Goal: Task Accomplishment & Management: Complete application form

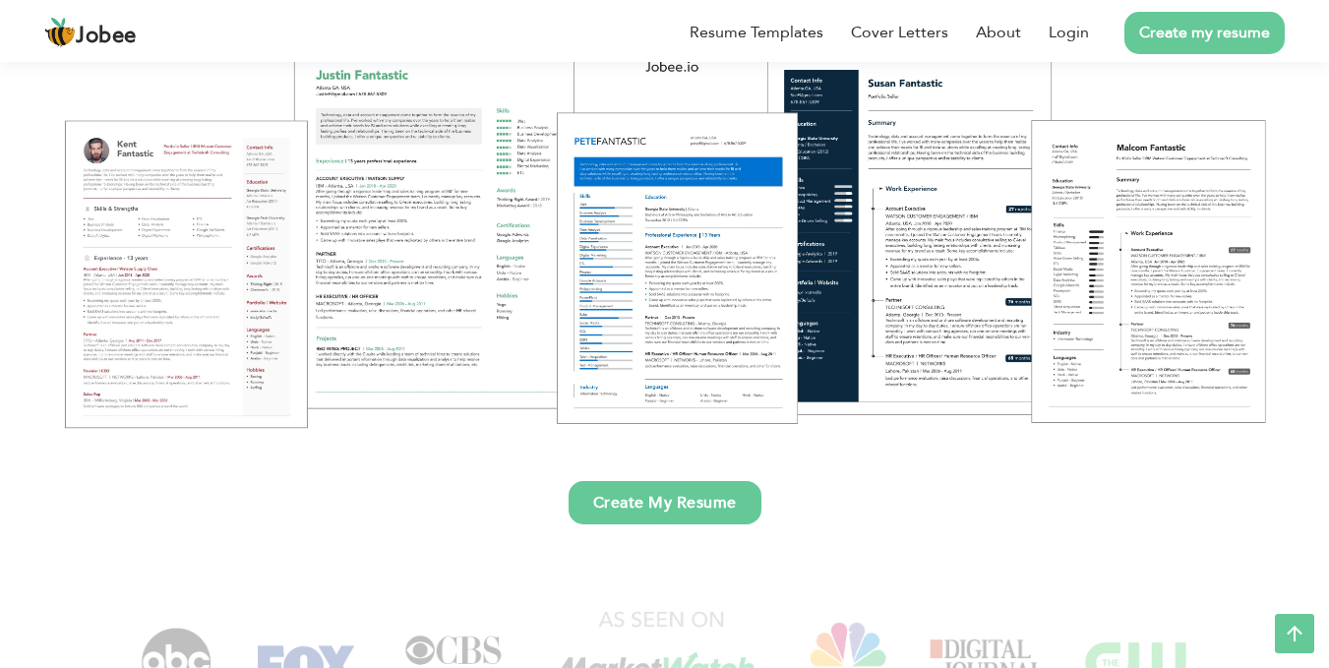
scroll to position [268, 0]
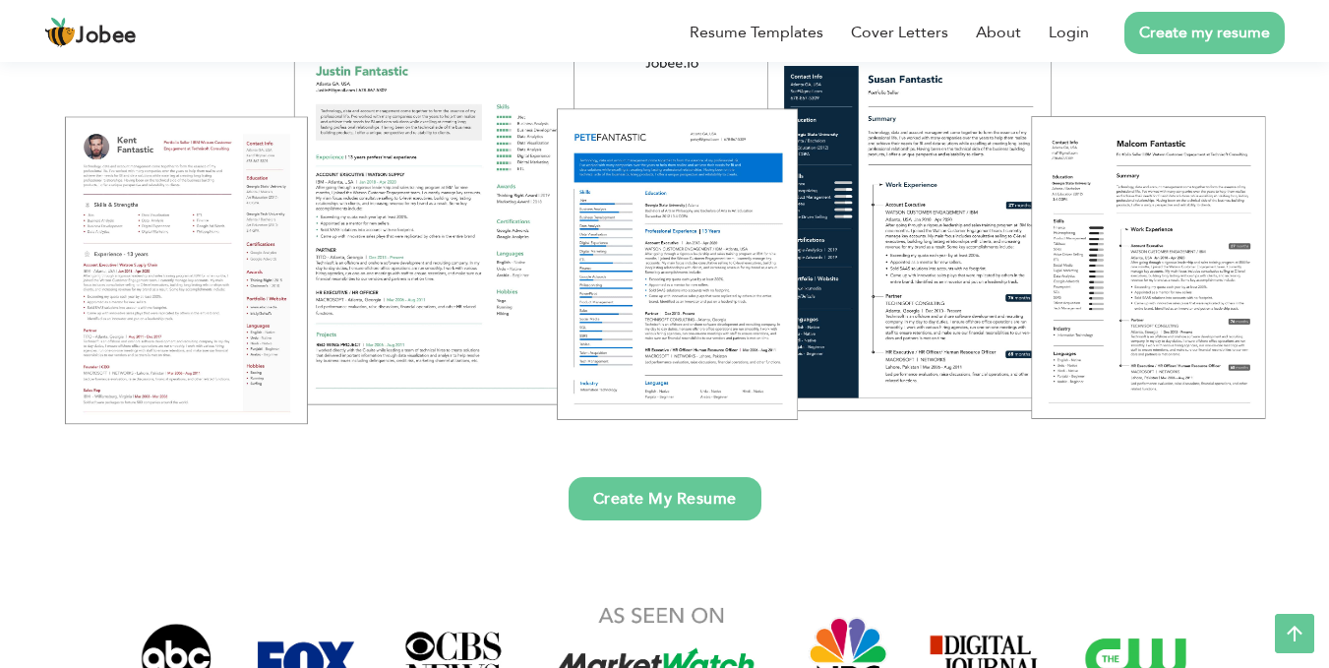
click at [1207, 24] on link "Create my resume" at bounding box center [1204, 33] width 160 height 42
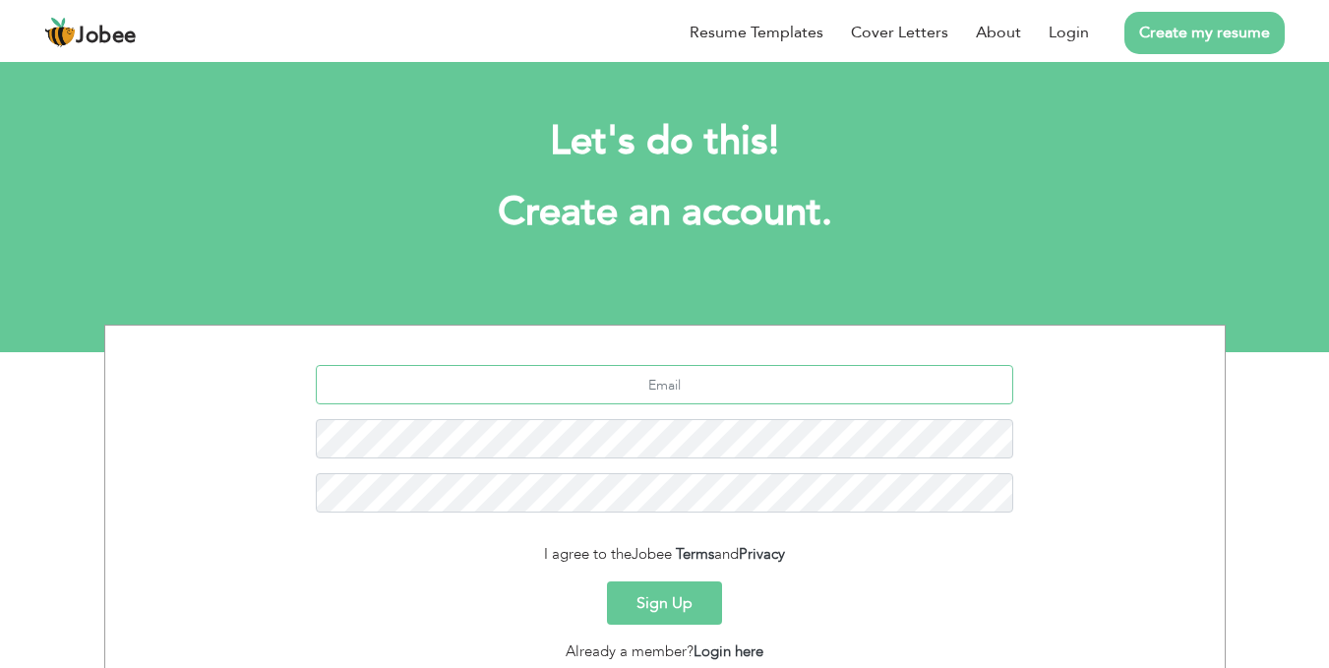
click at [636, 386] on input "text" at bounding box center [664, 384] width 697 height 39
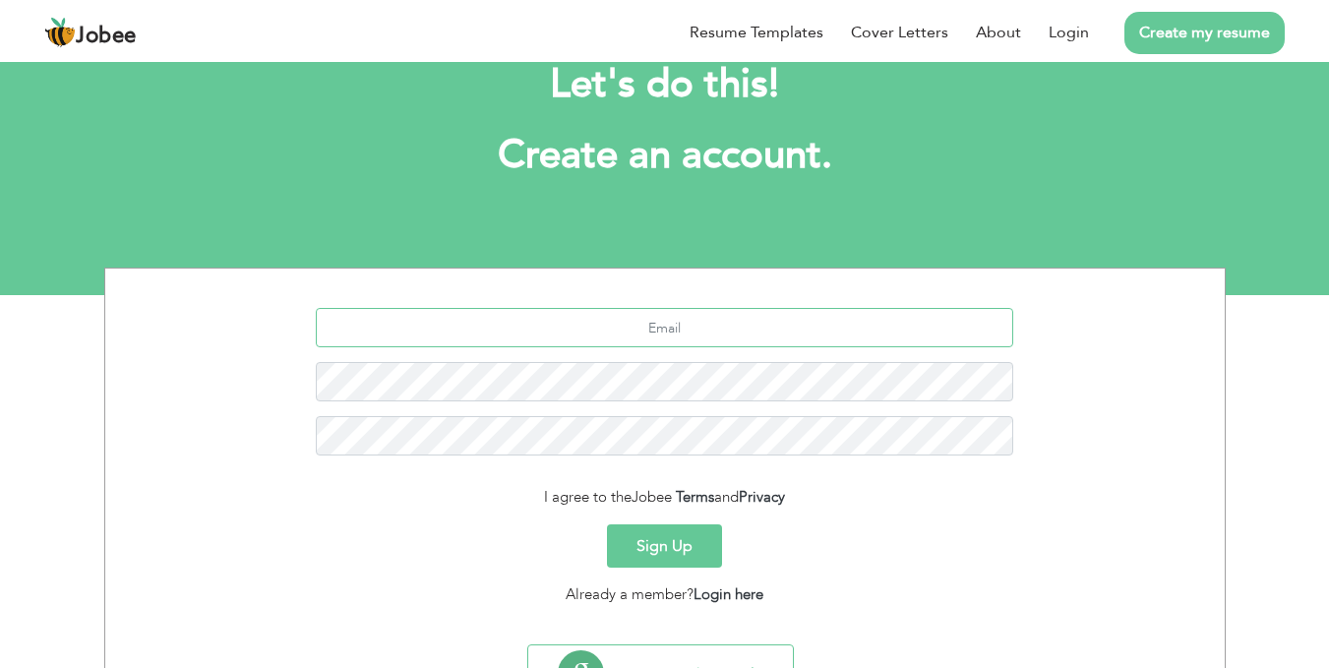
scroll to position [115, 0]
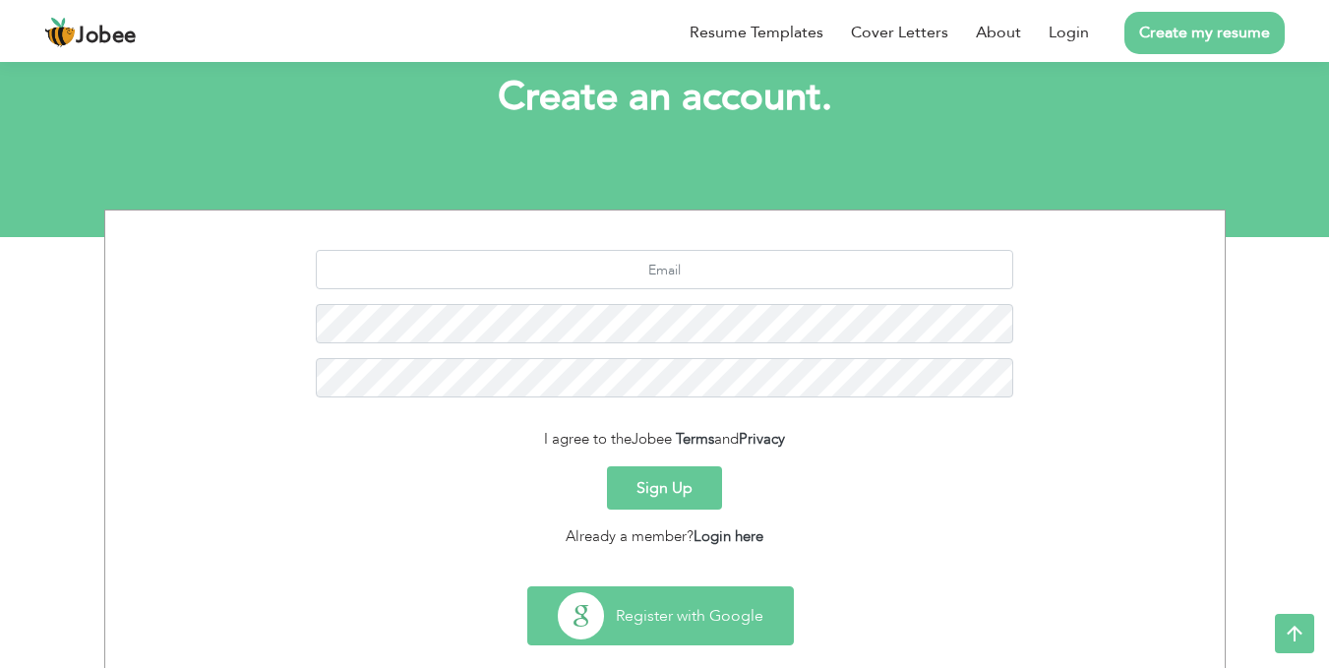
click at [643, 599] on button "Register with Google" at bounding box center [660, 615] width 265 height 57
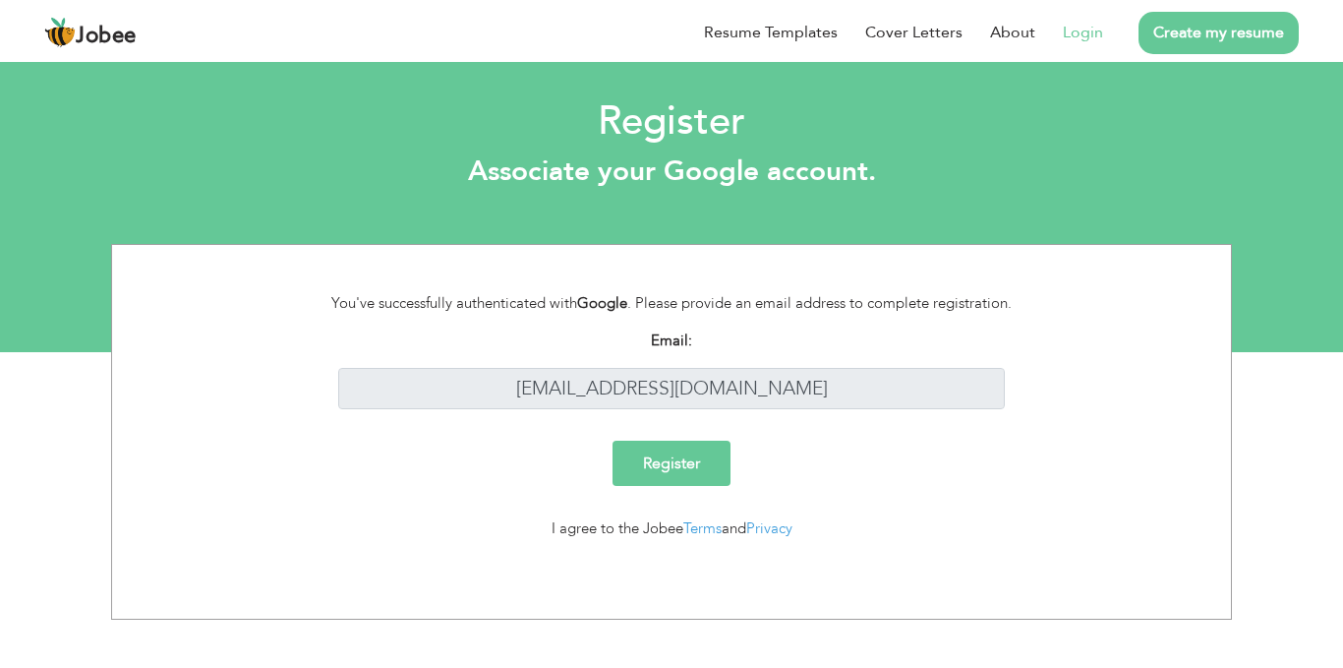
click at [684, 459] on input "Register" at bounding box center [672, 463] width 118 height 45
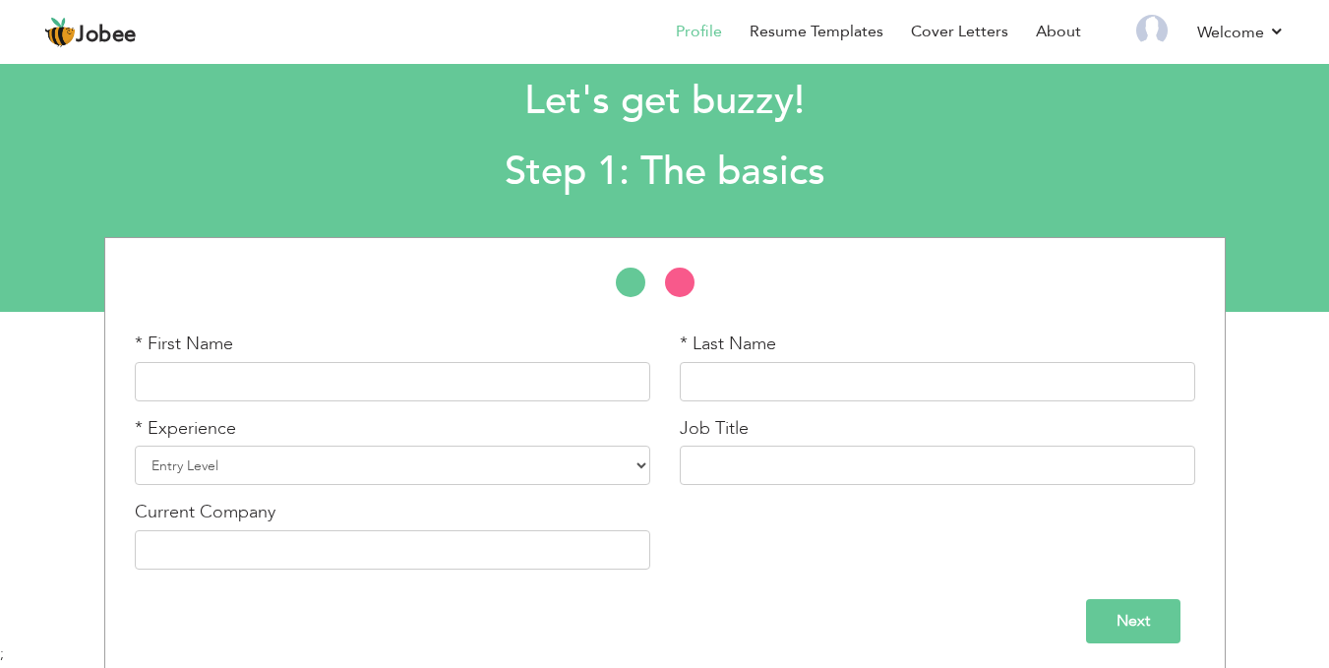
scroll to position [46, 0]
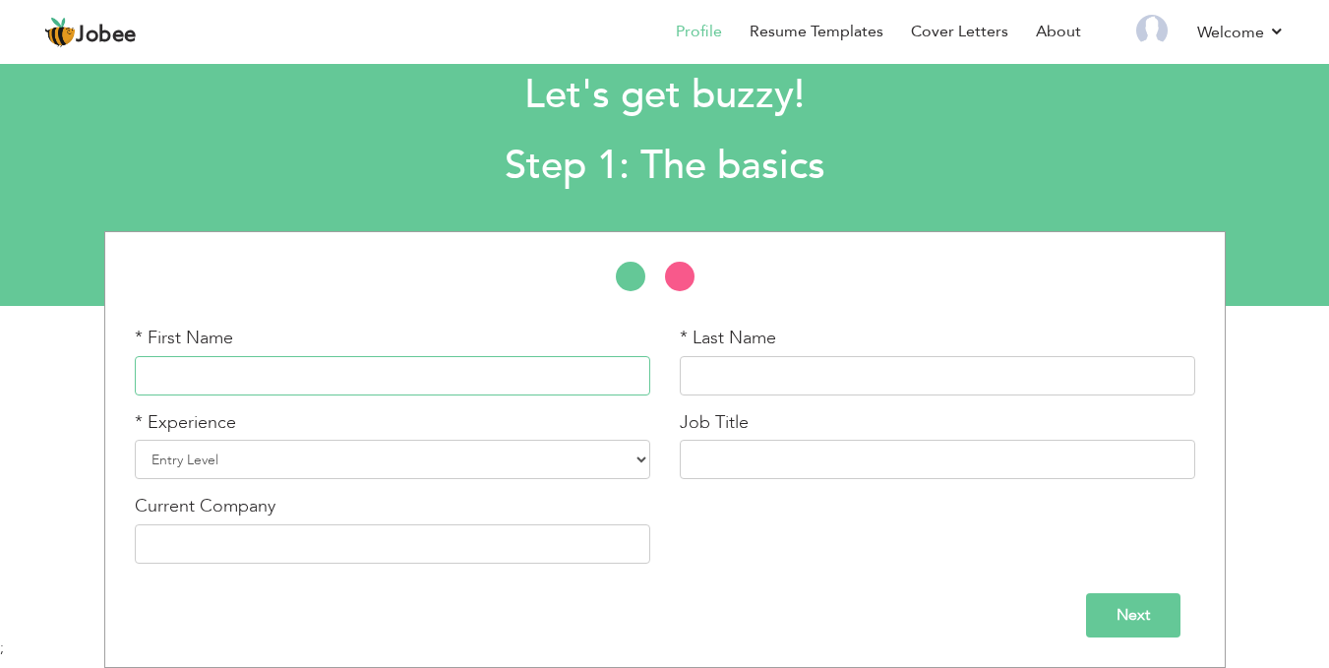
click at [405, 379] on input "text" at bounding box center [392, 375] width 515 height 39
type input "Muhammad Huzaifa"
type input "Gulzar"
click at [312, 451] on select "Entry Level Less than 1 Year 1 Year 2 Years 3 Years 4 Years 5 Years 6 Years 7 Y…" at bounding box center [392, 459] width 515 height 39
select select "3"
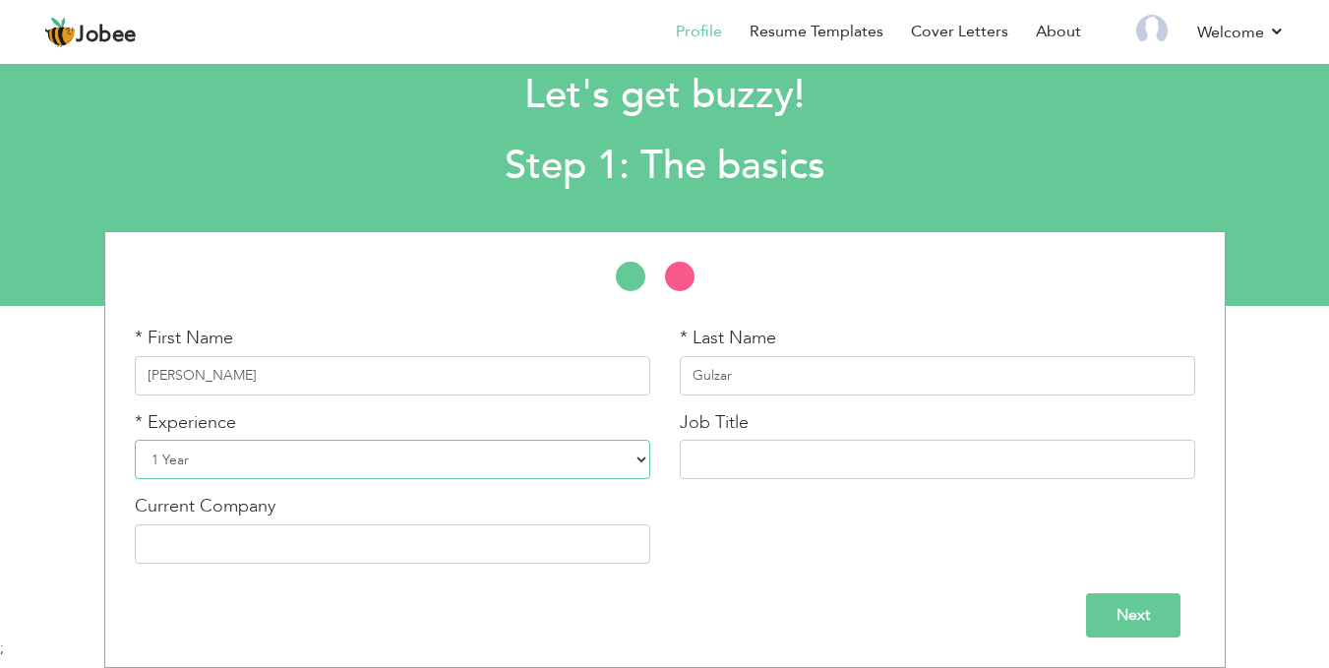
click at [135, 440] on select "Entry Level Less than 1 Year 1 Year 2 Years 3 Years 4 Years 5 Years 6 Years 7 Y…" at bounding box center [392, 459] width 515 height 39
click at [723, 448] on input "text" at bounding box center [937, 459] width 515 height 39
type input "F"
paste input "Full Stack Developer ([PERSON_NAME] & Vue.js)"
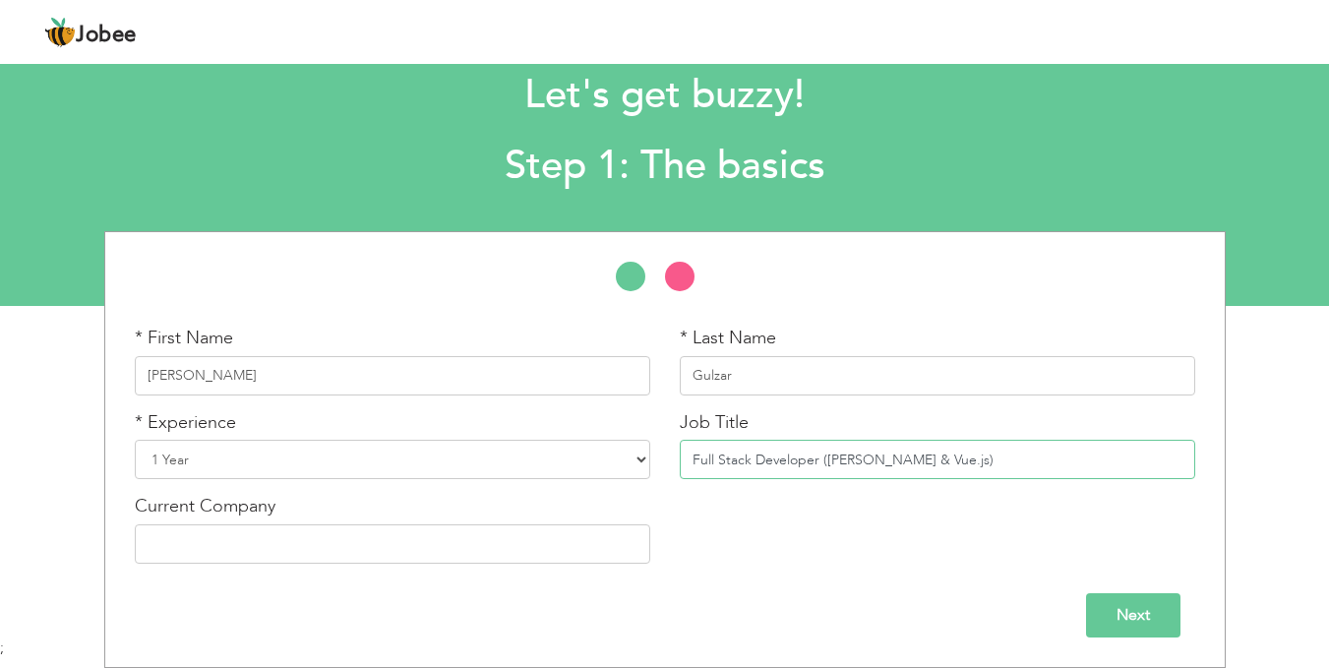
type input "Full Stack Developer ([PERSON_NAME] & Vue.js)"
click at [433, 555] on input "text" at bounding box center [392, 543] width 515 height 39
paste input "Bitlogicx"
type input "Bitlogicx"
click at [1122, 610] on input "Next" at bounding box center [1133, 615] width 94 height 44
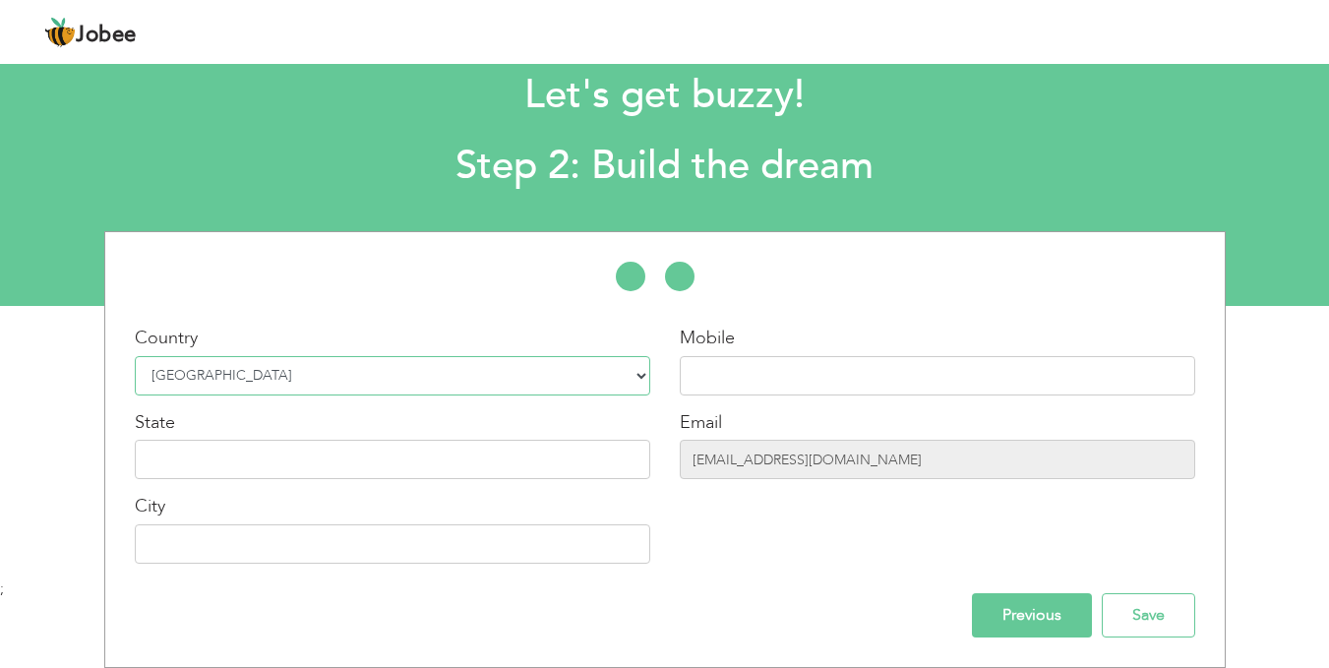
click at [563, 379] on select "Select Country Afghanistan Albania Algeria American Samoa Andorra Angola Anguil…" at bounding box center [392, 375] width 515 height 39
click at [135, 356] on select "Select Country Afghanistan Albania Algeria American Samoa Andorra Angola Anguil…" at bounding box center [392, 375] width 515 height 39
click at [739, 385] on input "text" at bounding box center [937, 375] width 515 height 39
type input "03046902667"
type input "[GEOGRAPHIC_DATA]"
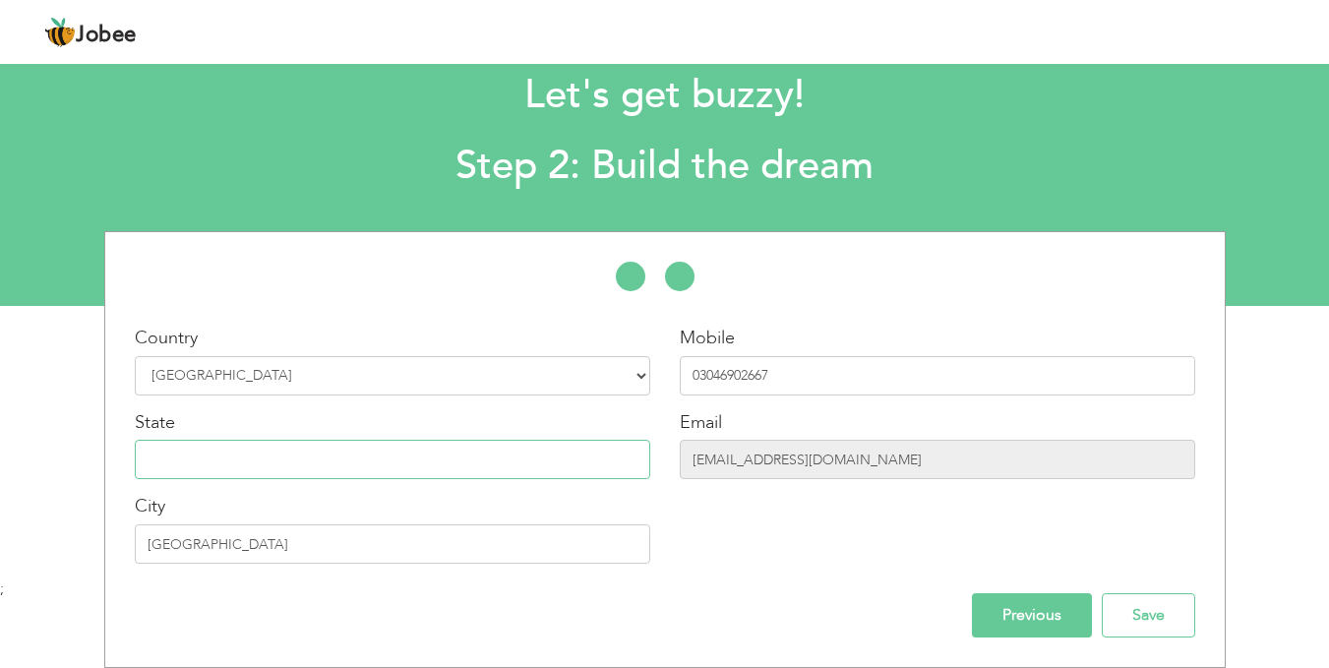
click at [447, 462] on input "text" at bounding box center [392, 459] width 515 height 39
type input "[GEOGRAPHIC_DATA]"
click at [1149, 616] on input "Save" at bounding box center [1147, 615] width 93 height 44
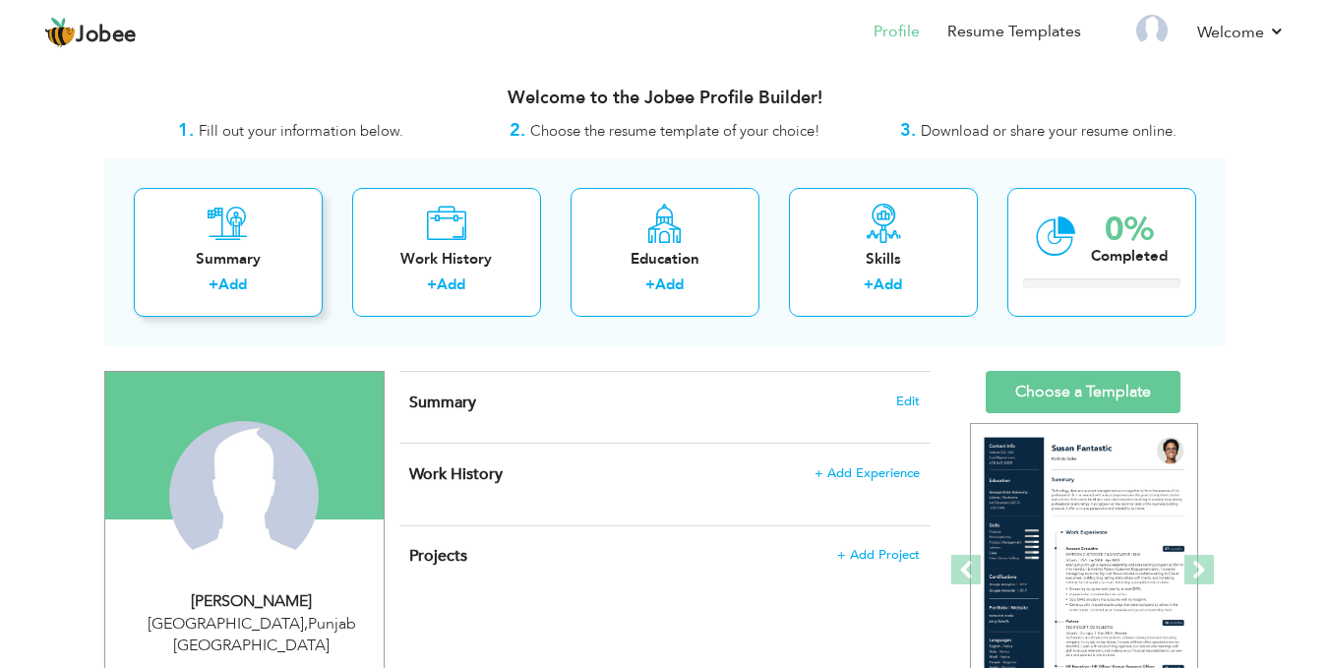
click at [255, 280] on div "+ Add" at bounding box center [227, 287] width 157 height 26
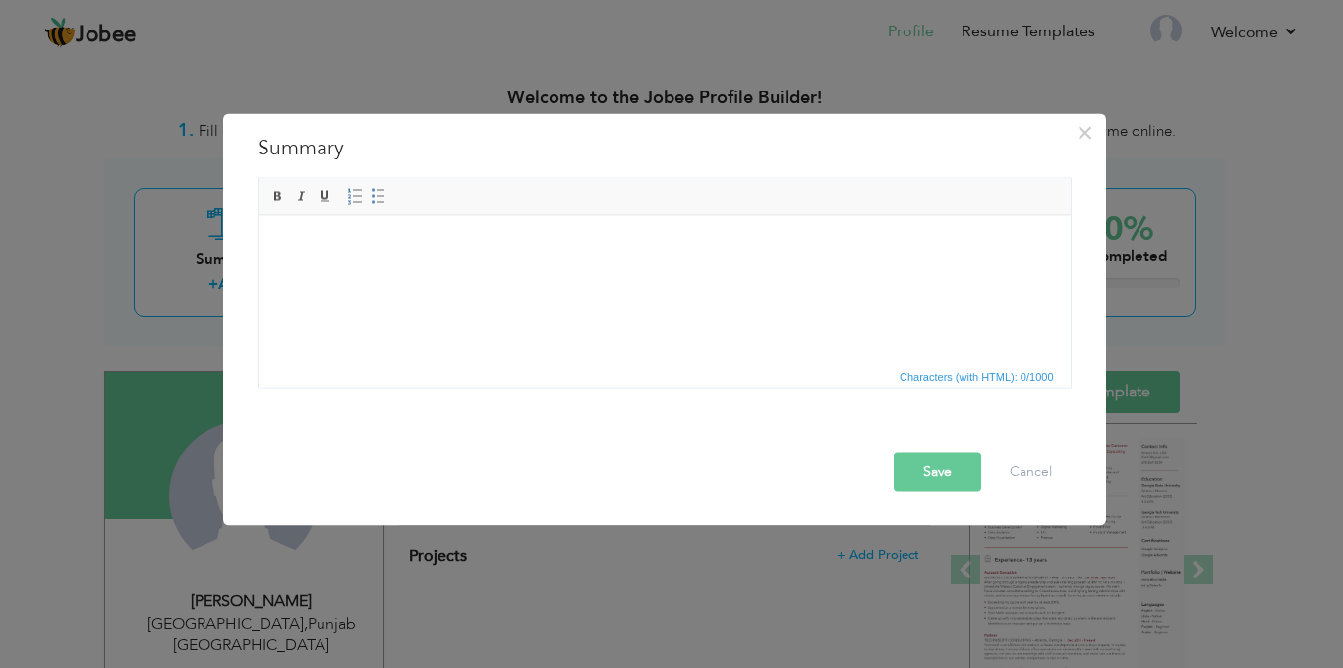
click at [381, 265] on html at bounding box center [664, 245] width 812 height 60
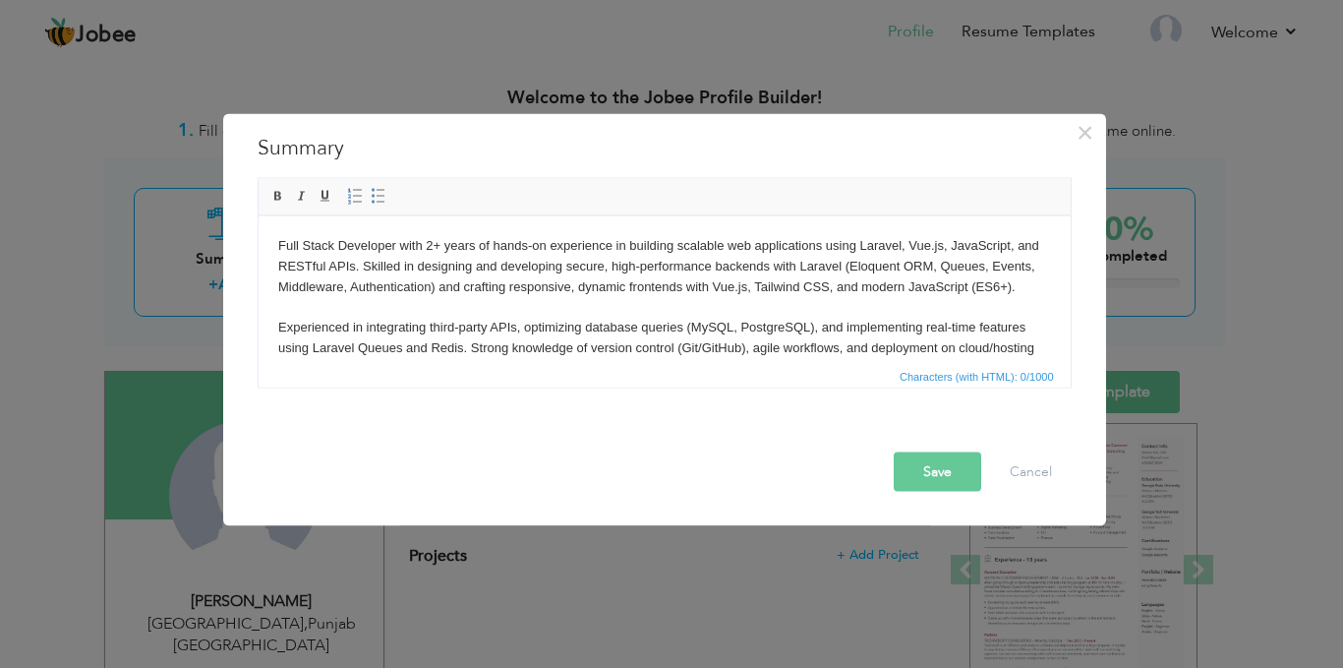
scroll to position [114, 0]
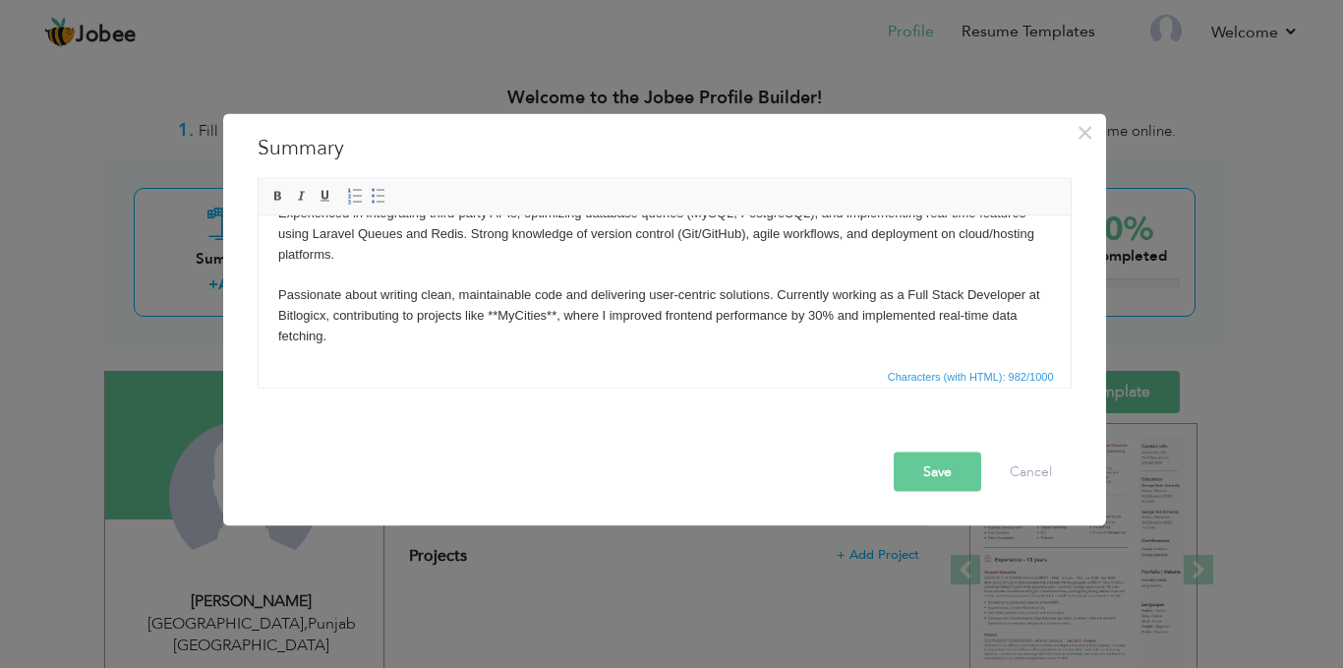
click at [277, 319] on body "Full Stack Developer with 2+ years of hands-on experience in building scalable …" at bounding box center [663, 233] width 773 height 225
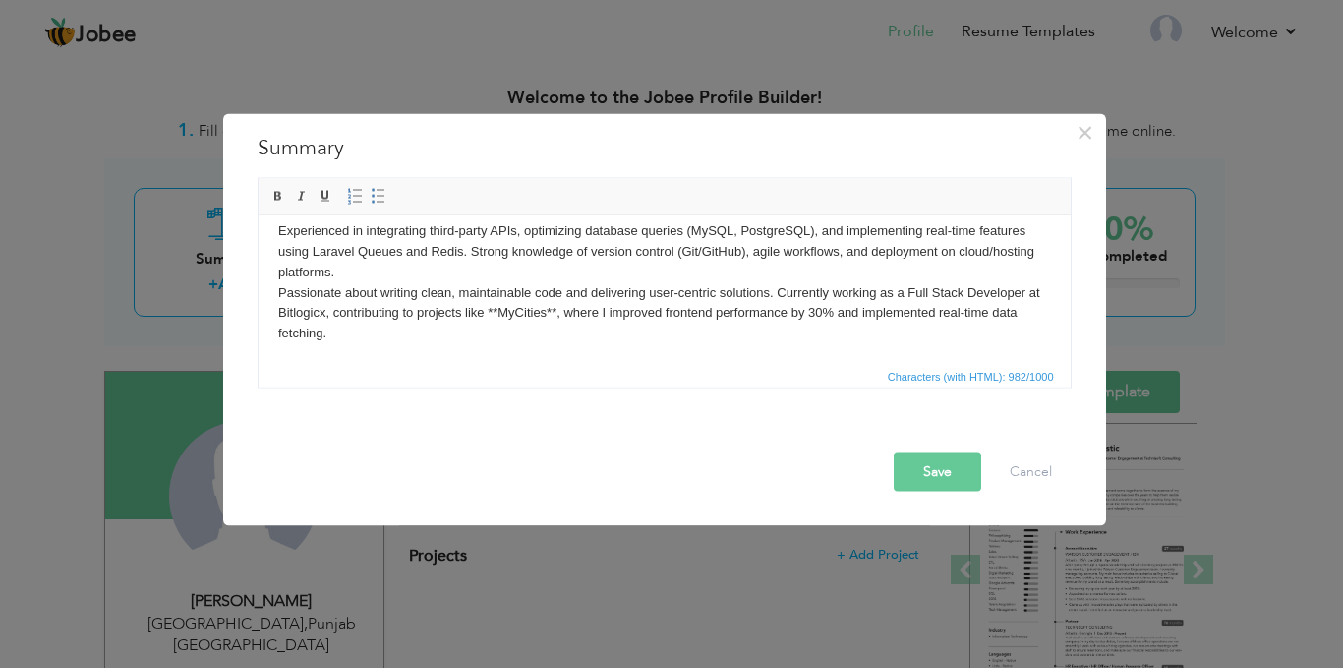
click at [569, 312] on body "Full Stack Developer with 2+ years of hands-on experience in building scalable …" at bounding box center [663, 241] width 773 height 205
click at [575, 314] on body "Full Stack Developer with 2+ years of hands-on experience in building scalable …" at bounding box center [663, 241] width 773 height 205
click at [513, 307] on body "Full Stack Developer with 2+ years of hands-on experience in building scalable …" at bounding box center [663, 241] width 773 height 205
click at [559, 312] on body "Full Stack Developer with 2+ years of hands-on experience in building scalable …" at bounding box center [663, 241] width 773 height 205
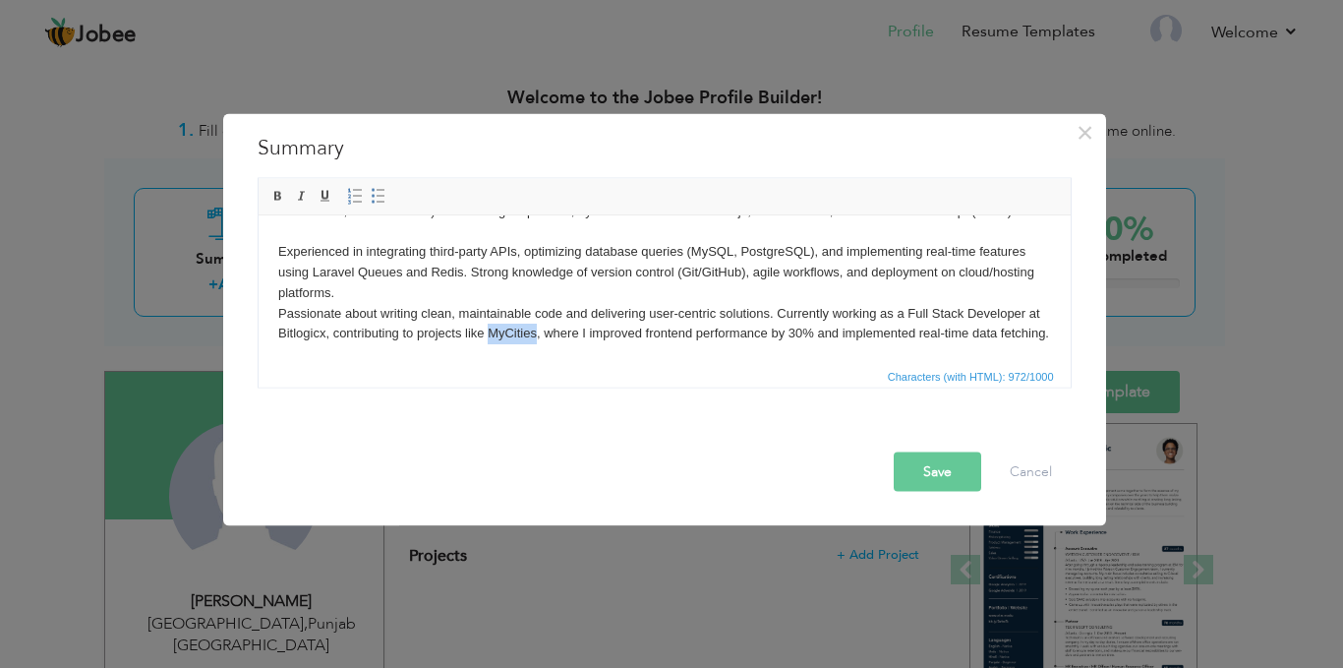
drag, startPoint x: 502, startPoint y: 315, endPoint x: 548, endPoint y: 311, distance: 46.4
click at [548, 311] on body "Full Stack Developer with 2+ years of hands-on experience in building scalable …" at bounding box center [663, 251] width 773 height 184
click at [564, 312] on body "Full Stack Developer with 2+ years of hands-on experience in building scalable …" at bounding box center [663, 251] width 773 height 184
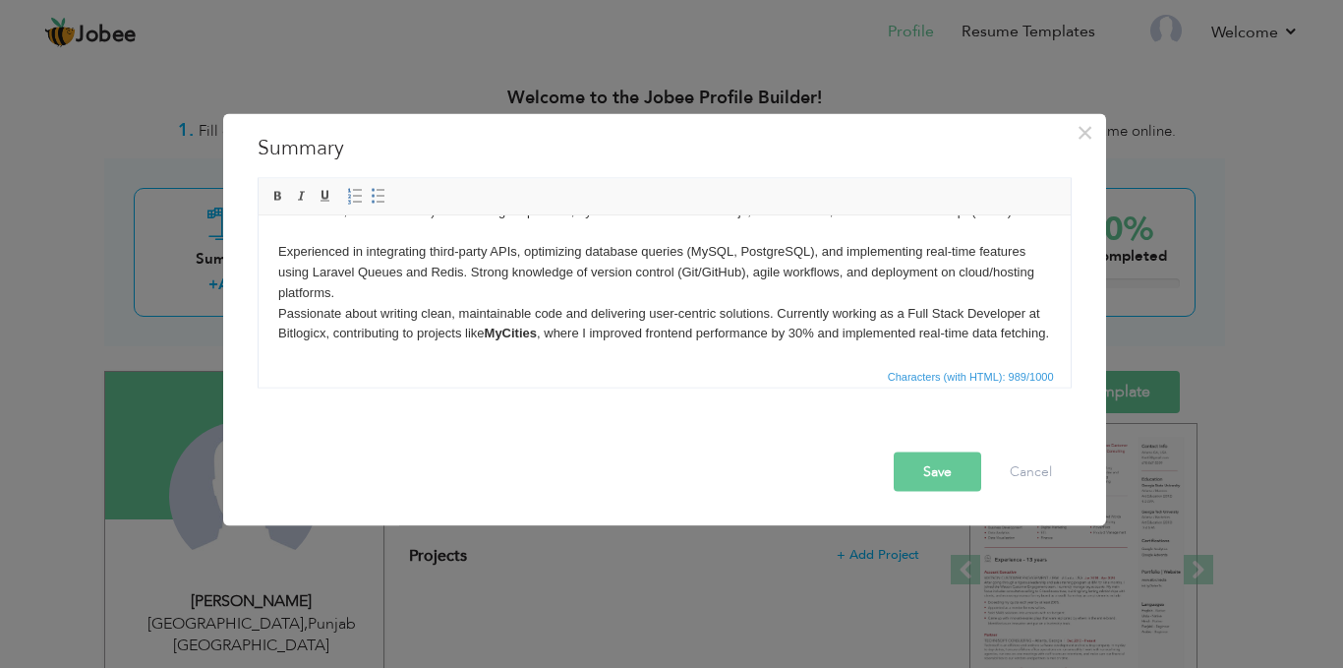
click at [560, 312] on body "Full Stack Developer with 2+ years of hands-on experience in building scalable …" at bounding box center [663, 251] width 773 height 184
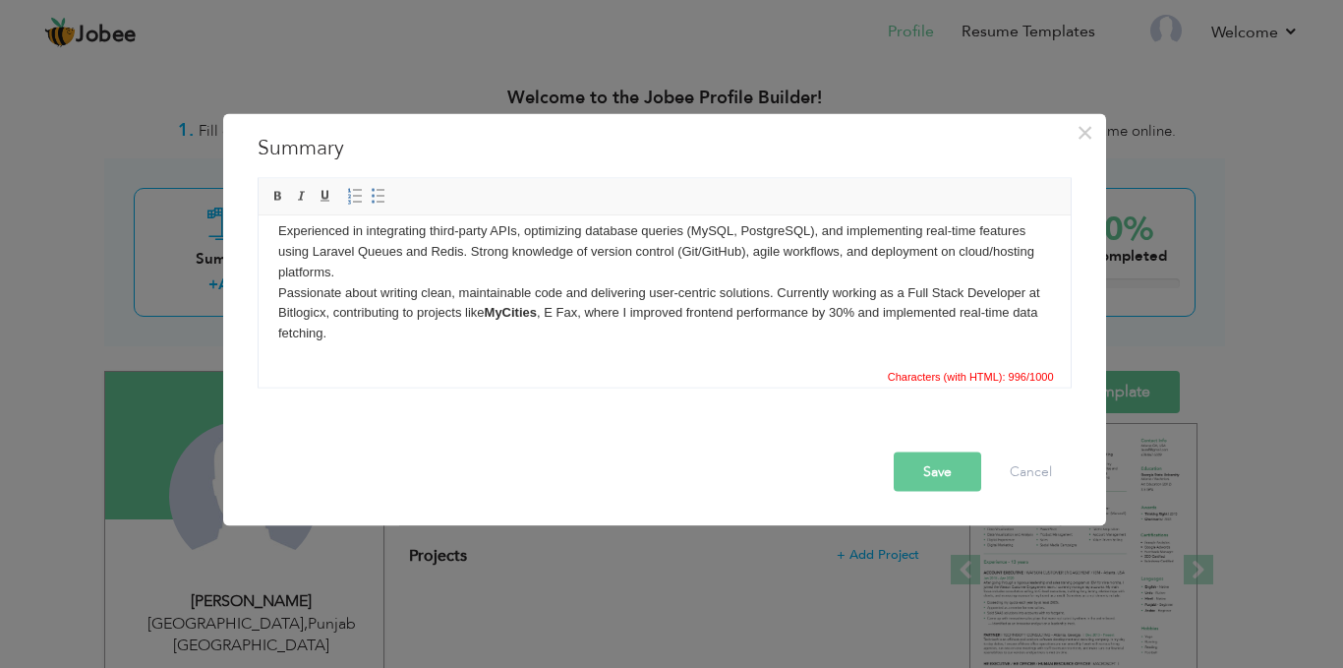
click at [602, 323] on body "Full Stack Developer with 2+ years of hands-on experience in building scalable …" at bounding box center [663, 241] width 773 height 205
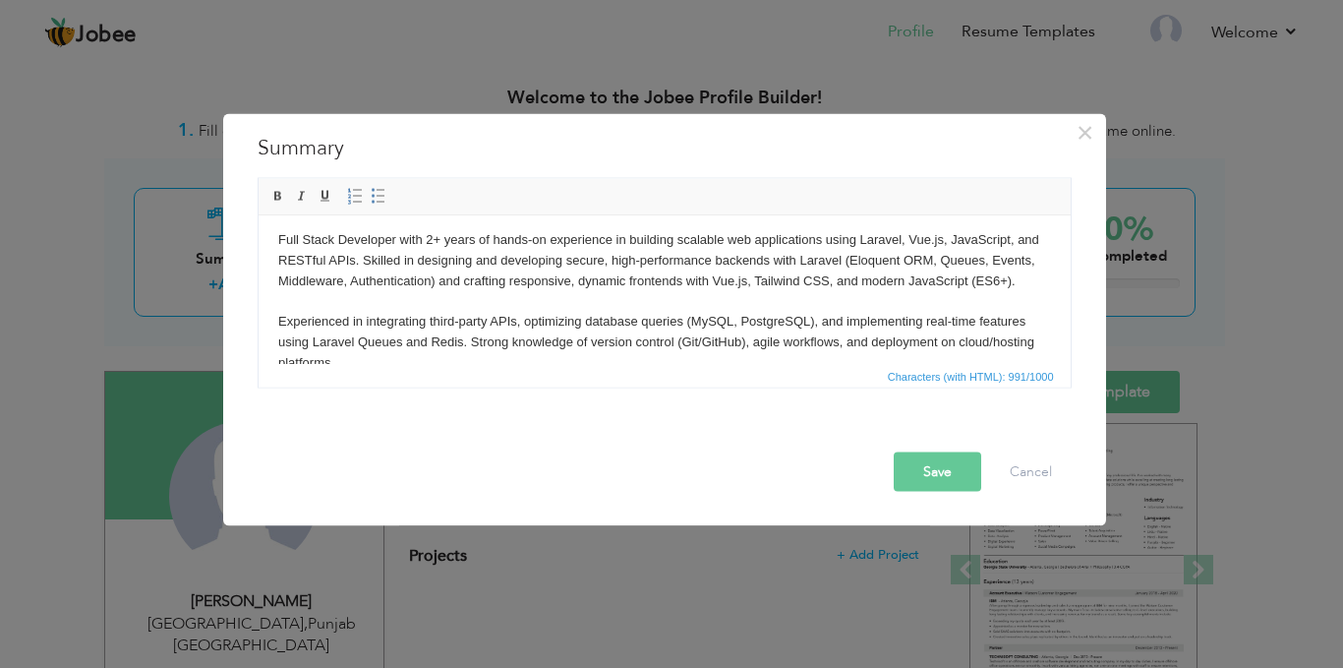
scroll to position [0, 0]
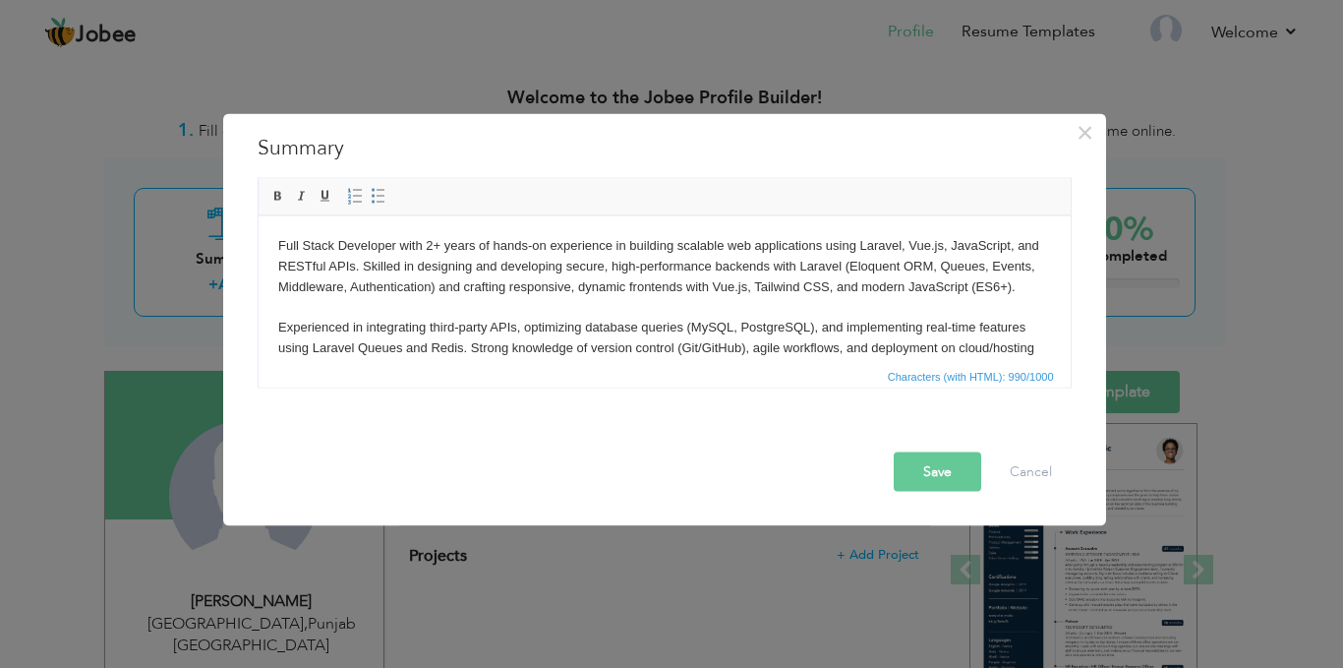
click at [530, 329] on body "Full Stack Developer with 2+ years of hands-on experience in building scalable …" at bounding box center [663, 337] width 773 height 205
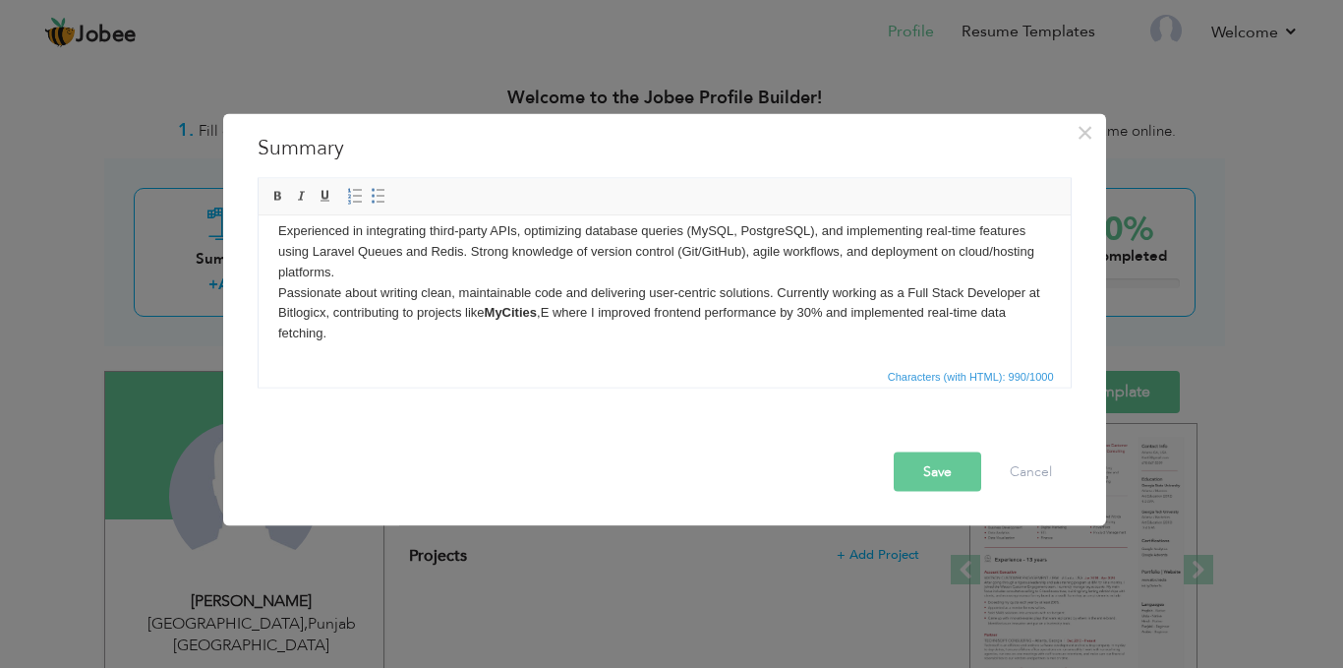
scroll to position [117, 0]
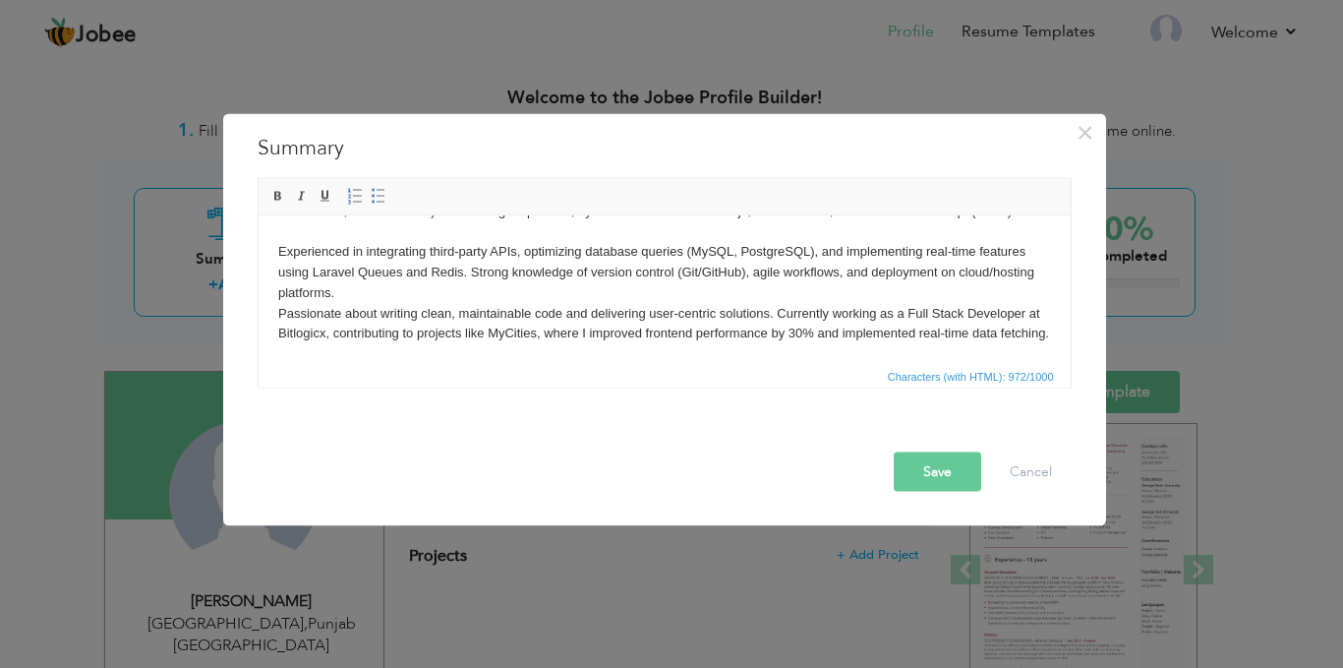
click at [553, 313] on body "Full Stack Developer with 2+ years of hands-on experience in building scalable …" at bounding box center [663, 251] width 773 height 184
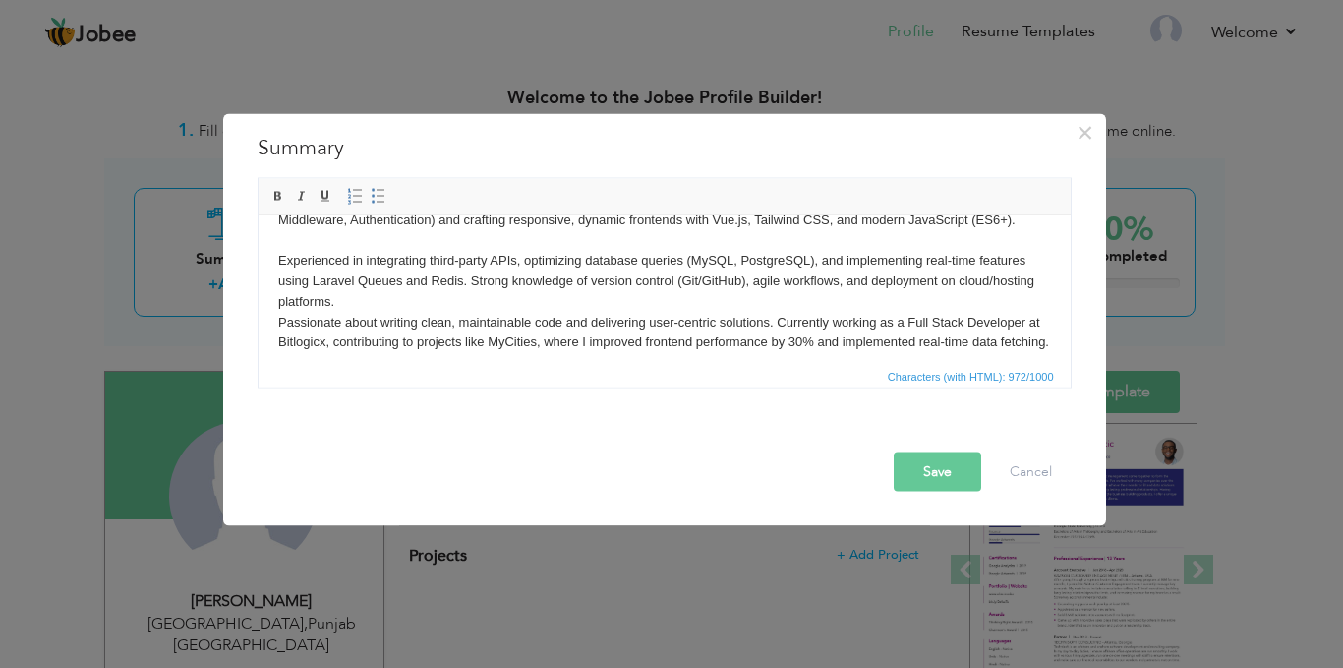
scroll to position [26, 0]
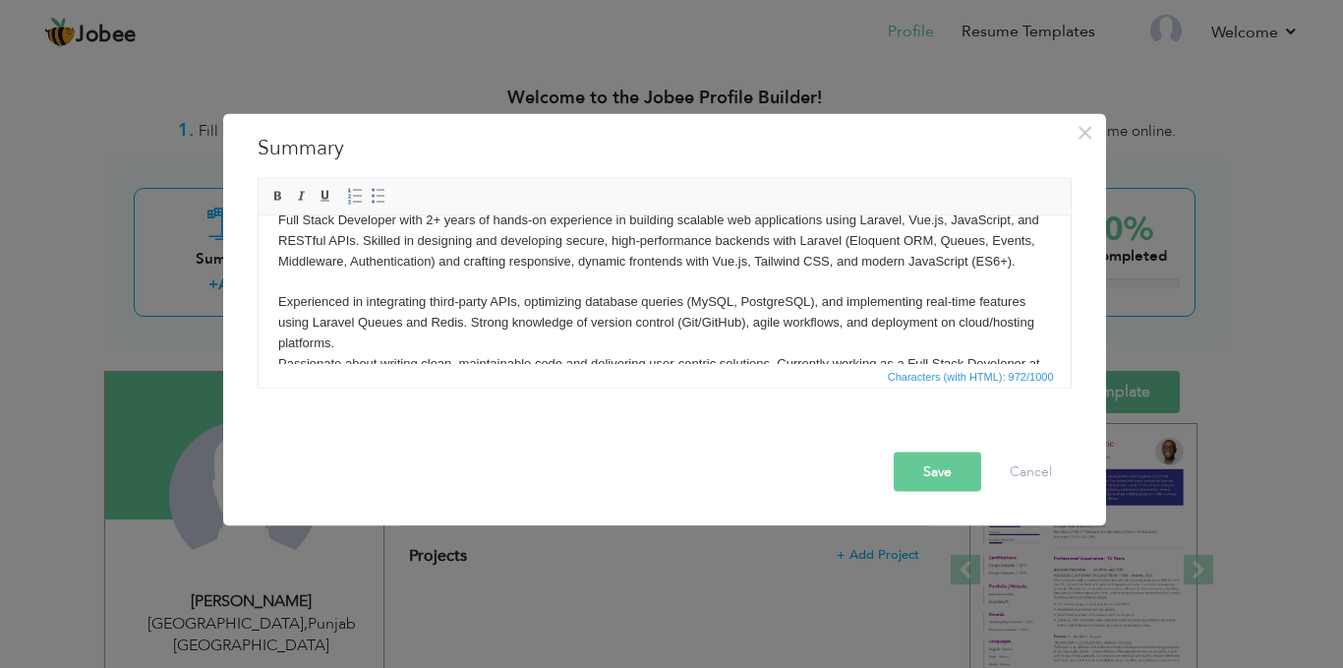
drag, startPoint x: 391, startPoint y: 337, endPoint x: 272, endPoint y: 314, distance: 121.3
click at [272, 314] on html "Full Stack Developer with 2+ years of hands-on experience in building scalable …" at bounding box center [664, 301] width 812 height 223
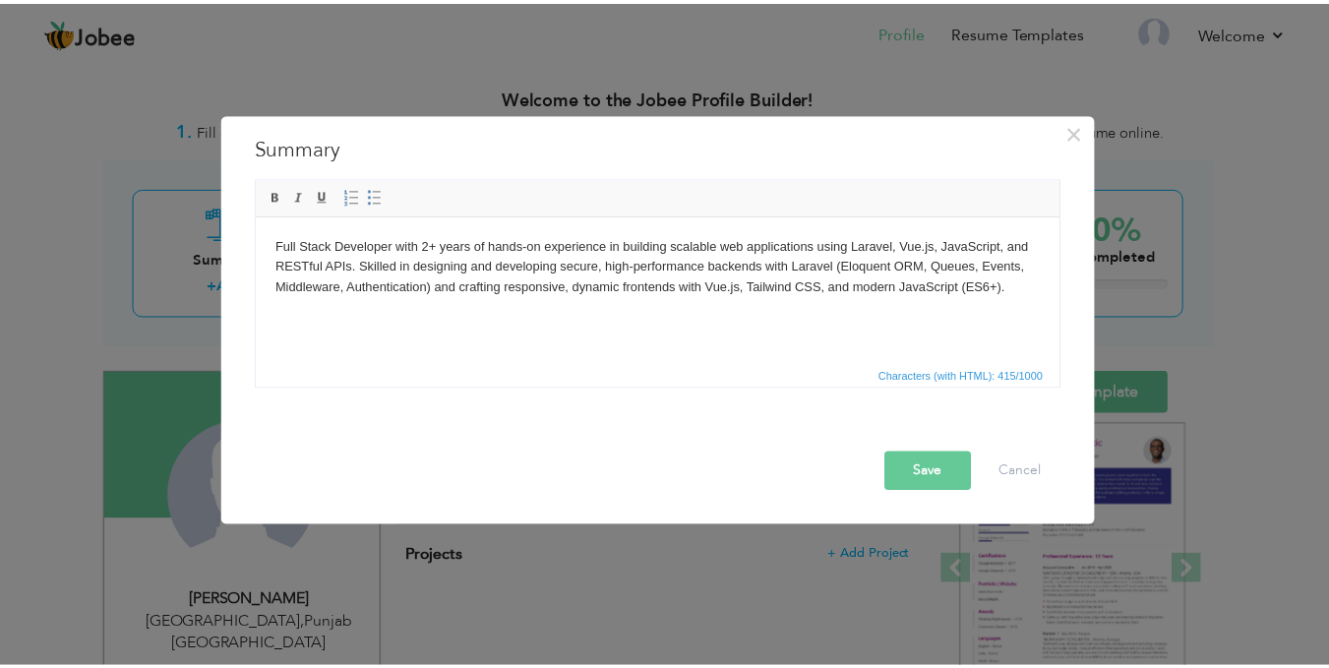
scroll to position [0, 0]
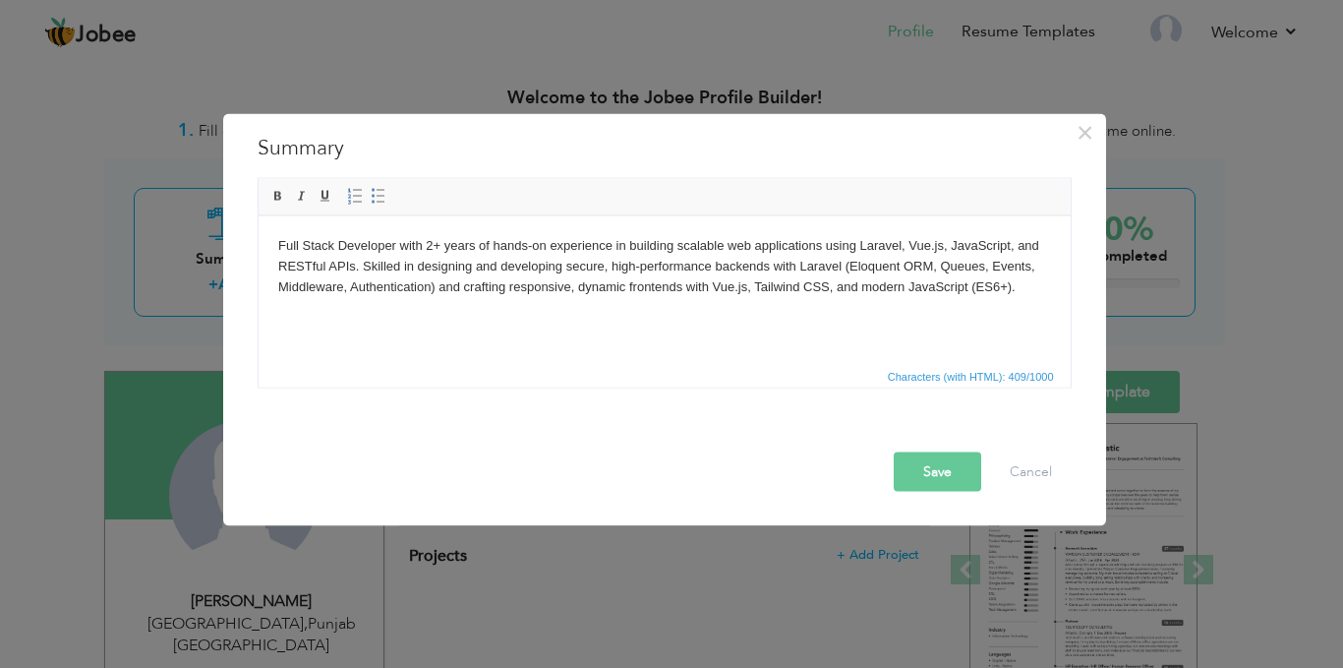
click at [579, 288] on body "Full Stack Developer with 2+ years of hands-on experience in building scalable …" at bounding box center [663, 276] width 773 height 82
click at [807, 281] on body "Full Stack Developer with 2+ years of hands-on experience in building scalable …" at bounding box center [663, 276] width 773 height 82
click at [935, 474] on button "Save" at bounding box center [938, 470] width 88 height 39
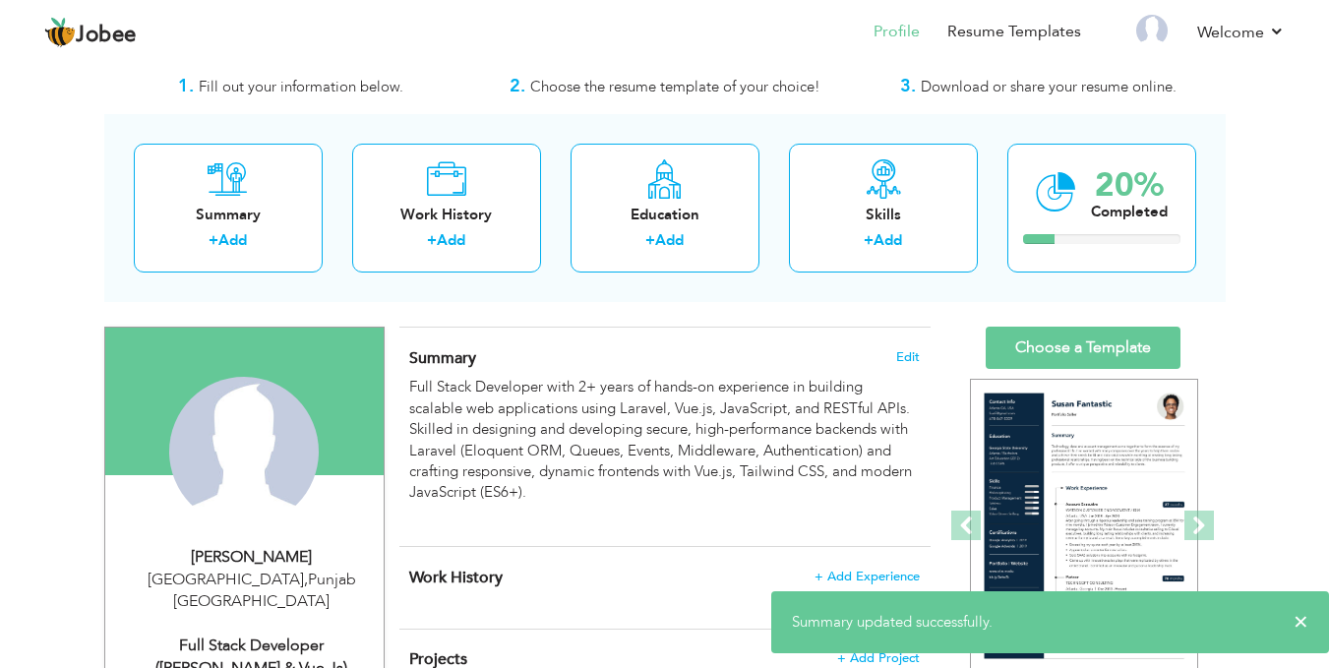
scroll to position [46, 0]
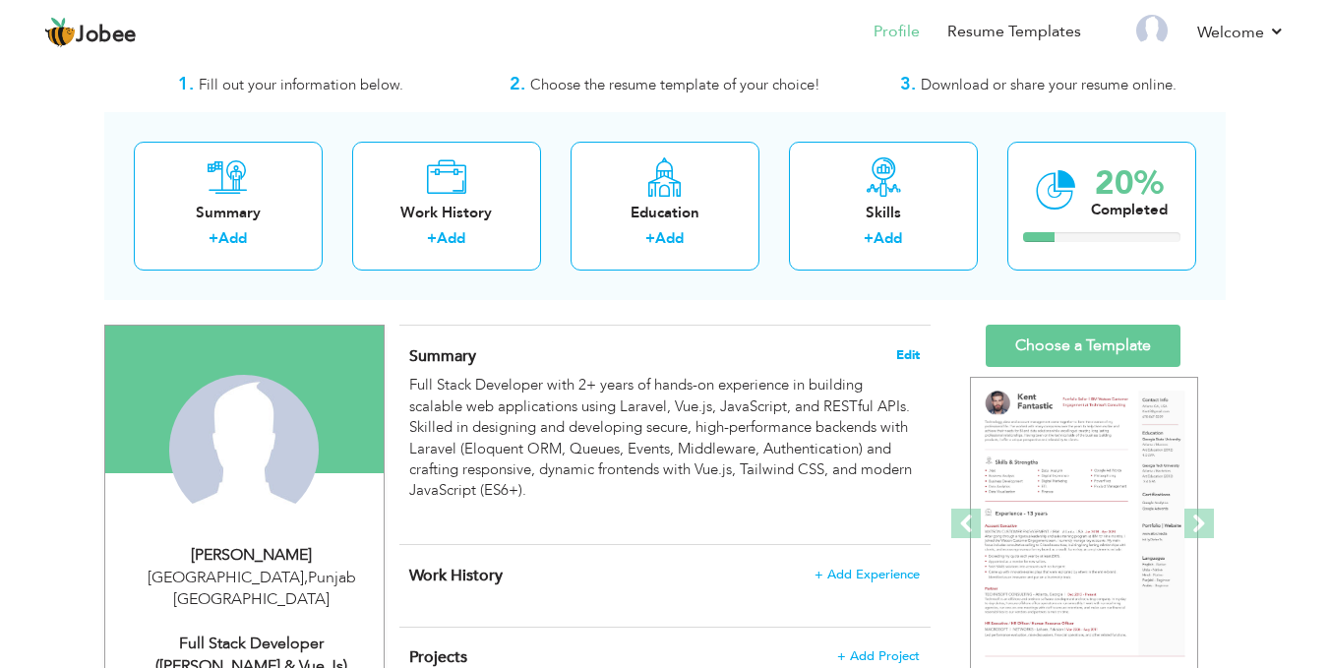
click at [911, 357] on span "Edit" at bounding box center [908, 355] width 24 height 14
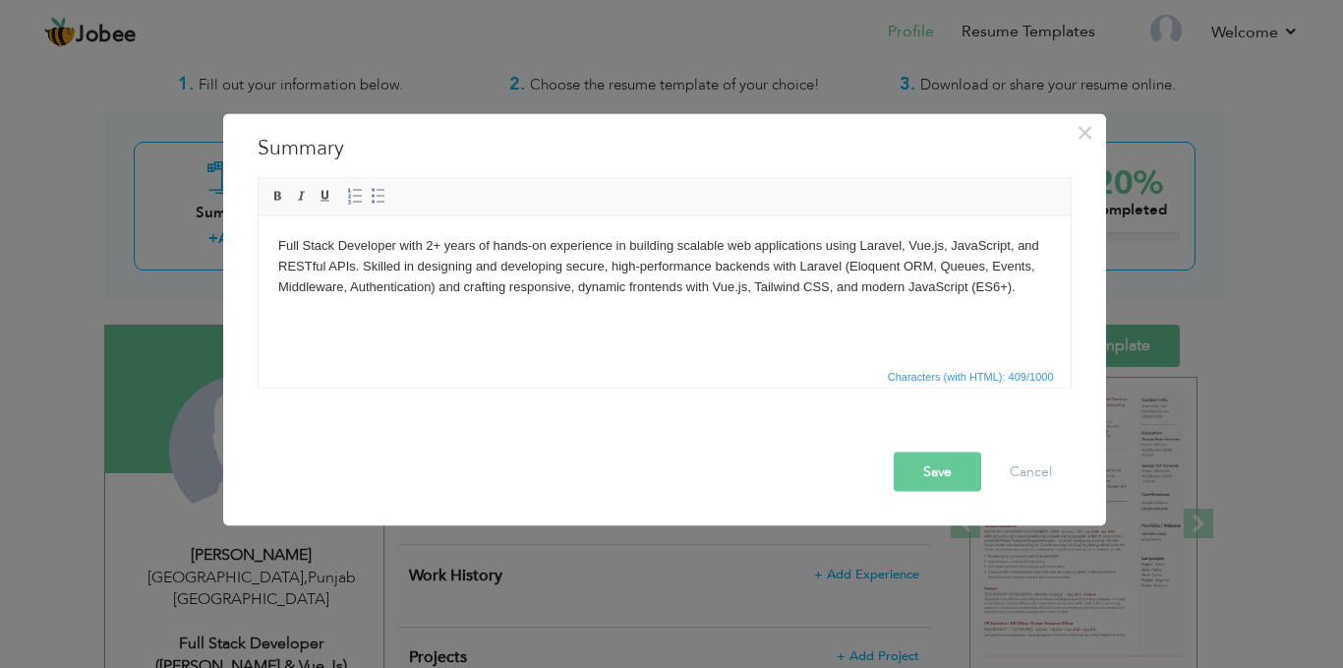
click at [432, 244] on body "Full Stack Developer with 2+ years of hands-on experience in building scalable …" at bounding box center [663, 276] width 773 height 82
click at [925, 461] on button "Save" at bounding box center [938, 470] width 88 height 39
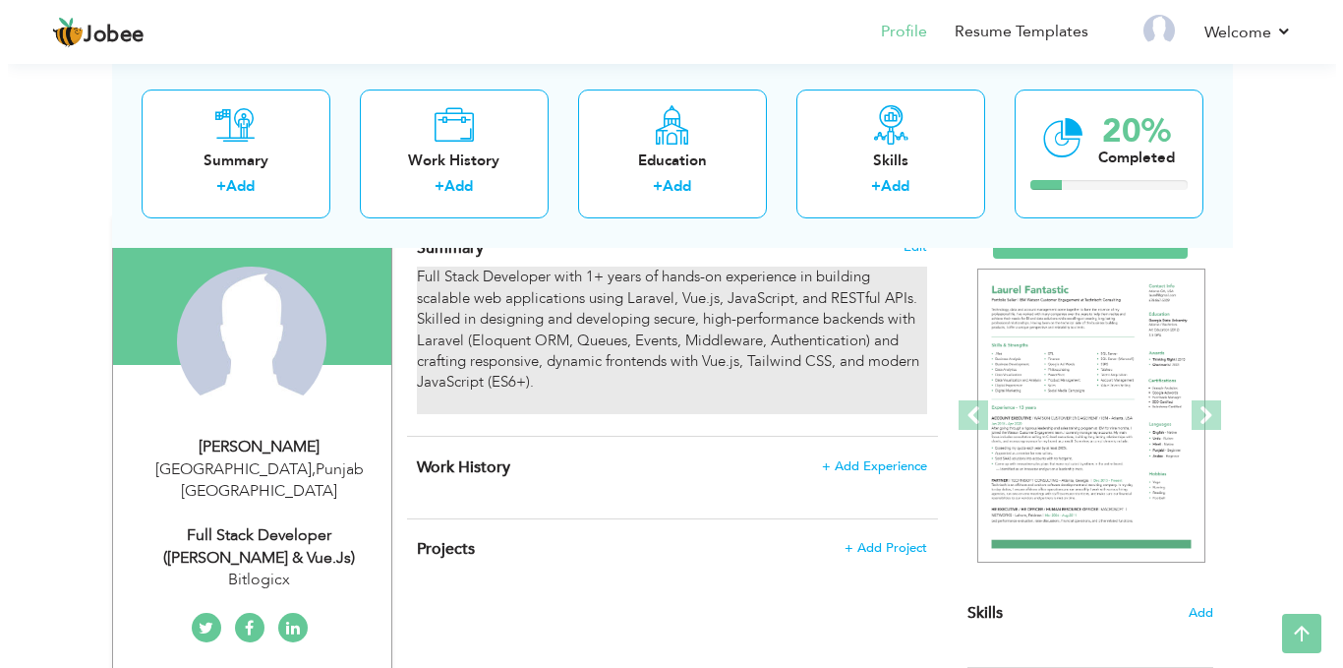
scroll to position [155, 0]
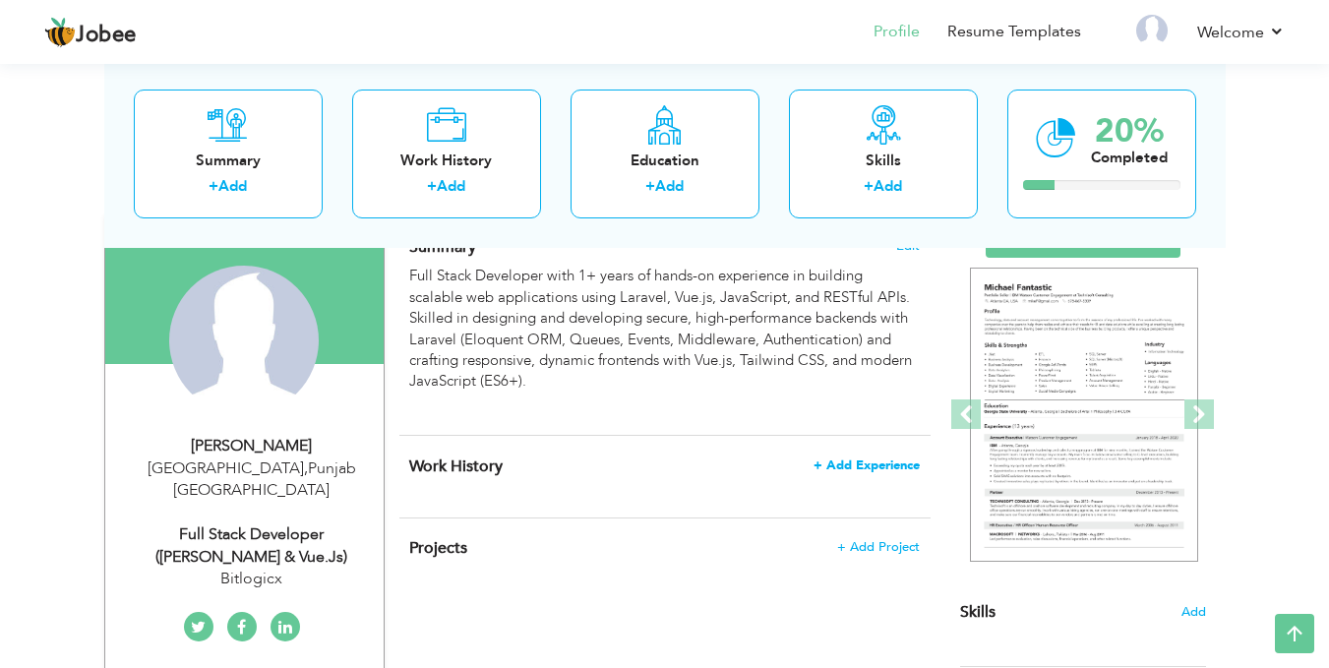
click at [854, 460] on span "+ Add Experience" at bounding box center [866, 465] width 106 height 14
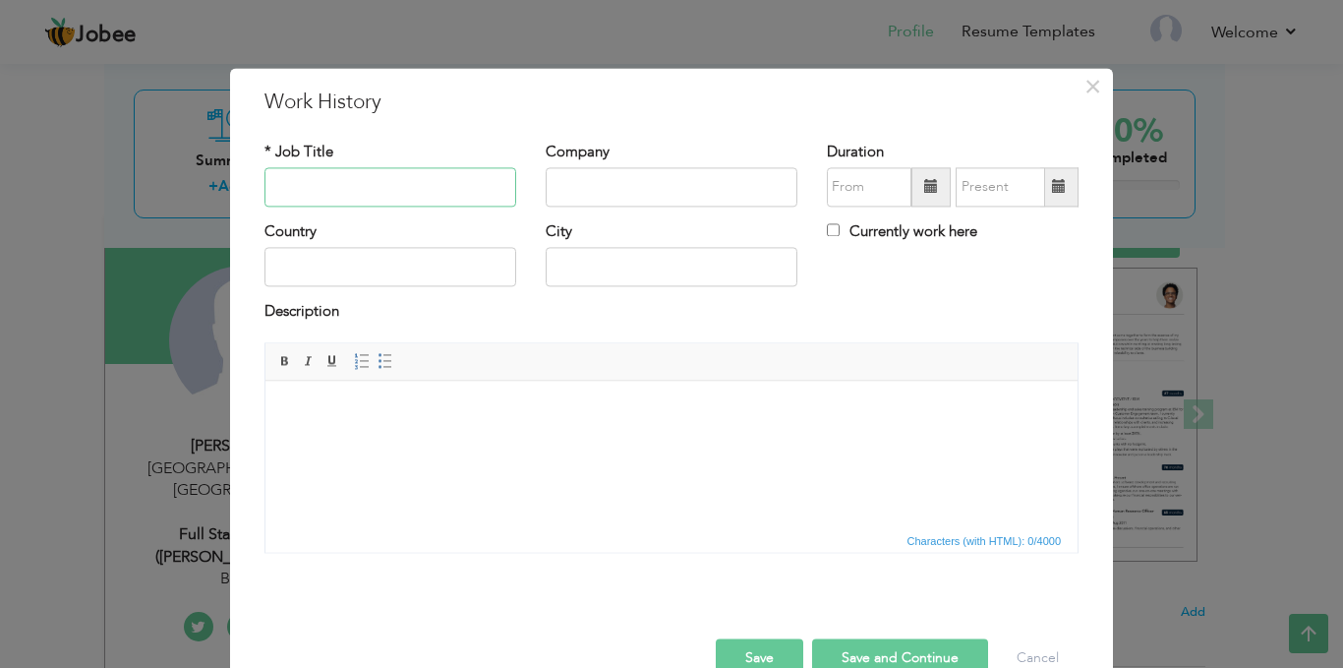
paste input "Full Stack Developer"
type input "Full Stack Developer"
click at [601, 177] on input "text" at bounding box center [672, 186] width 252 height 39
type input "Bitlogicx"
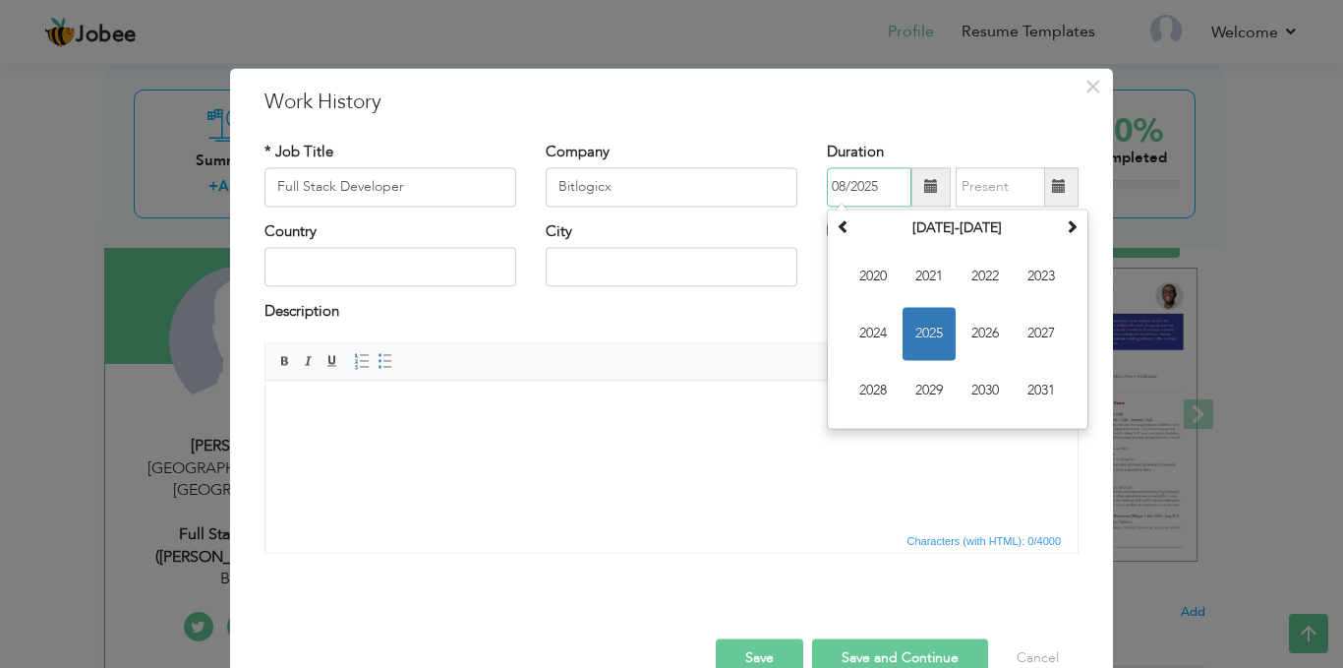
click at [850, 187] on input "08/2025" at bounding box center [869, 186] width 85 height 39
click at [936, 328] on span "2025" at bounding box center [929, 333] width 53 height 53
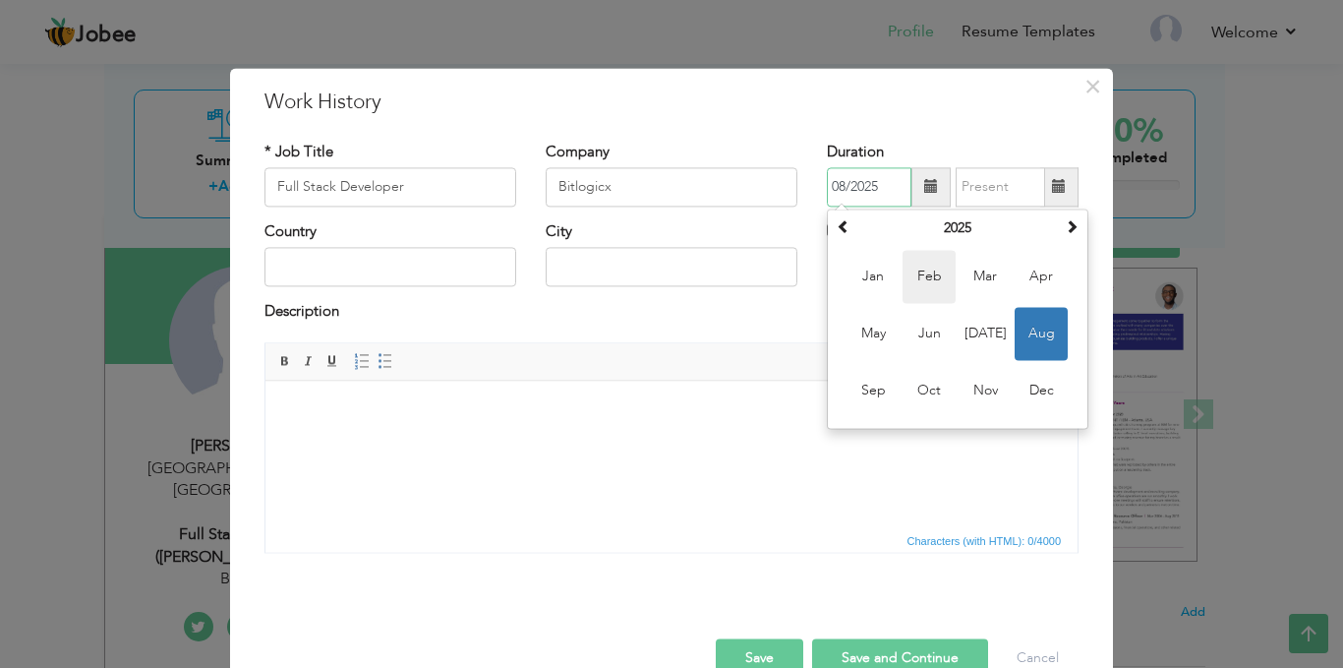
click at [910, 278] on span "Feb" at bounding box center [929, 276] width 53 height 53
type input "02/2025"
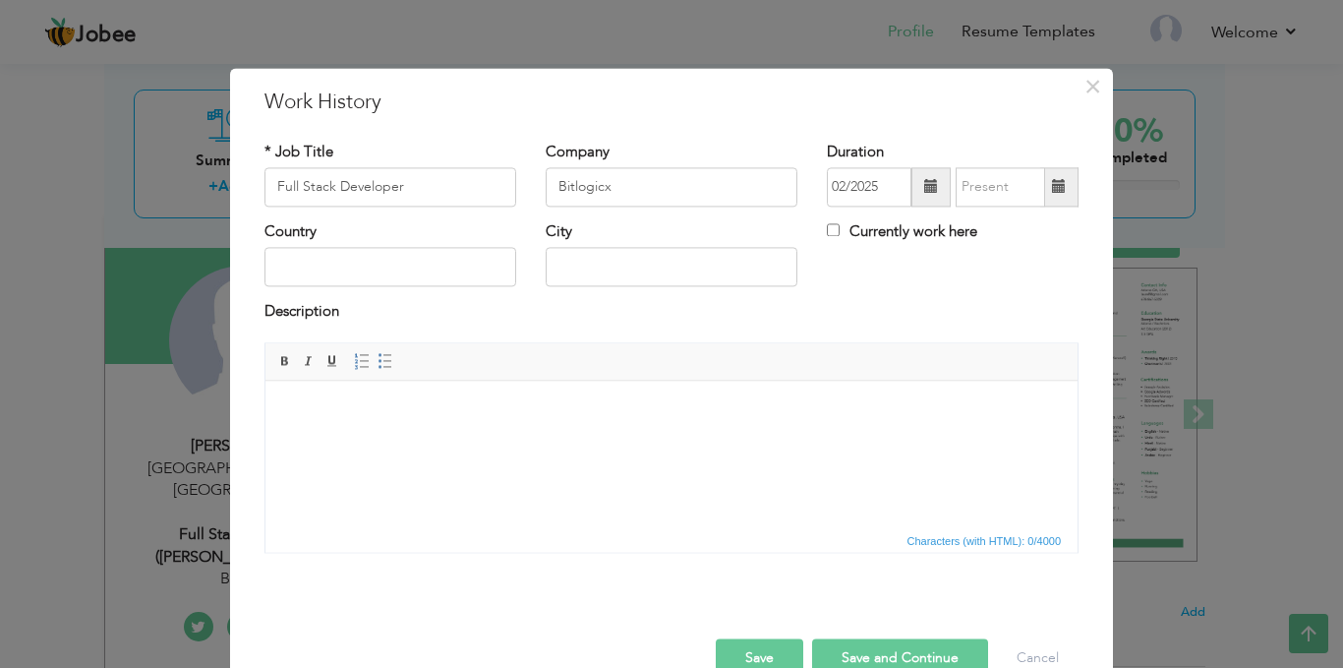
click at [833, 229] on label "Currently work here" at bounding box center [902, 231] width 150 height 21
click at [833, 229] on input "Currently work here" at bounding box center [833, 229] width 13 height 13
checkbox input "true"
click at [411, 276] on input "text" at bounding box center [391, 267] width 252 height 39
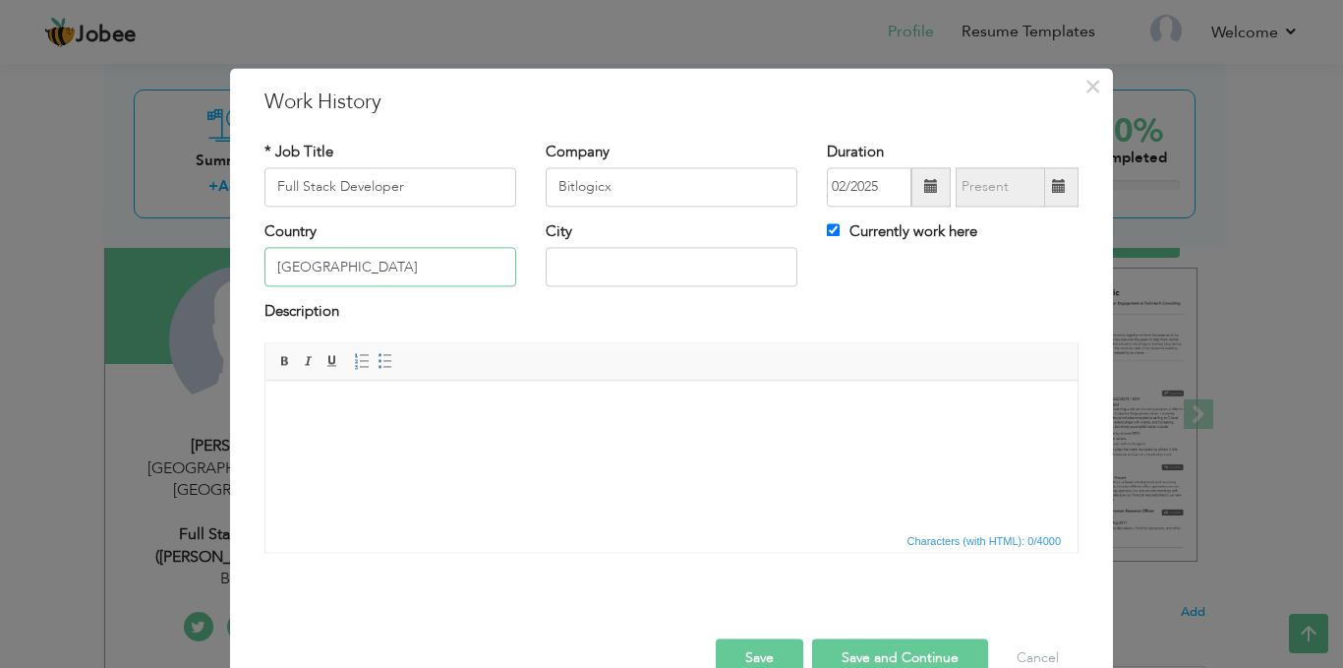
type input "[GEOGRAPHIC_DATA]"
click at [593, 258] on input "text" at bounding box center [672, 267] width 252 height 39
drag, startPoint x: 345, startPoint y: 265, endPoint x: 341, endPoint y: 251, distance: 14.3
click at [341, 251] on input "[GEOGRAPHIC_DATA]" at bounding box center [391, 267] width 252 height 39
type input "[GEOGRAPHIC_DATA]"
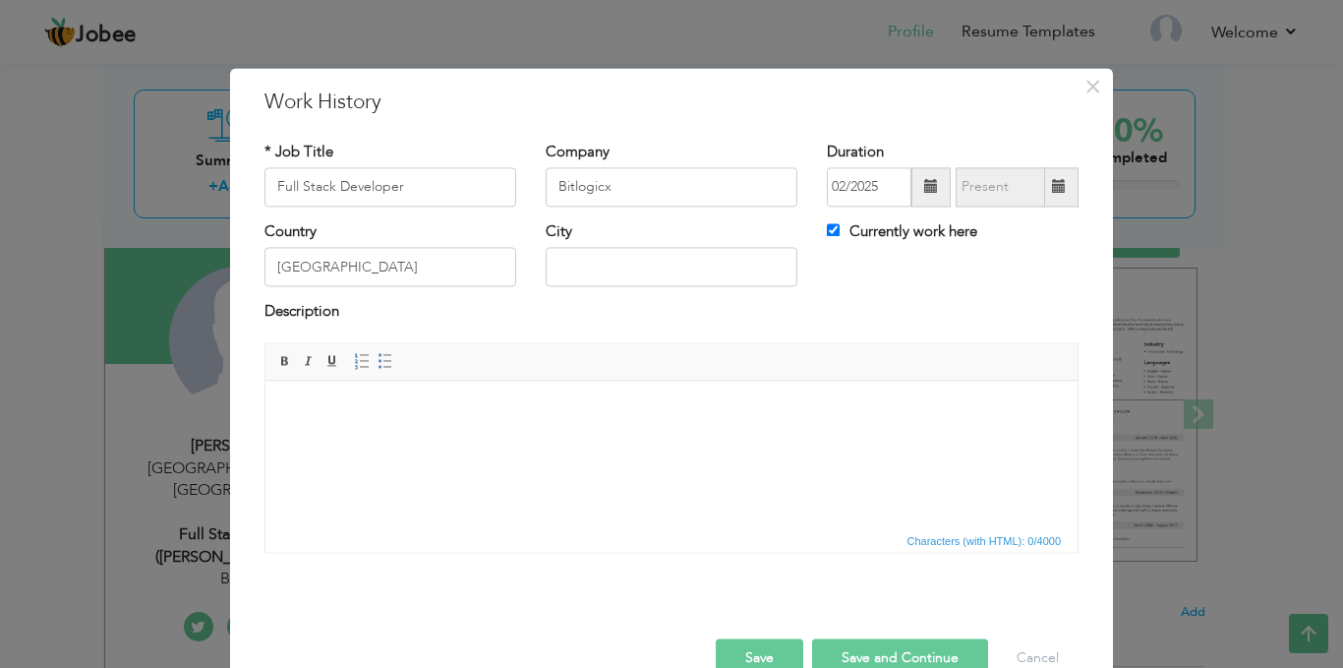
click at [364, 313] on div "Description" at bounding box center [672, 315] width 814 height 26
click at [577, 266] on input "text" at bounding box center [672, 267] width 252 height 39
type input "[GEOGRAPHIC_DATA]"
click at [532, 441] on html at bounding box center [672, 411] width 812 height 60
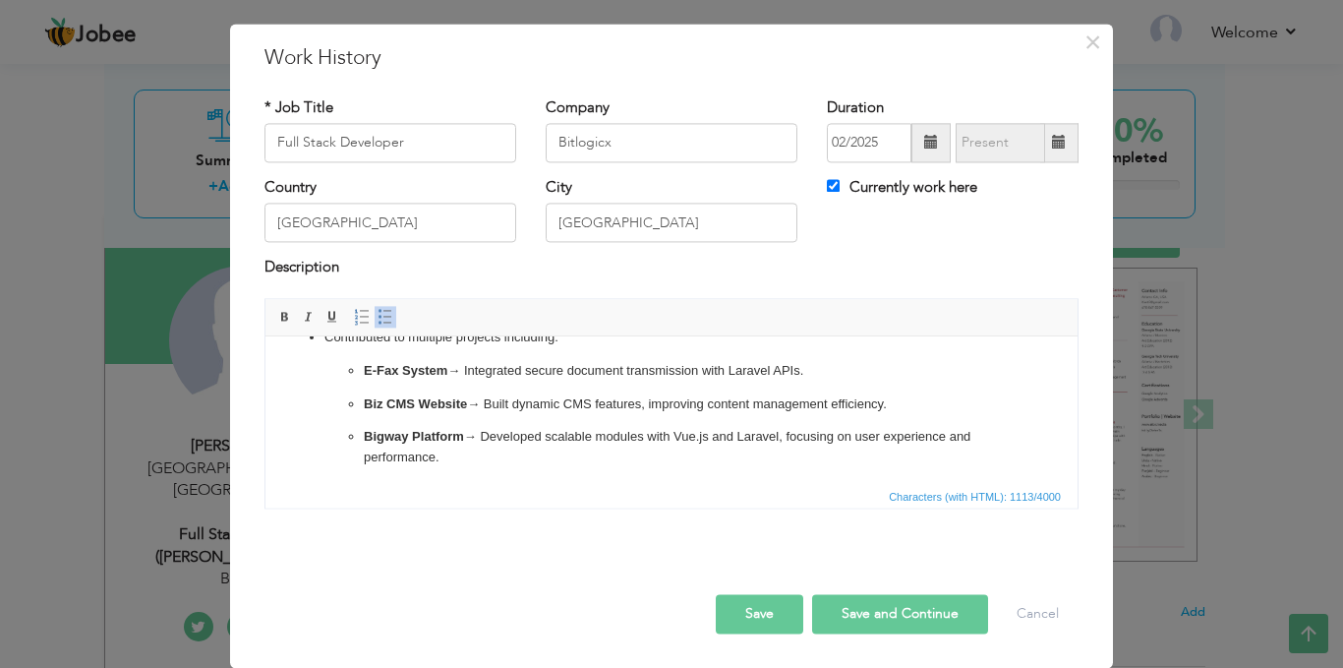
scroll to position [61, 0]
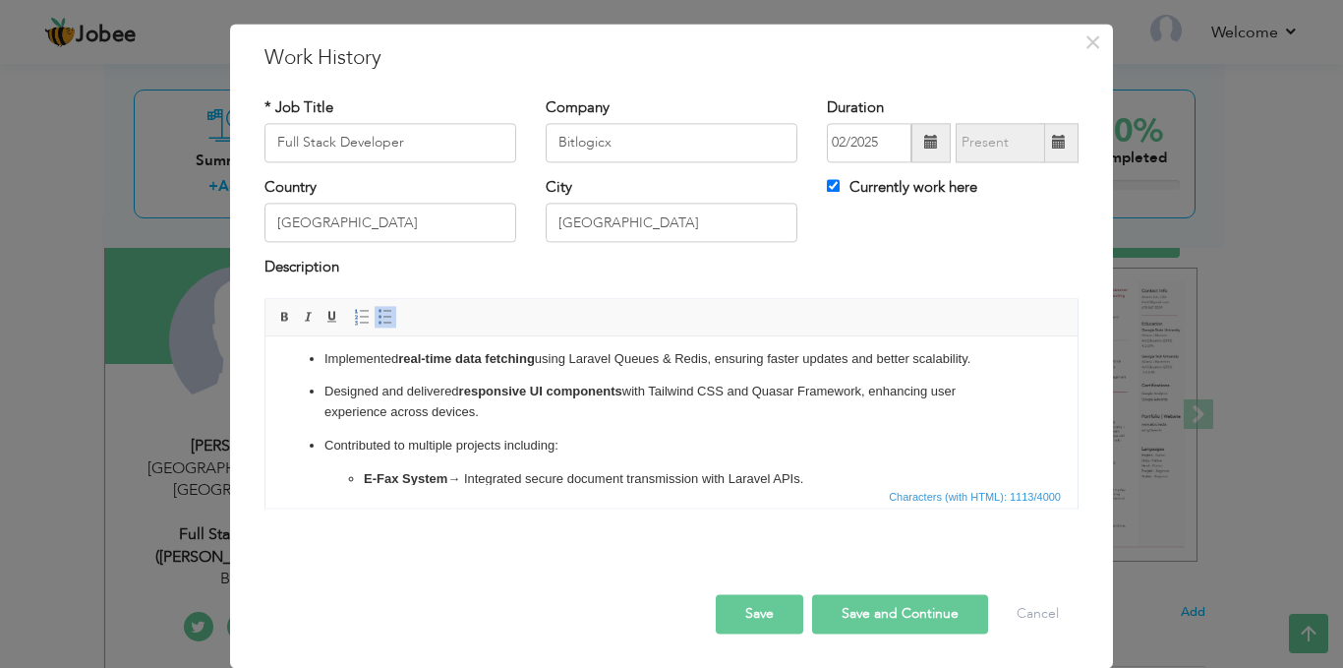
click at [876, 618] on button "Save and Continue" at bounding box center [900, 613] width 176 height 39
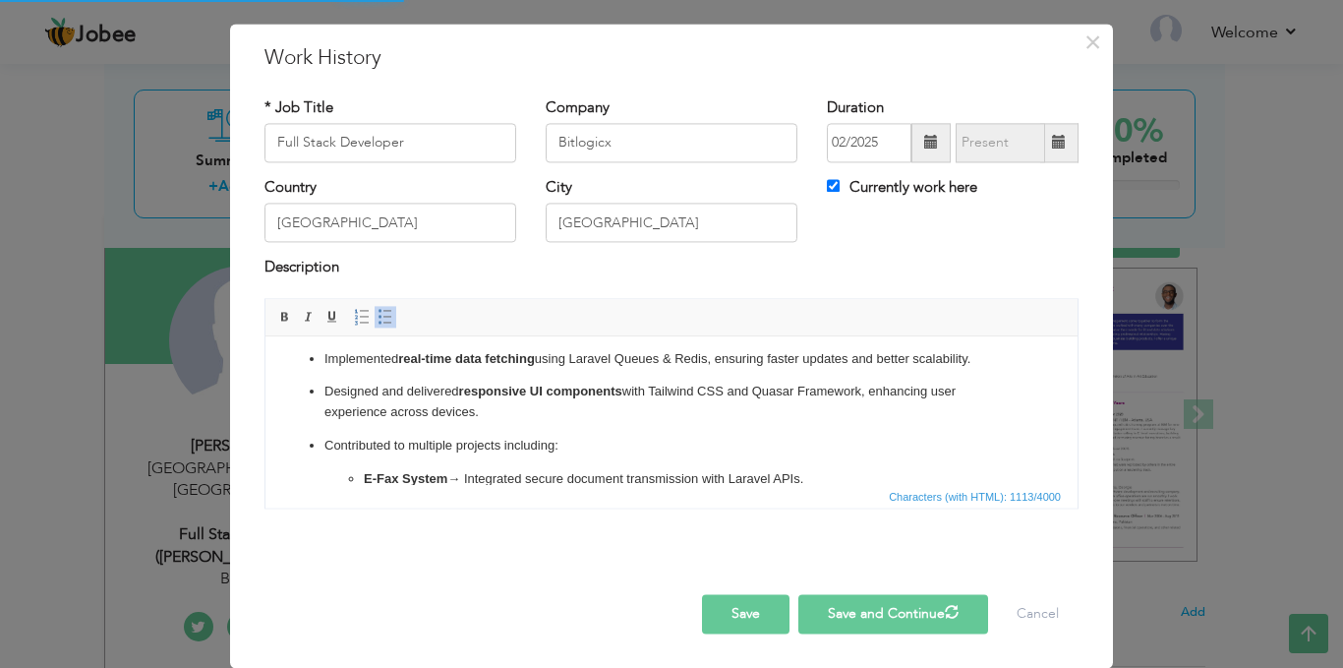
checkbox input "false"
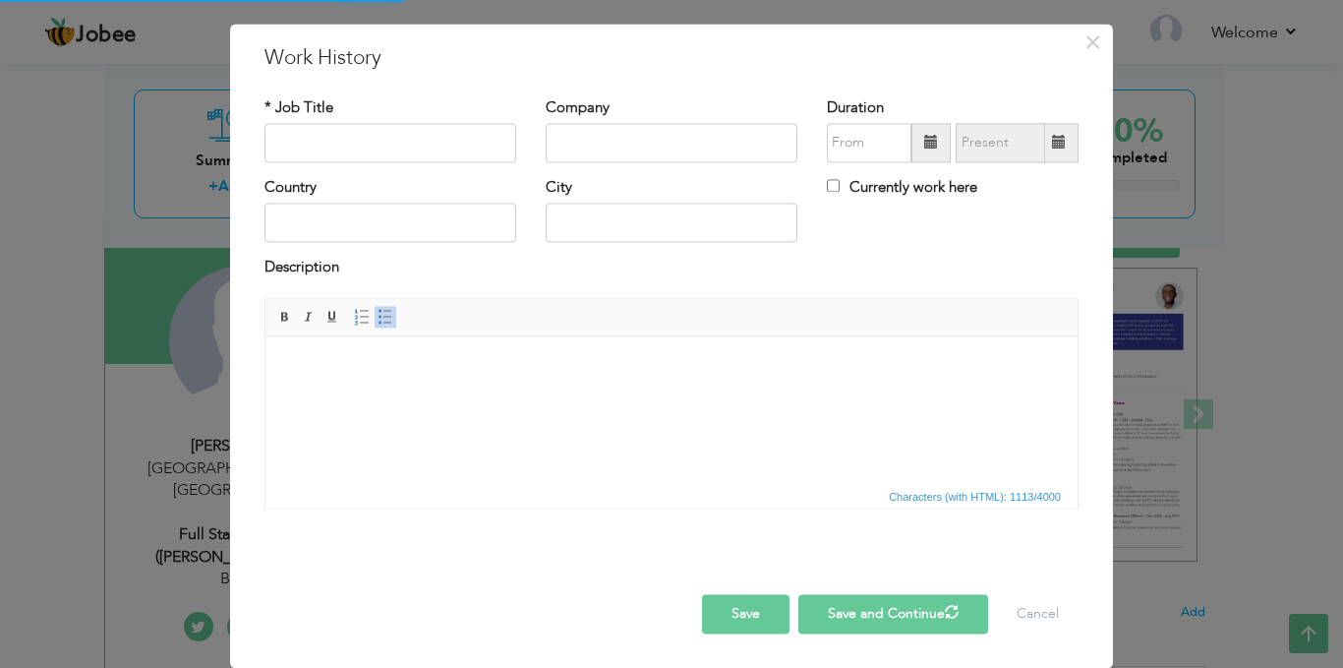
scroll to position [0, 0]
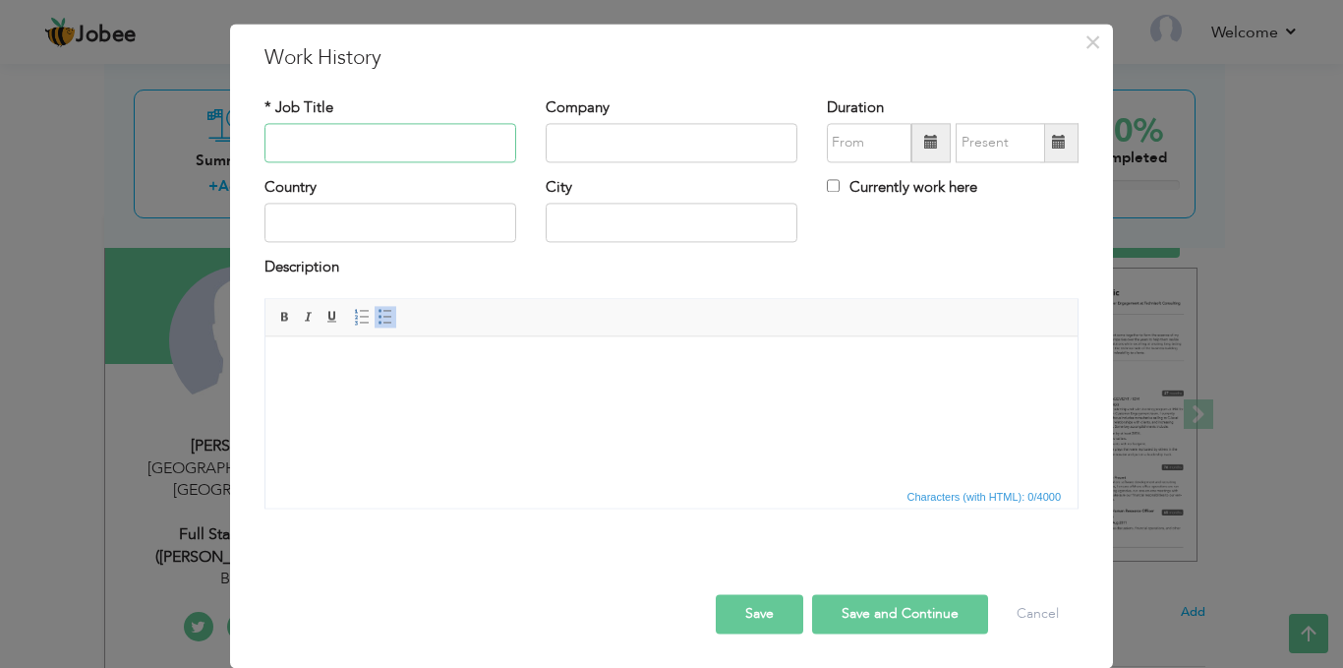
click at [450, 131] on input "text" at bounding box center [391, 142] width 252 height 39
paste input "Developer — Zoko HR (On-Site)"
click at [270, 144] on input "Developer — Zoko HR" at bounding box center [391, 142] width 252 height 39
type input "Backend Developer — Zoko HR"
click at [598, 139] on input "text" at bounding box center [672, 142] width 252 height 39
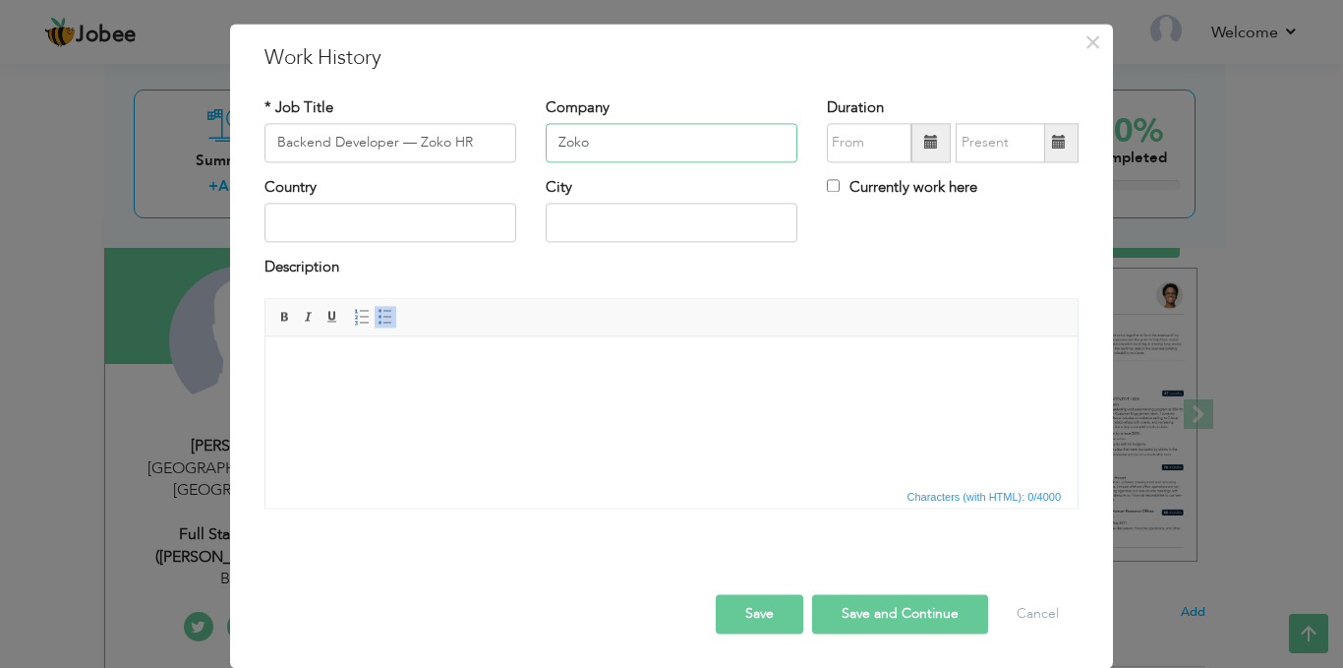
type input "Zoko"
drag, startPoint x: 410, startPoint y: 138, endPoint x: 467, endPoint y: 142, distance: 57.2
click at [467, 142] on input "Backend Developer — Zoko HR" at bounding box center [391, 142] width 252 height 39
type input "Backend Developer —"
click at [588, 134] on input "Zoko" at bounding box center [672, 142] width 252 height 39
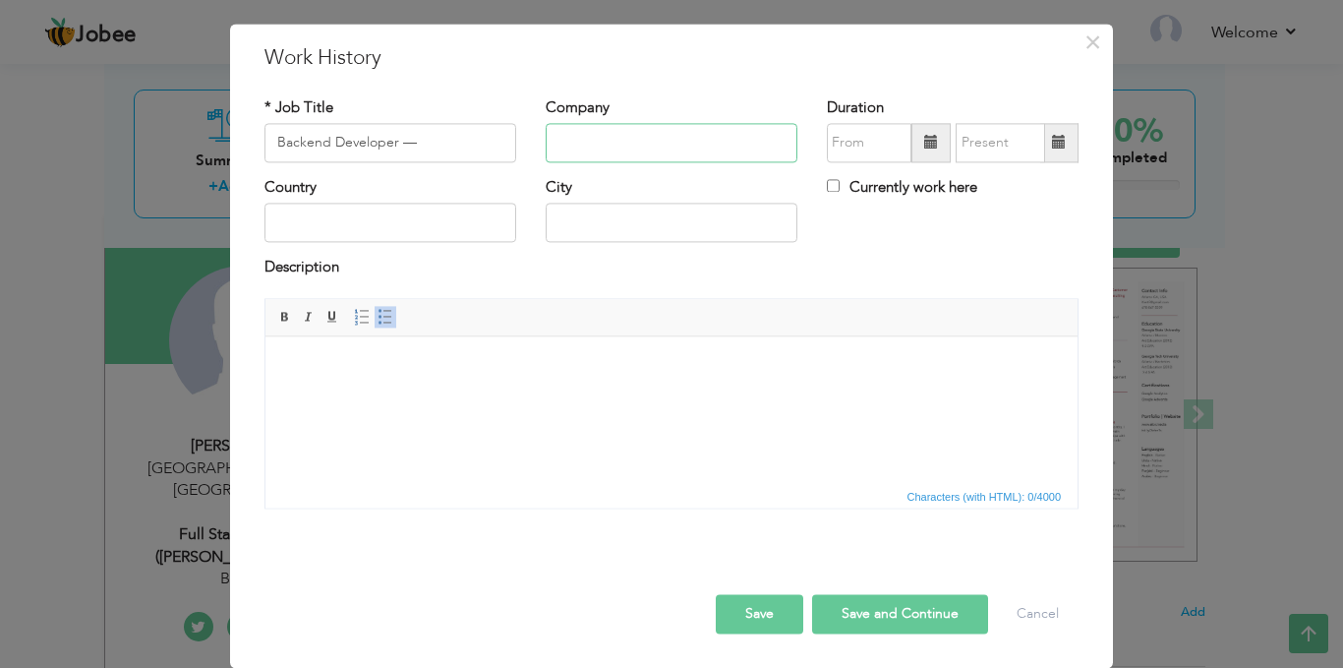
paste input "Zoko HR"
type input "Zoko HR"
click at [417, 146] on input "Backend Developer —" at bounding box center [391, 142] width 252 height 39
type input "Backend Developer"
click at [366, 233] on input "text" at bounding box center [391, 223] width 252 height 39
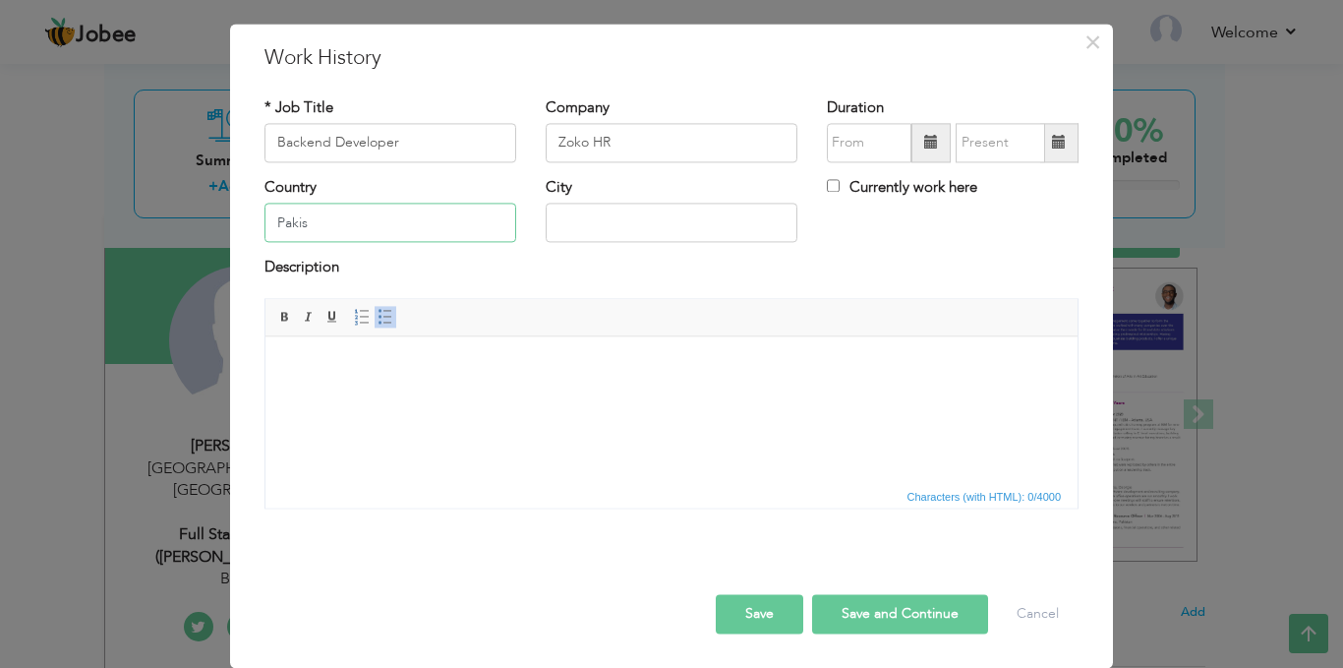
type input "[GEOGRAPHIC_DATA]"
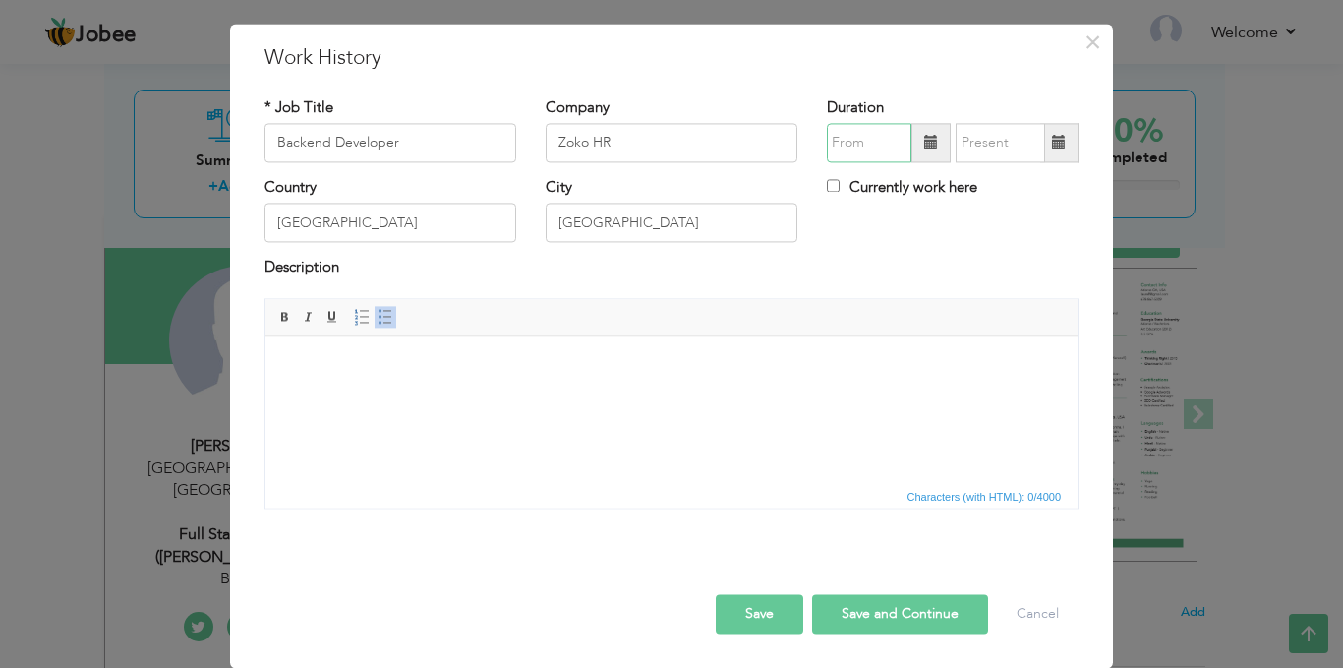
click at [850, 151] on input "text" at bounding box center [869, 142] width 85 height 39
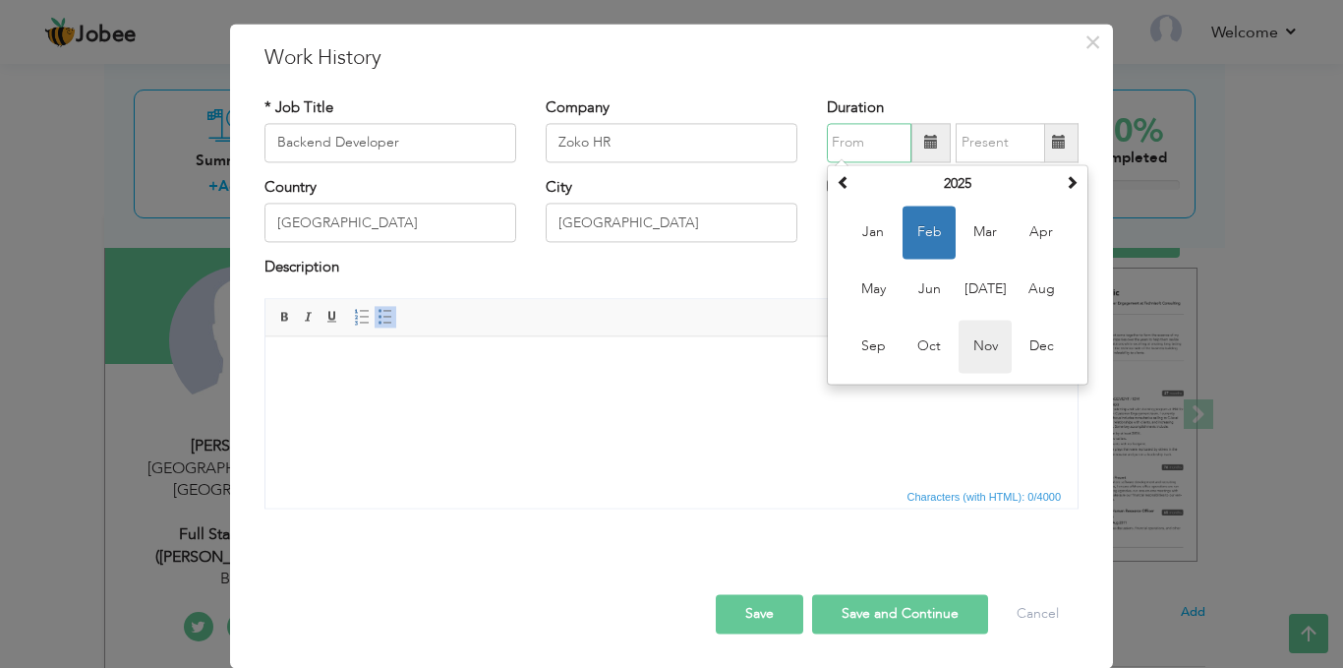
click at [976, 348] on span "Nov" at bounding box center [985, 346] width 53 height 53
type input "11/2025"
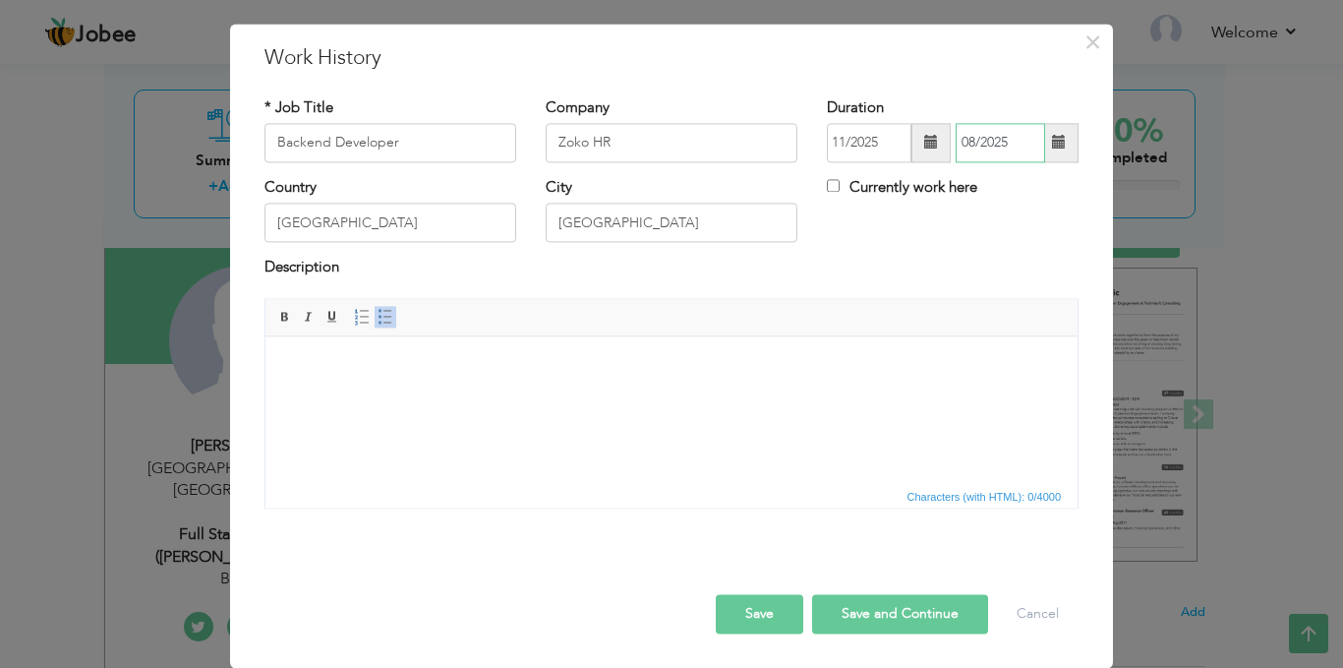
click at [968, 148] on input "08/2025" at bounding box center [1000, 142] width 89 height 39
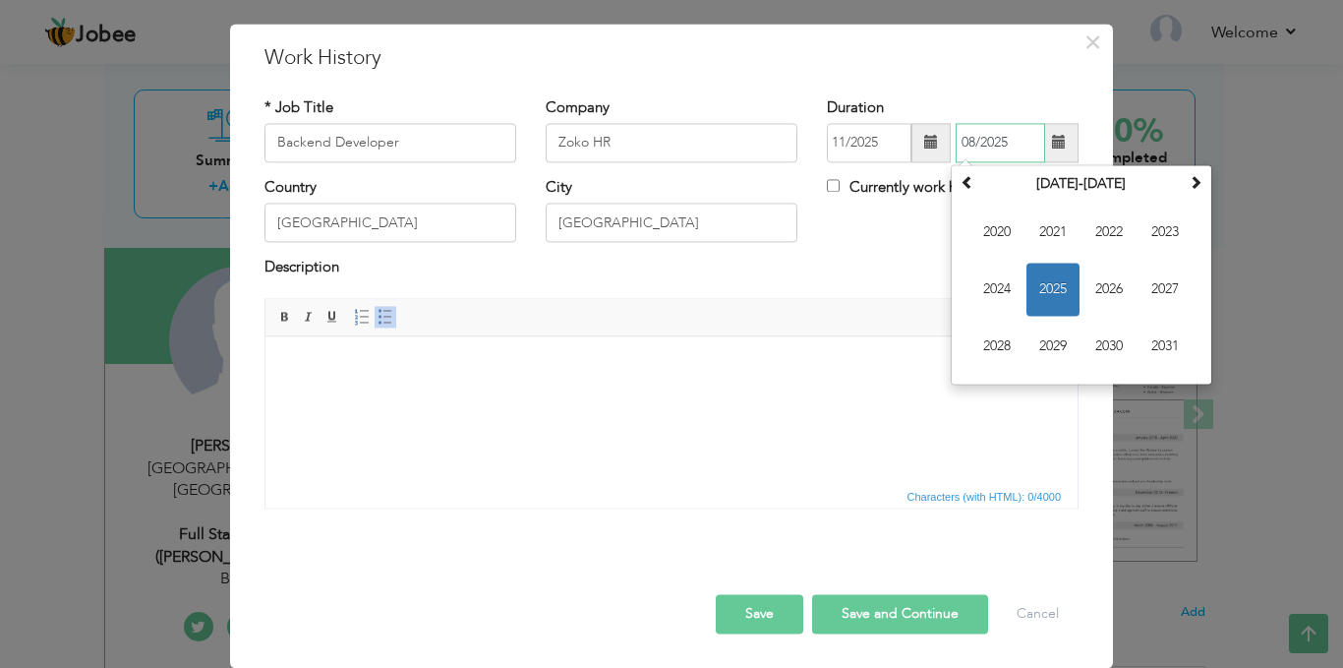
click at [1059, 292] on span "2025" at bounding box center [1053, 289] width 53 height 53
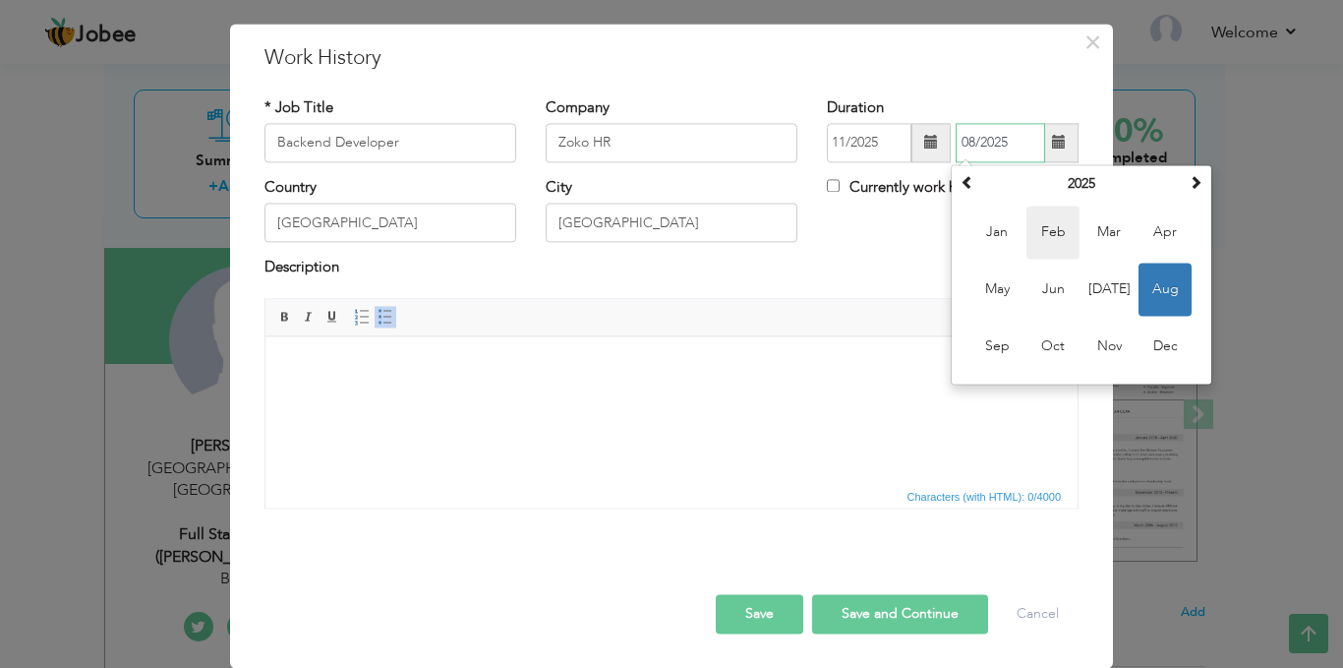
click at [1057, 223] on span "Feb" at bounding box center [1053, 232] width 53 height 53
type input "02/2025"
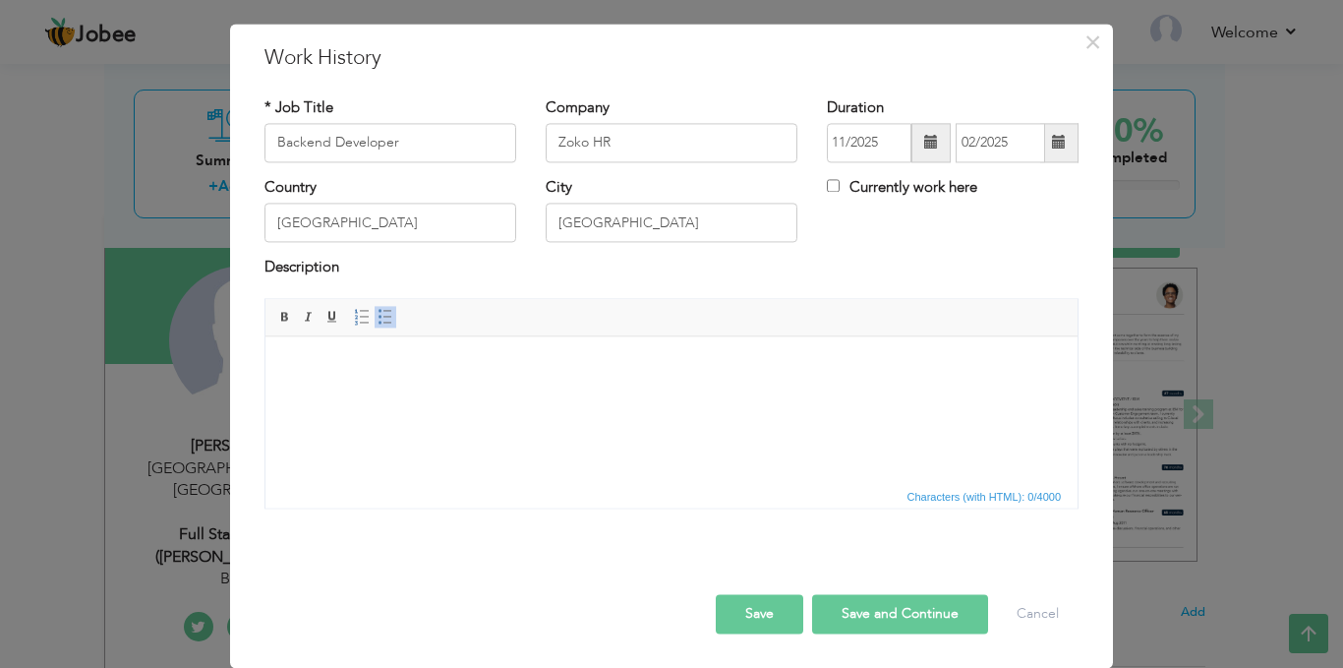
click at [531, 396] on html at bounding box center [672, 366] width 812 height 60
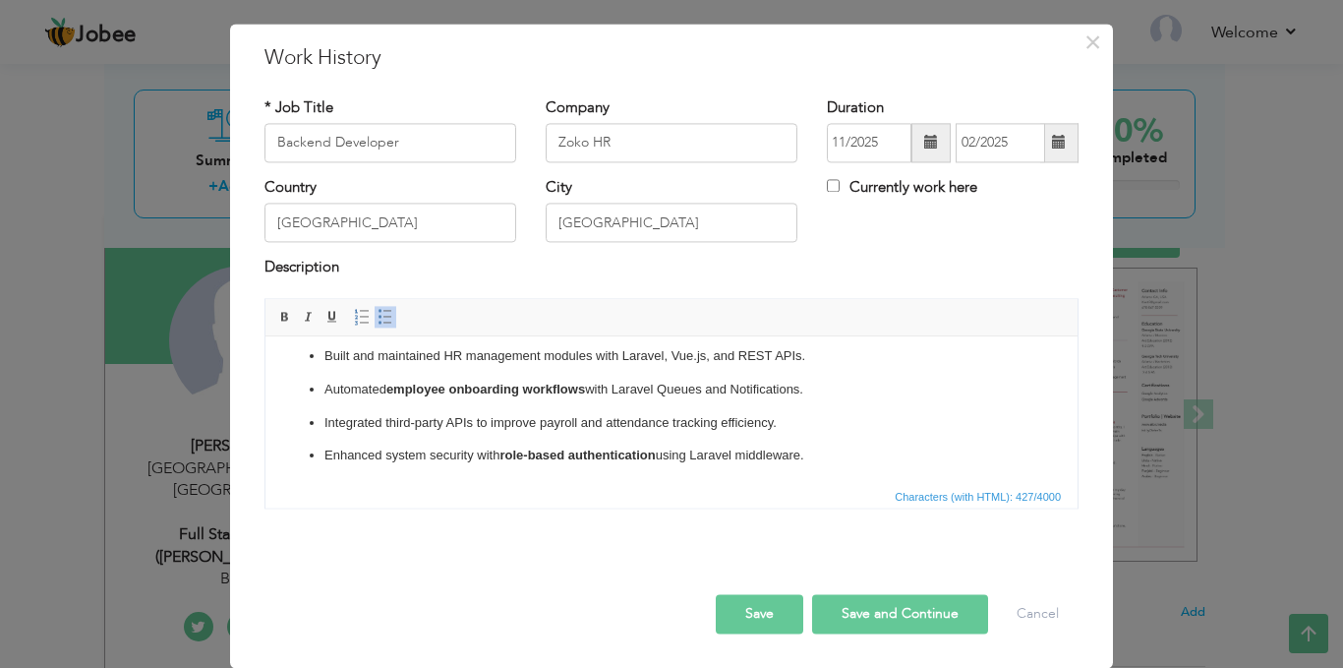
scroll to position [12, 0]
click at [882, 600] on button "Save and Continue" at bounding box center [900, 613] width 176 height 39
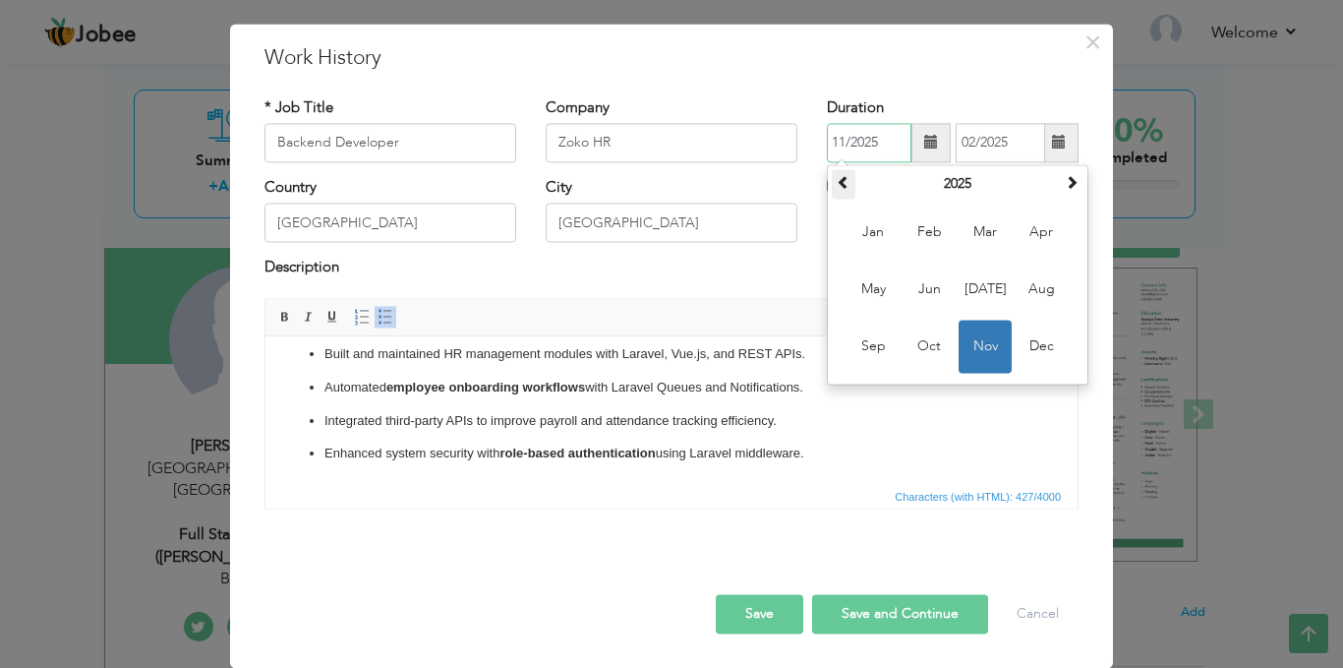
click at [837, 185] on span at bounding box center [844, 182] width 14 height 14
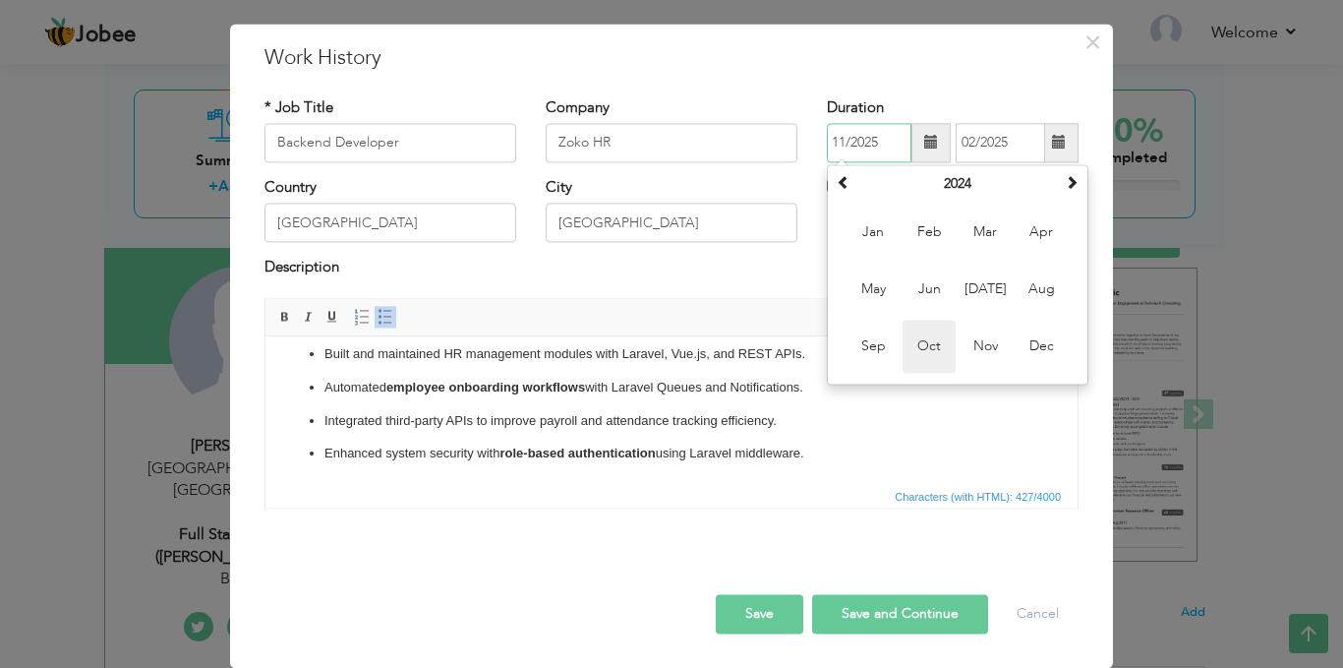
click at [916, 333] on span "Oct" at bounding box center [929, 346] width 53 height 53
type input "10/2024"
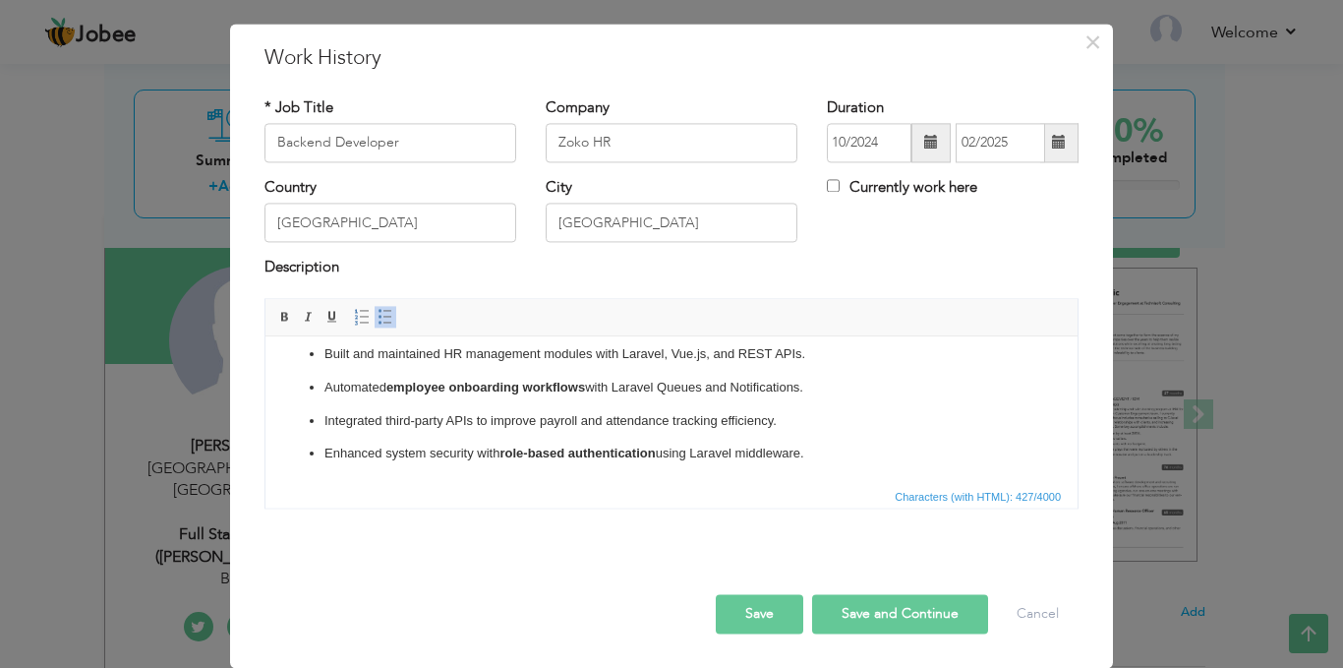
click at [879, 606] on button "Save and Continue" at bounding box center [900, 613] width 176 height 39
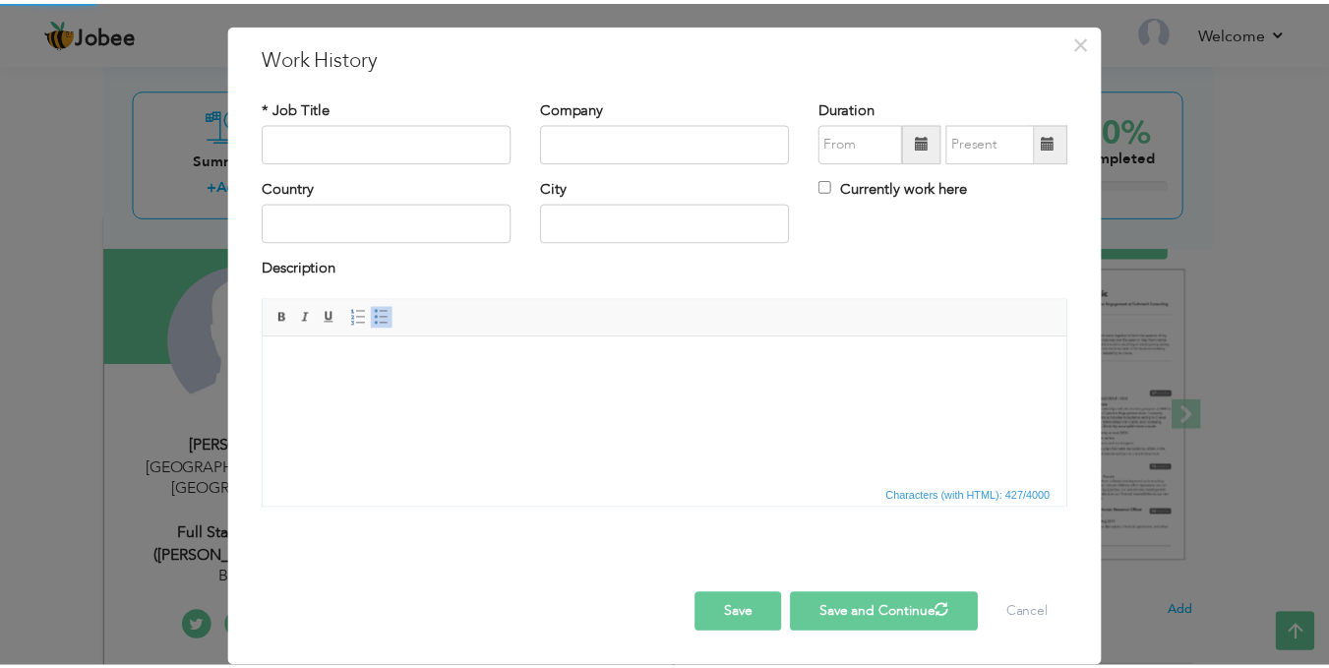
scroll to position [0, 0]
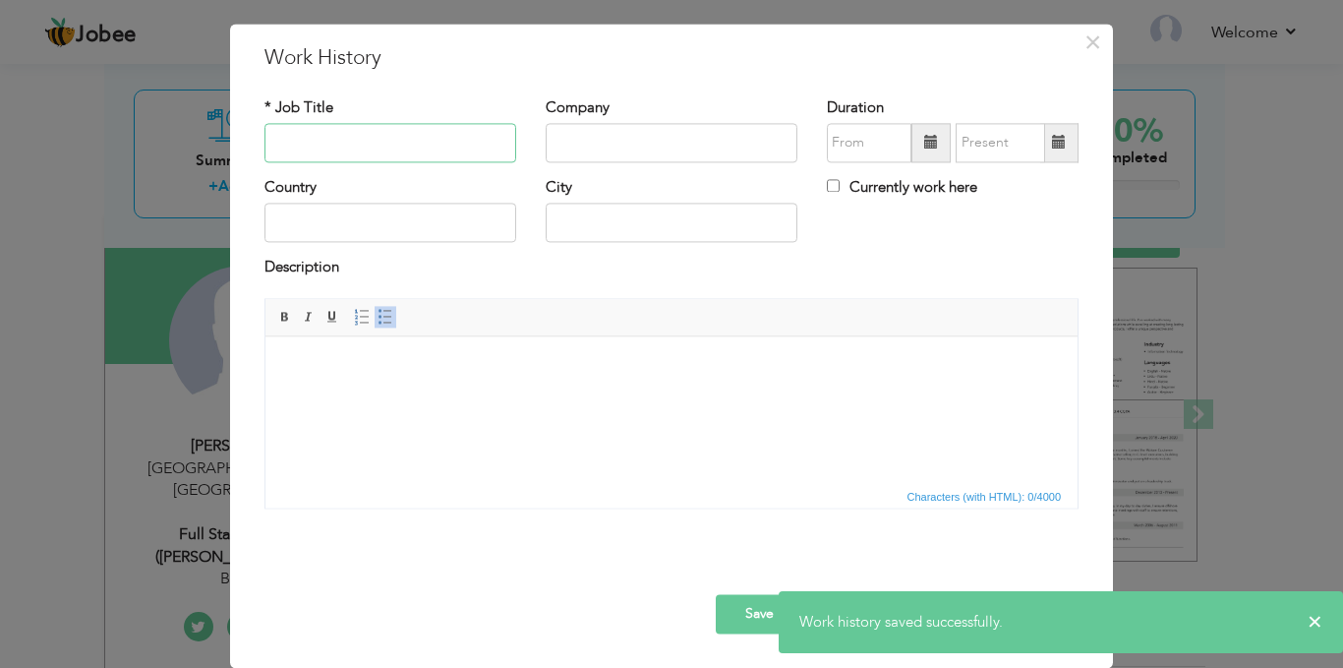
click at [396, 149] on input "text" at bounding box center [391, 142] width 252 height 39
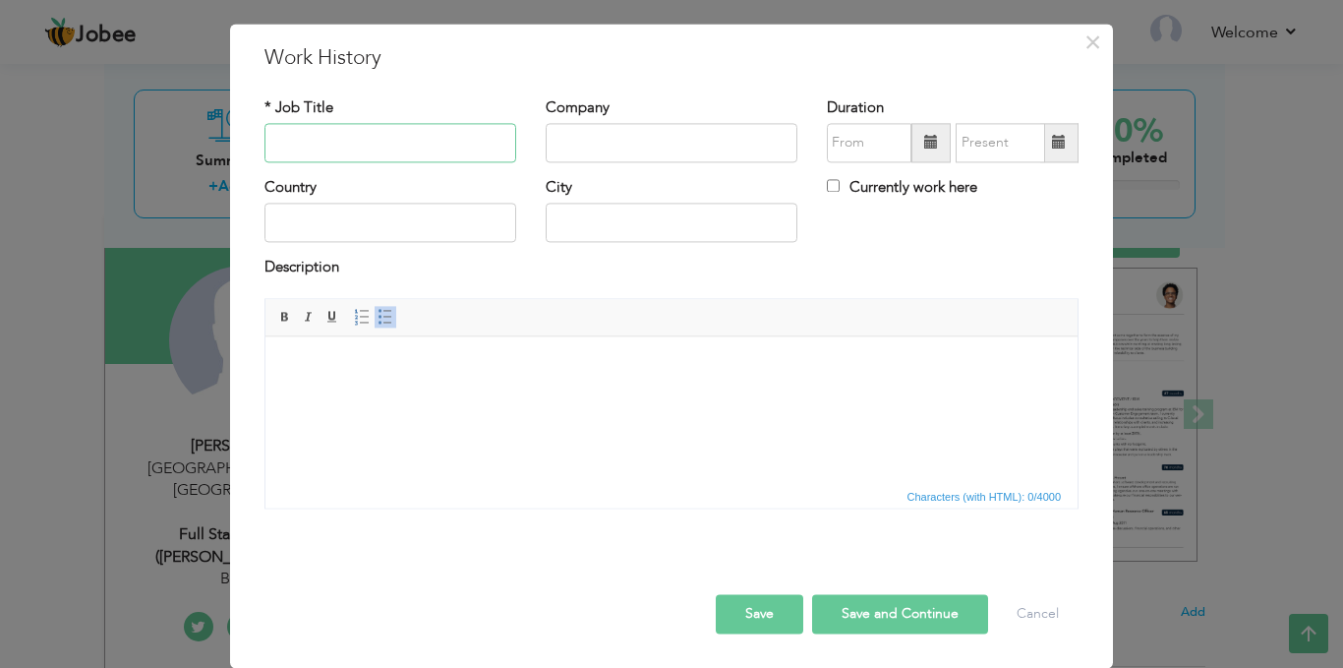
paste input "Freelance Full Stack Developer"
type input "Freelance Full Stack Developer"
click at [569, 152] on input "text" at bounding box center [672, 142] width 252 height 39
type input "Freelancer"
click at [370, 231] on input "text" at bounding box center [391, 223] width 252 height 39
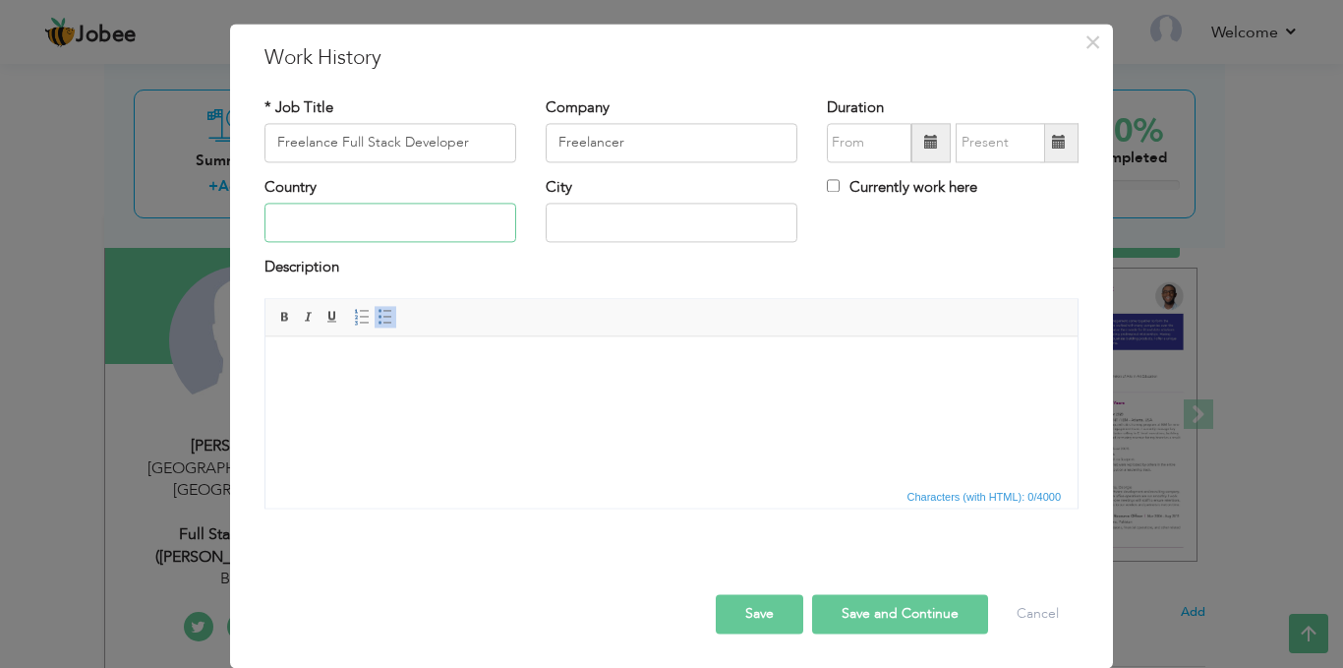
type input "[GEOGRAPHIC_DATA]"
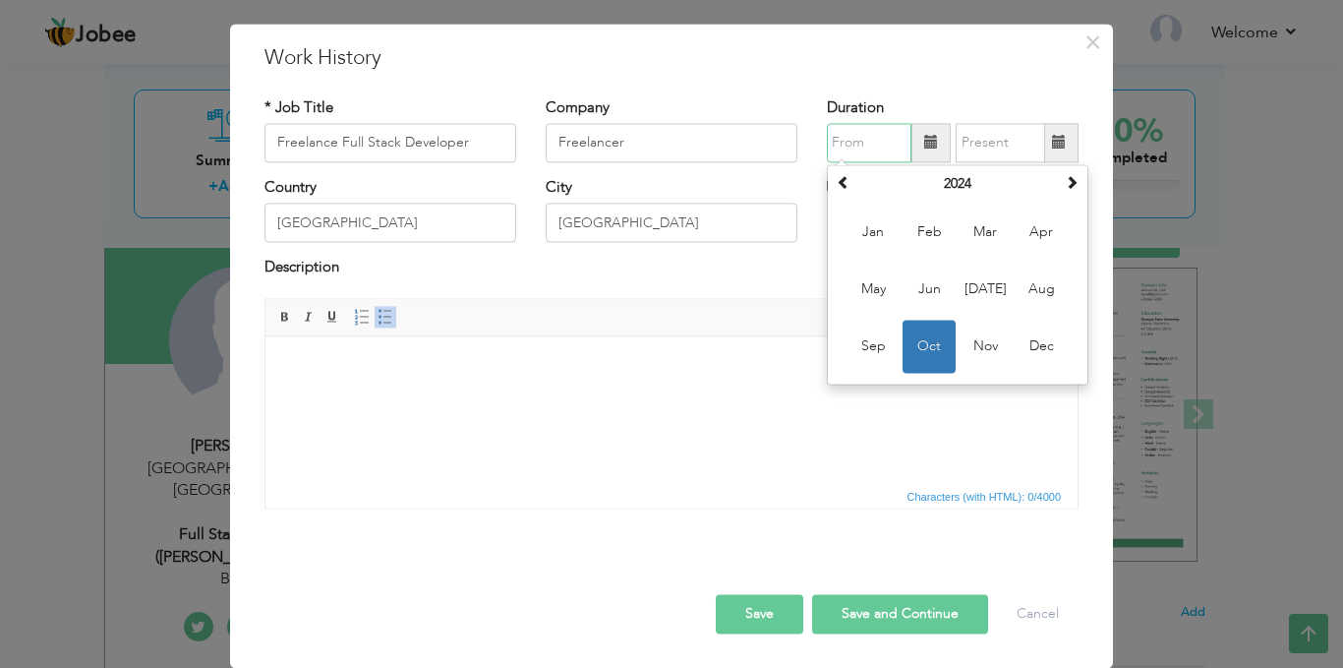
click at [886, 153] on input "text" at bounding box center [869, 142] width 85 height 39
click at [1065, 186] on span at bounding box center [1072, 182] width 14 height 14
click at [841, 178] on span at bounding box center [844, 182] width 14 height 14
click at [861, 338] on span "Sep" at bounding box center [873, 346] width 53 height 53
type input "09/2024"
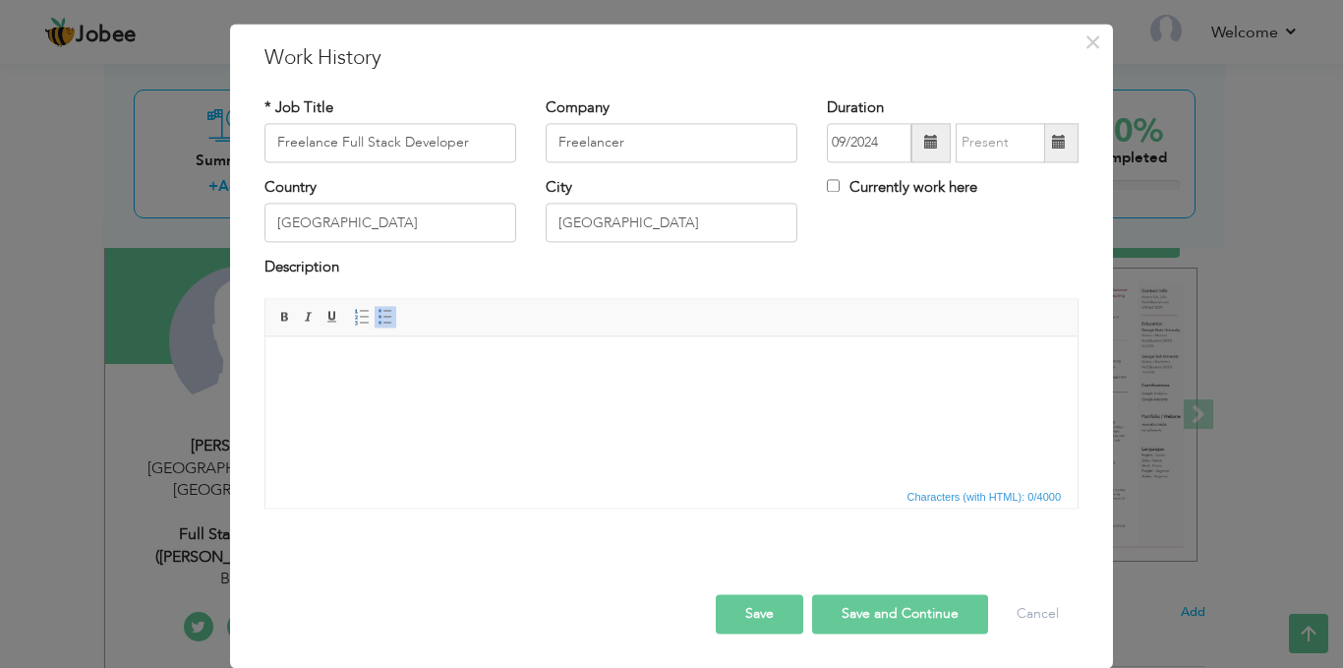
click at [555, 396] on html at bounding box center [672, 366] width 812 height 60
click at [901, 185] on label "Currently work here" at bounding box center [902, 187] width 150 height 21
click at [840, 185] on input "Currently work here" at bounding box center [833, 185] width 13 height 13
checkbox input "true"
click at [544, 396] on html at bounding box center [672, 366] width 812 height 60
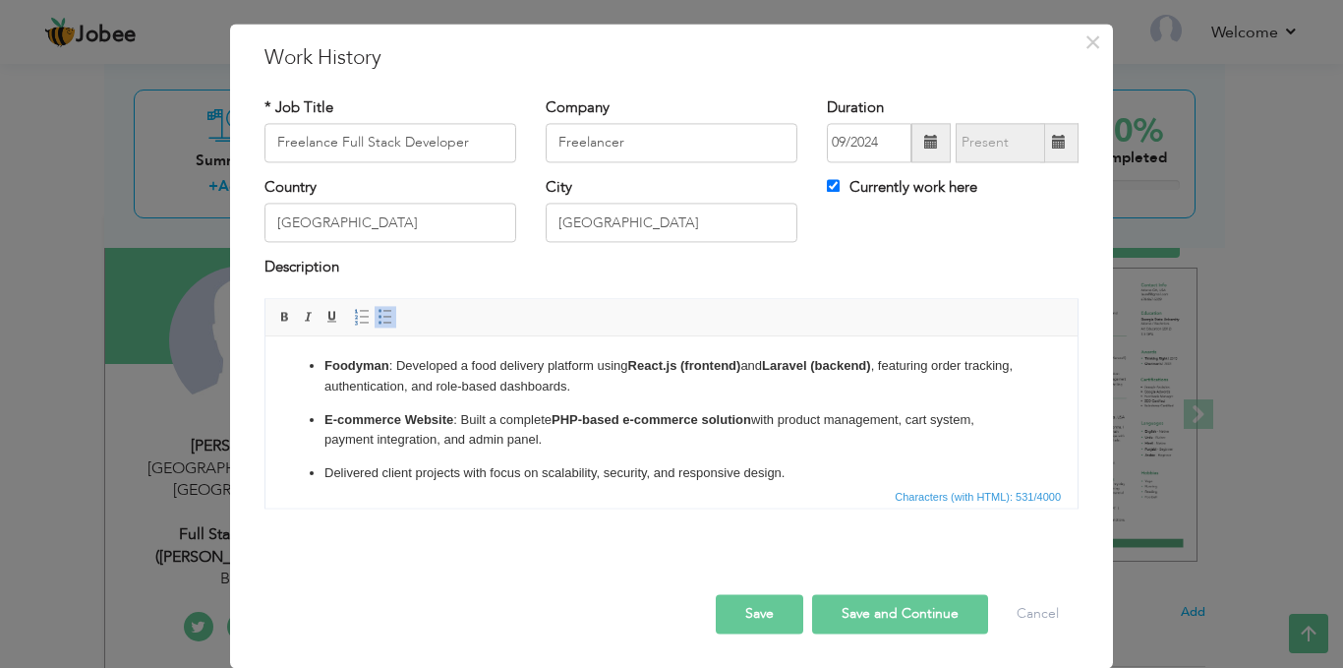
click at [864, 606] on button "Save and Continue" at bounding box center [900, 613] width 176 height 39
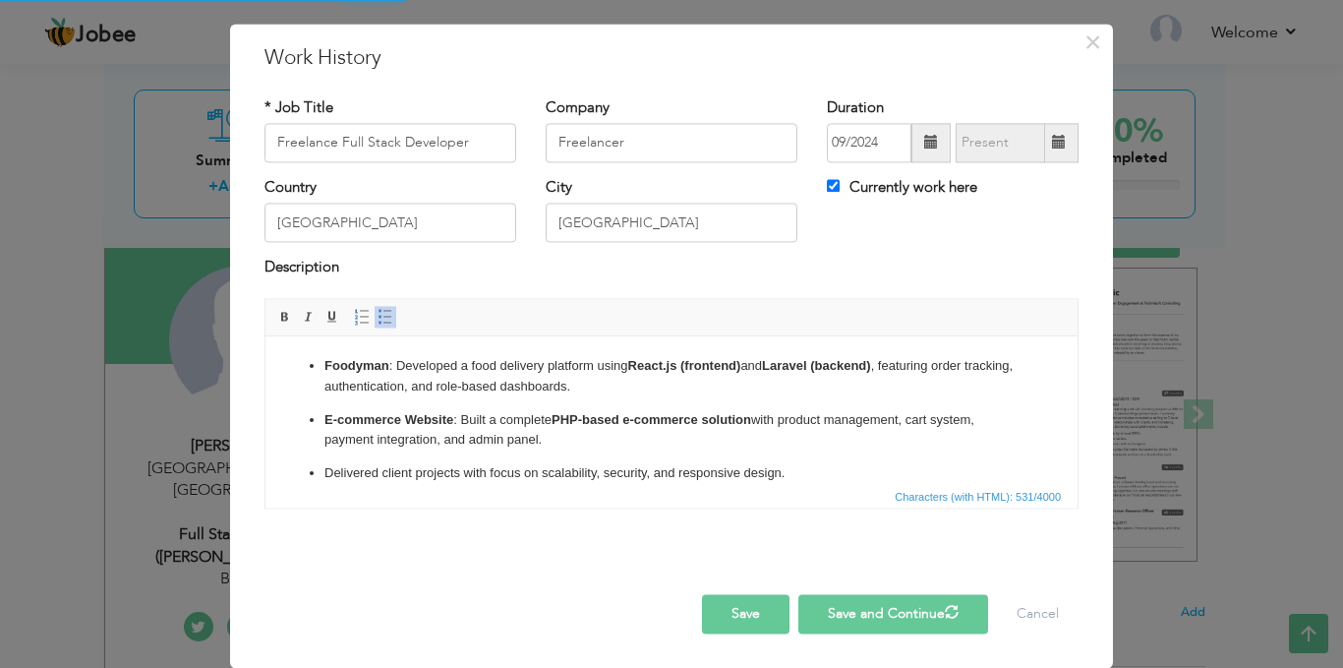
checkbox input "false"
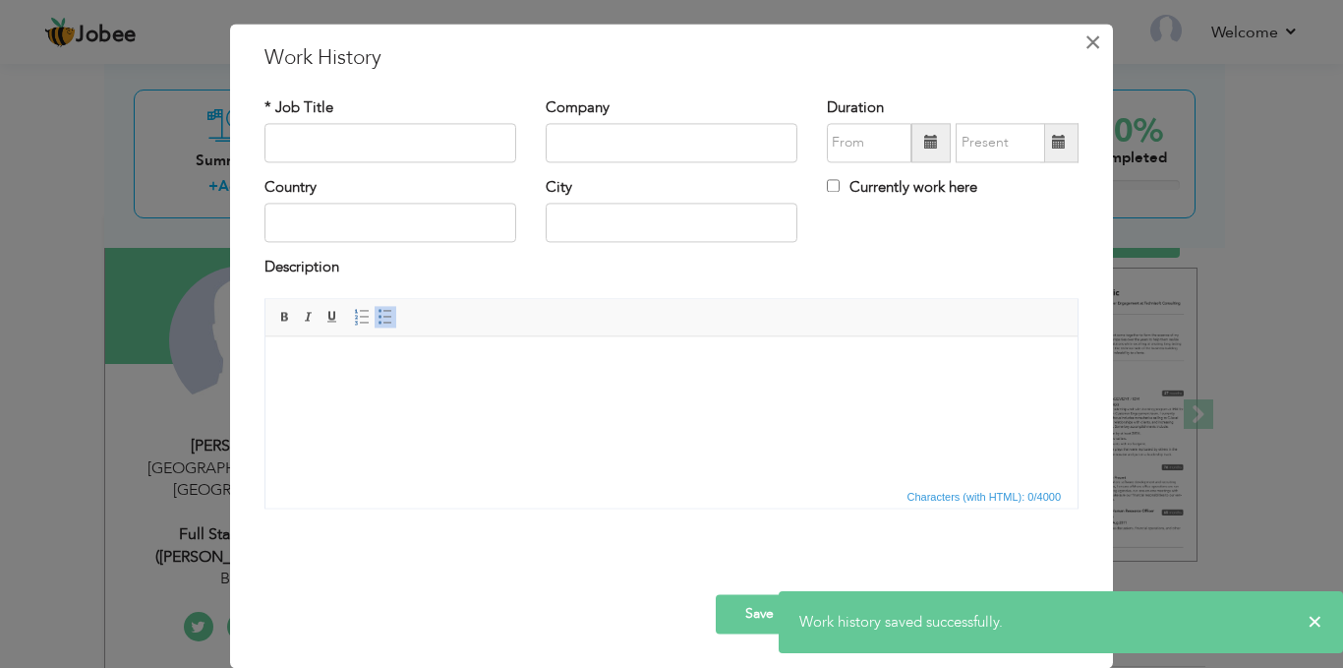
click at [1097, 41] on button "×" at bounding box center [1092, 42] width 31 height 31
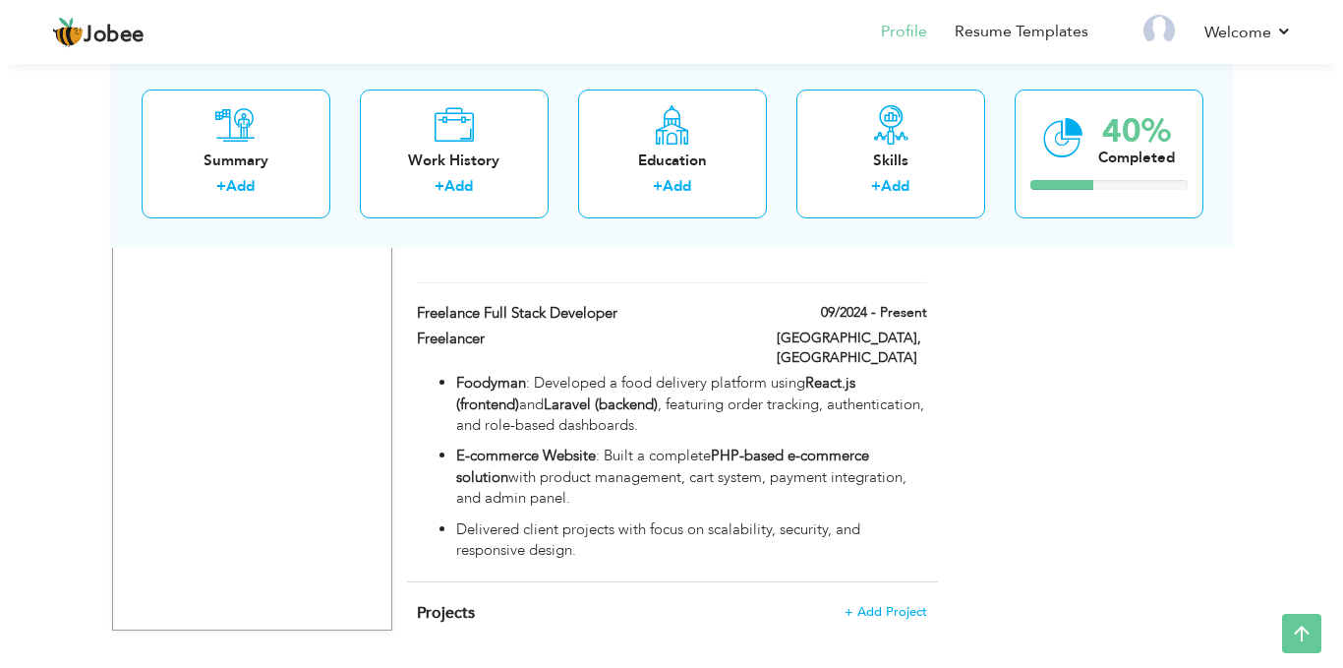
scroll to position [1220, 0]
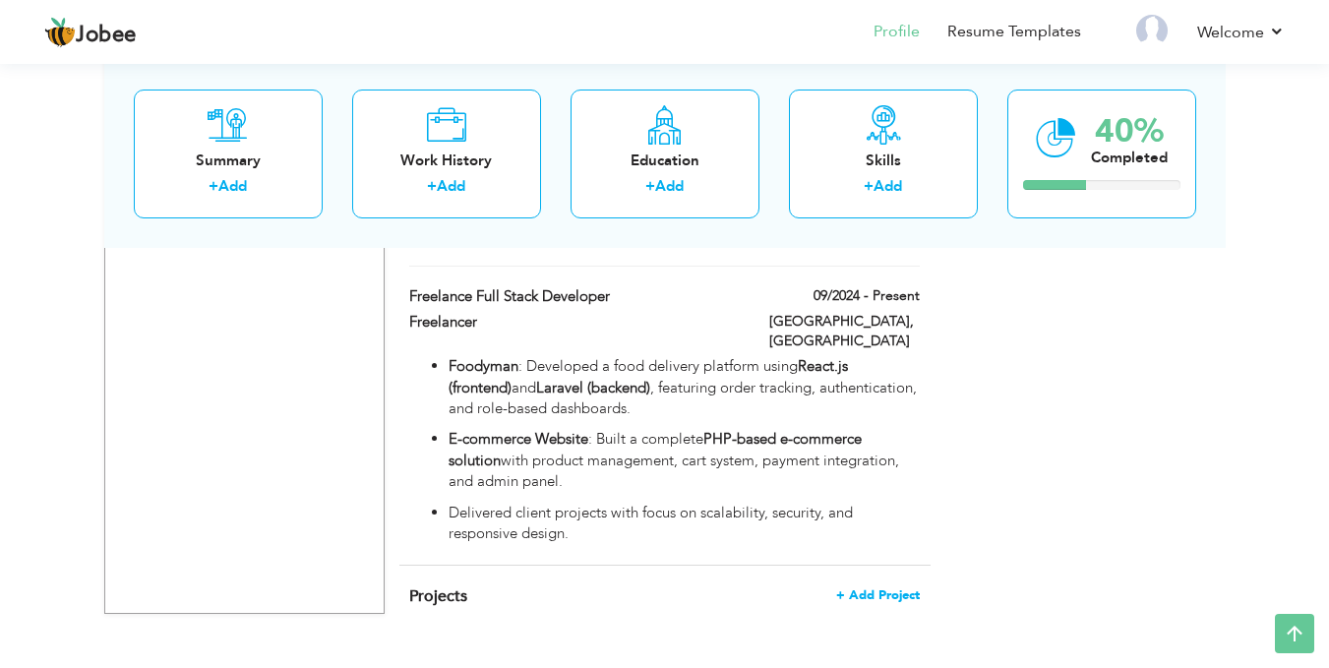
click at [880, 588] on span "+ Add Project" at bounding box center [878, 595] width 84 height 14
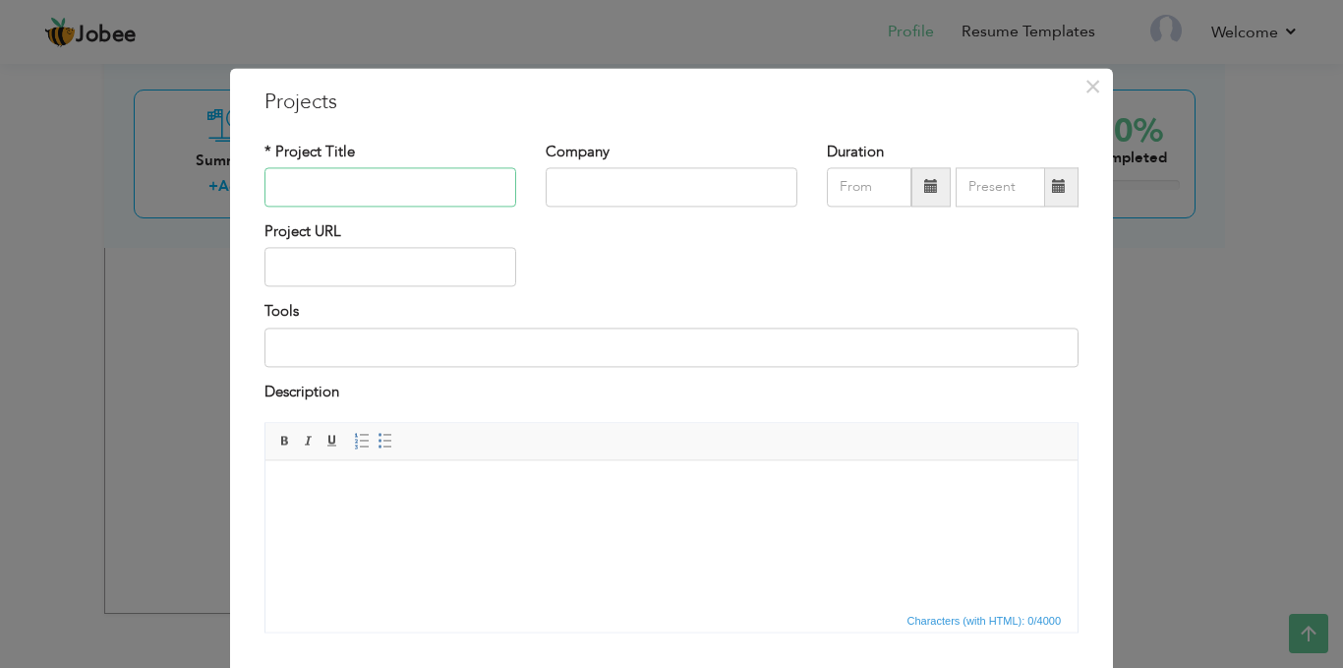
paste input "E-commerce Platform"
type input "E-commerce Platform"
click at [584, 187] on input "text" at bounding box center [672, 186] width 252 height 39
type input "08/2025"
click at [855, 171] on input "08/2025" at bounding box center [869, 186] width 85 height 39
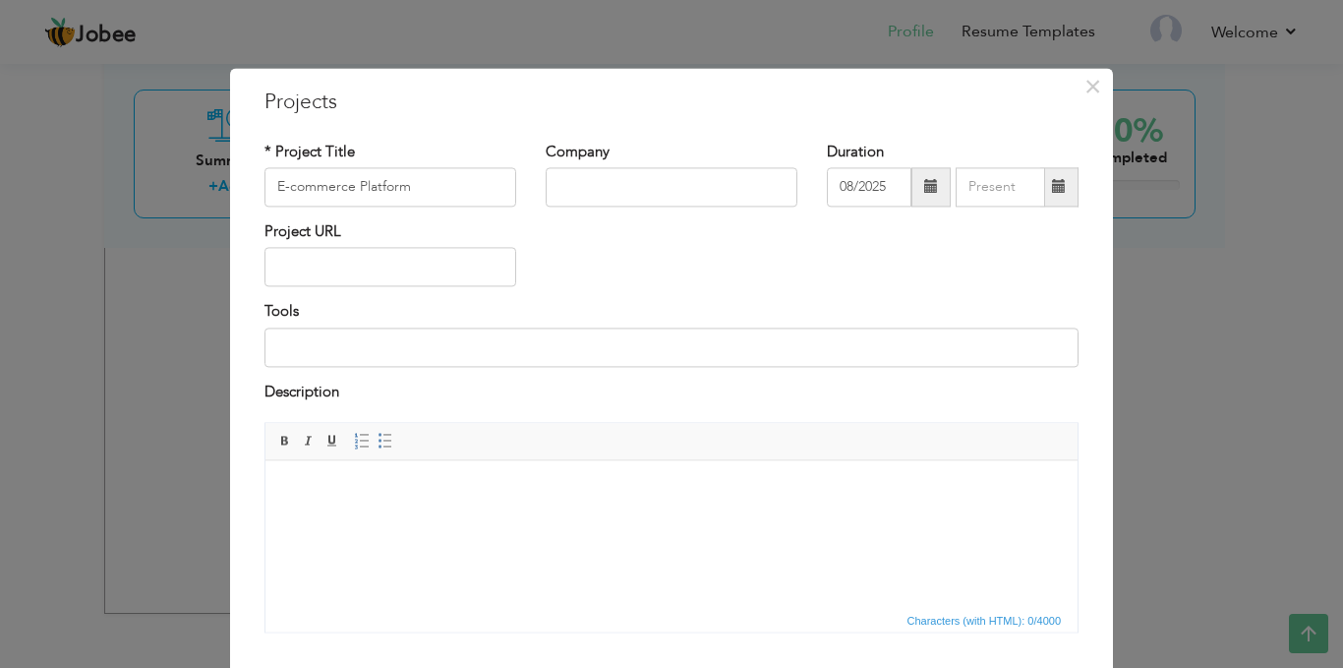
click at [770, 223] on div "Project URL" at bounding box center [672, 261] width 844 height 80
click at [452, 264] on input "text" at bounding box center [391, 267] width 252 height 39
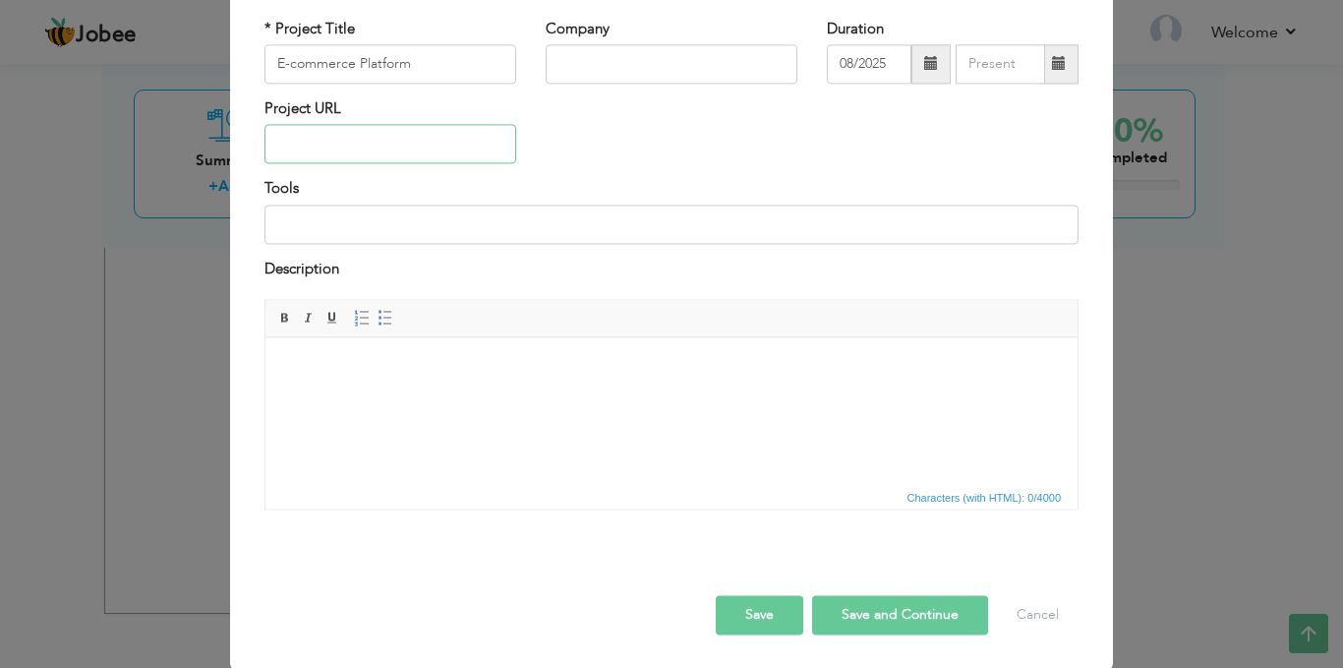
scroll to position [125, 0]
click at [530, 333] on span "Editor toolbars Basic Styles Bold Italic Underline Paragraph Insert/Remove Numb…" at bounding box center [672, 317] width 812 height 37
click at [531, 355] on body at bounding box center [671, 365] width 773 height 21
click at [565, 395] on html at bounding box center [672, 365] width 812 height 60
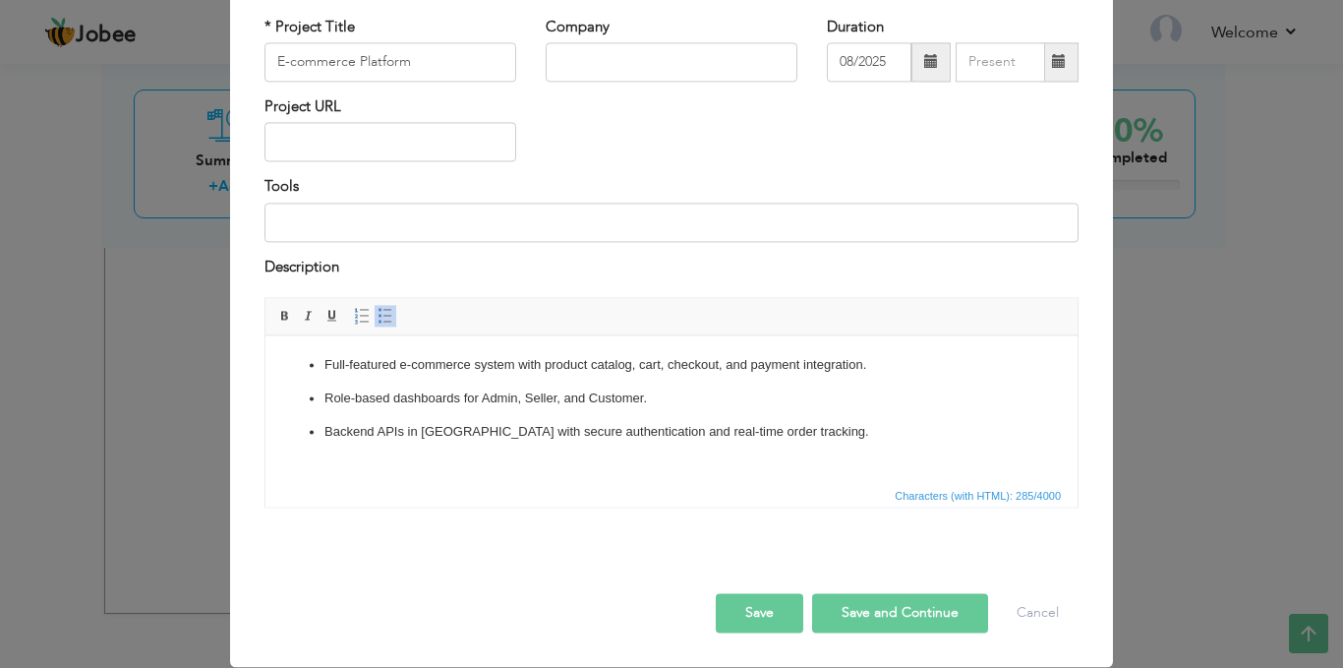
click at [894, 610] on button "Save and Continue" at bounding box center [900, 613] width 176 height 39
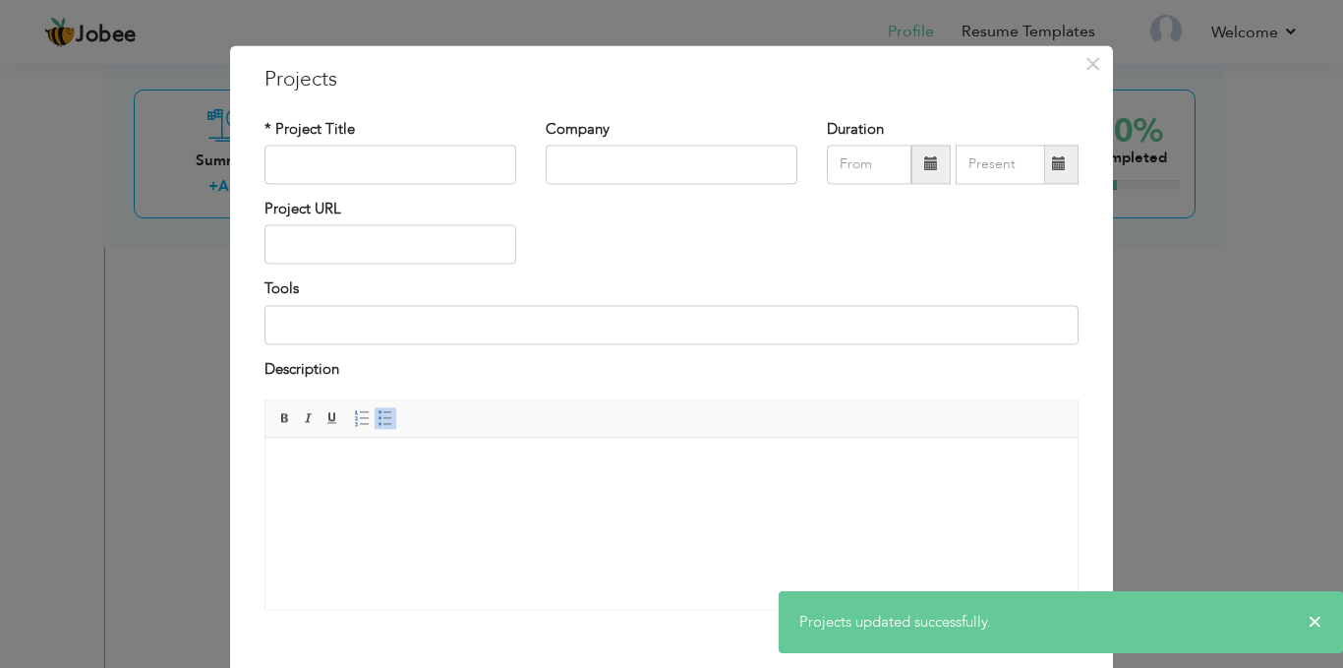
scroll to position [0, 0]
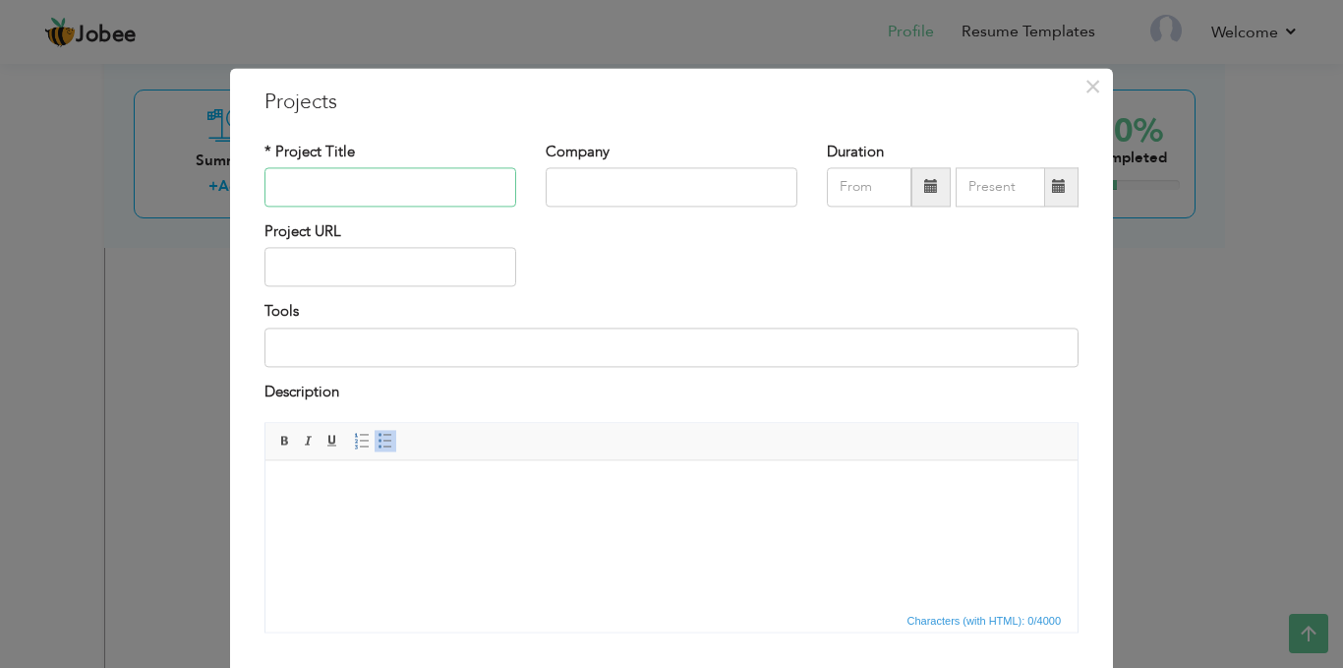
click at [454, 179] on input "text" at bounding box center [391, 186] width 252 height 39
paste input "Survey Form Application — Vue.js + Laravel"
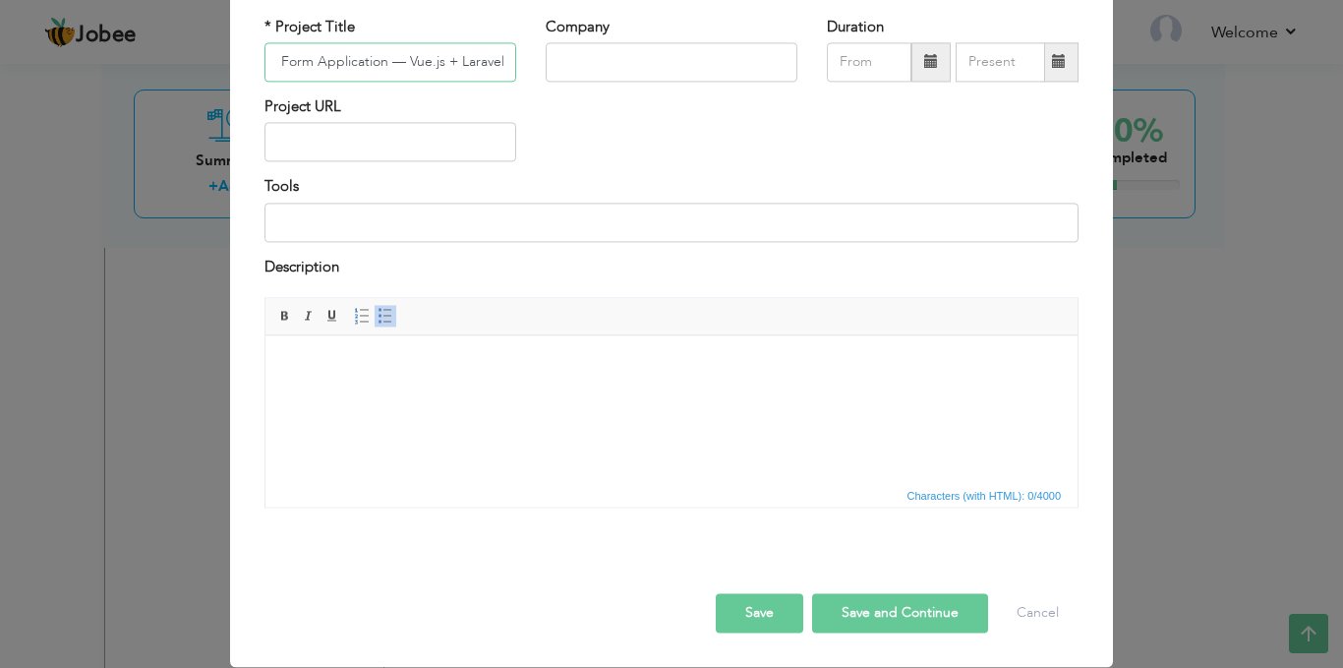
type input "Survey Form Application — Vue.js + Laravel"
click at [617, 395] on html at bounding box center [672, 365] width 812 height 60
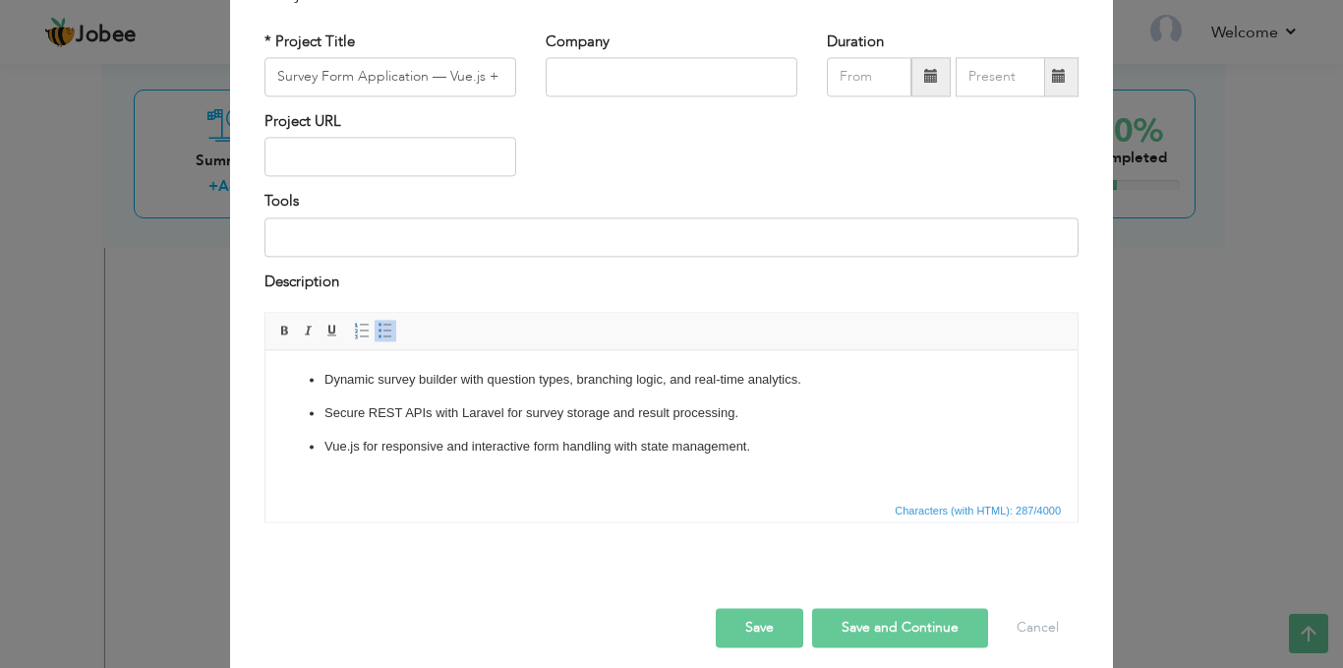
scroll to position [125, 0]
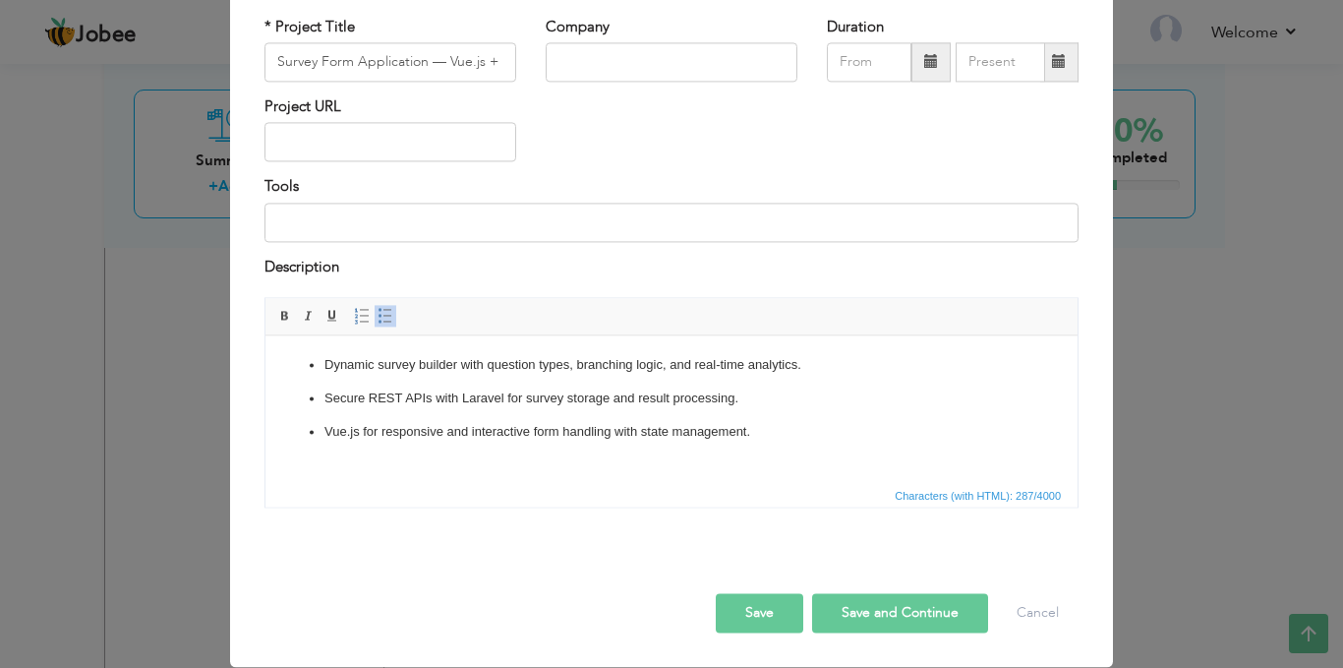
click at [884, 629] on button "Save and Continue" at bounding box center [900, 613] width 176 height 39
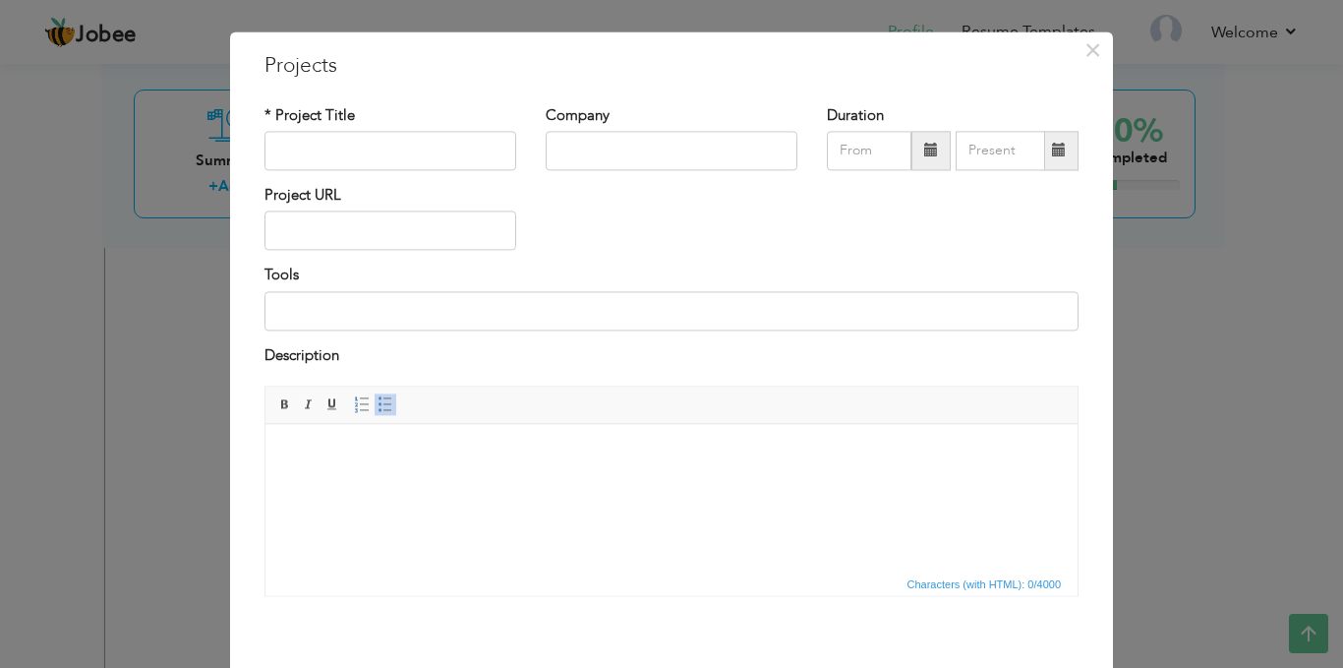
scroll to position [0, 0]
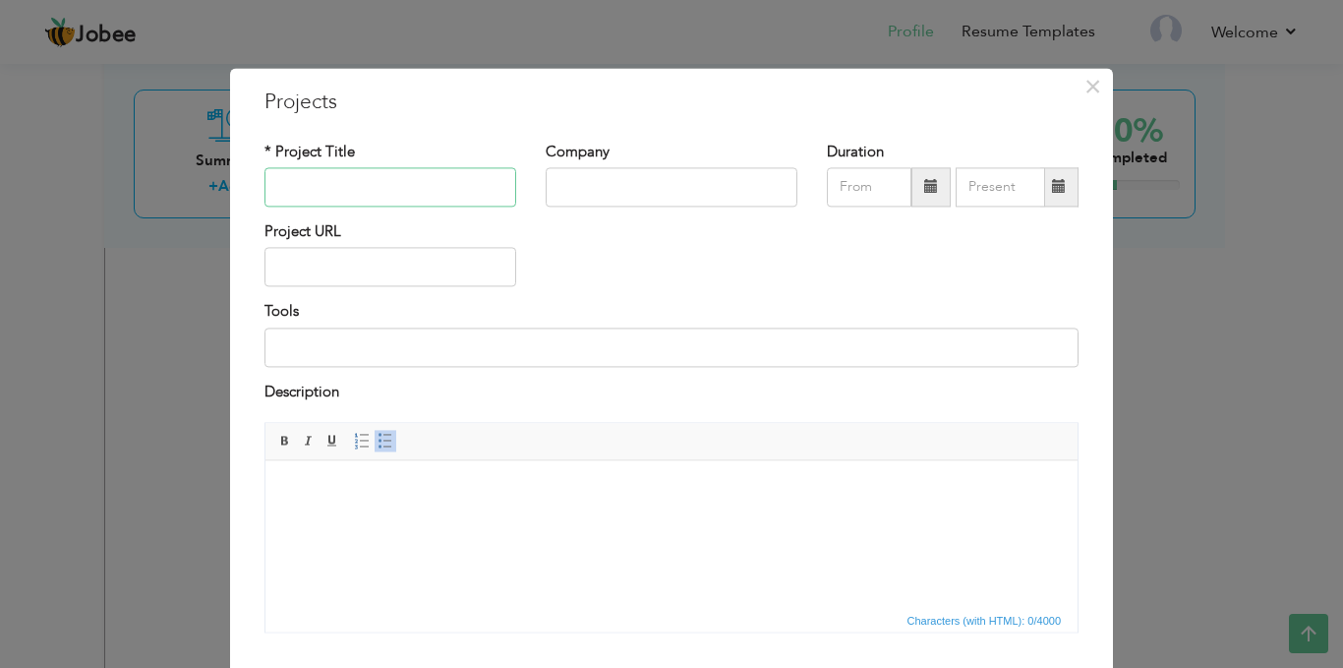
click at [370, 193] on input "text" at bounding box center [391, 186] width 252 height 39
paste input "Google Drive Clone — Vue.js + Laravel"
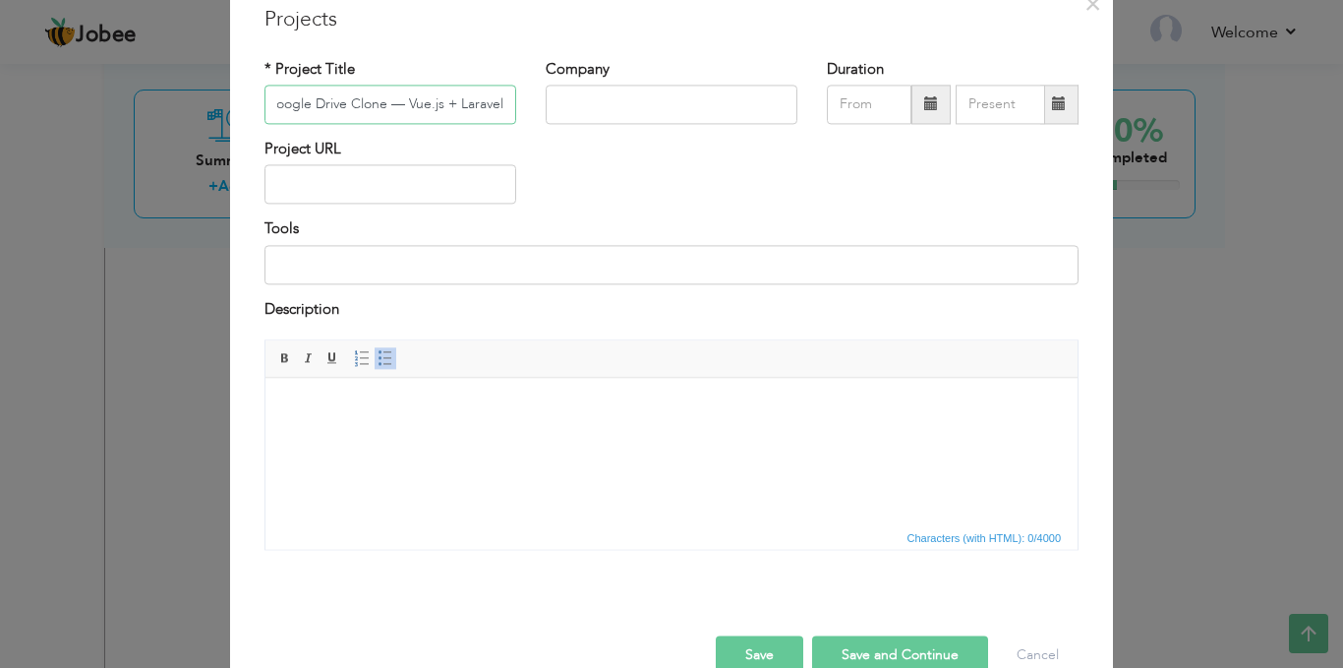
scroll to position [125, 0]
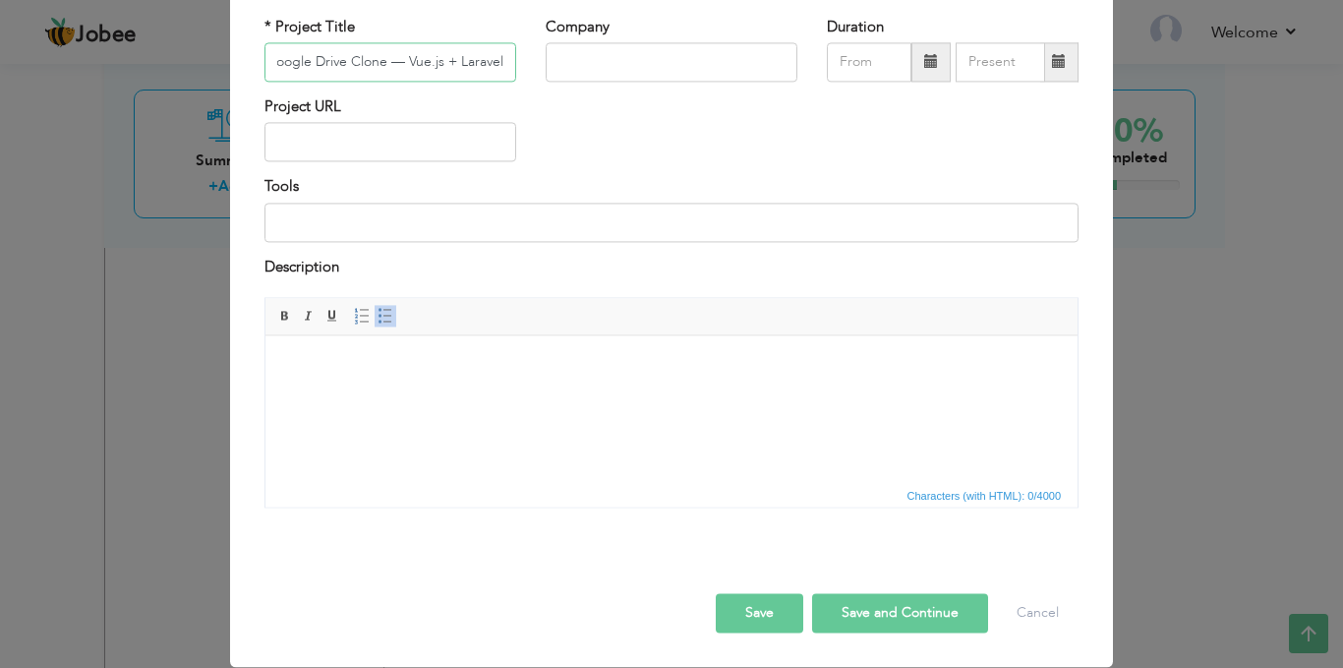
type input "Google Drive Clone — Vue.js + Laravel"
click at [542, 395] on html at bounding box center [672, 365] width 812 height 60
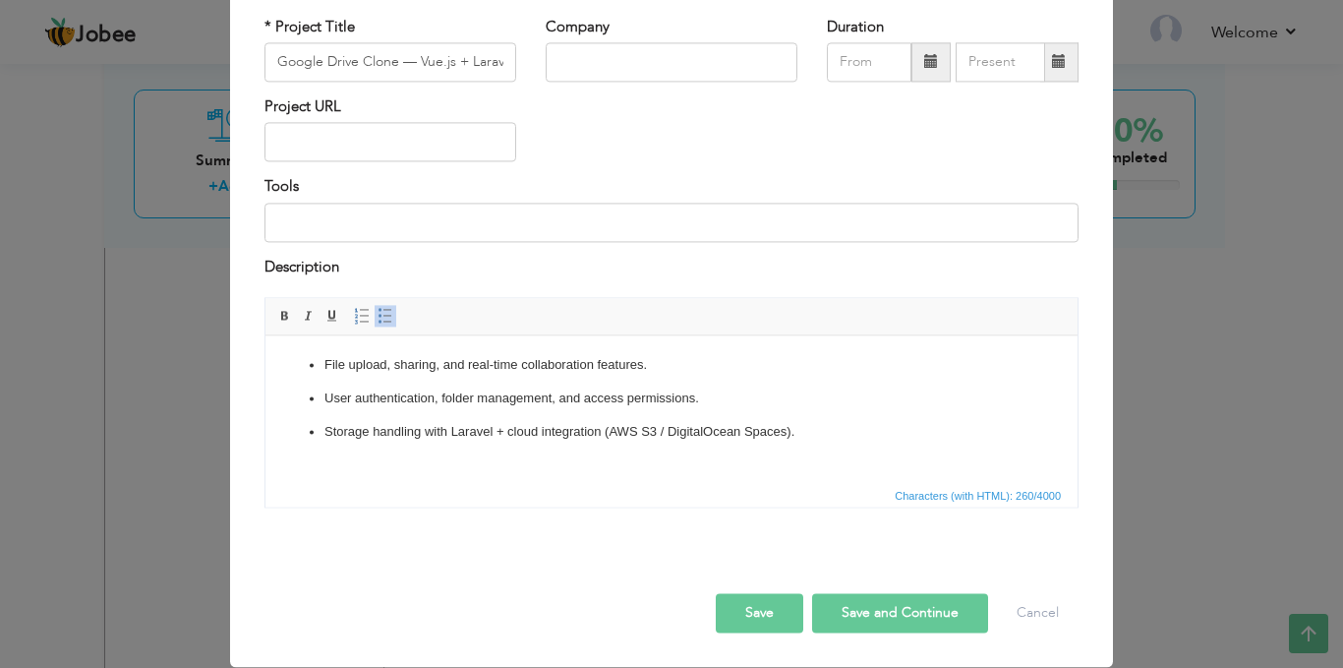
click at [861, 598] on button "Save and Continue" at bounding box center [900, 613] width 176 height 39
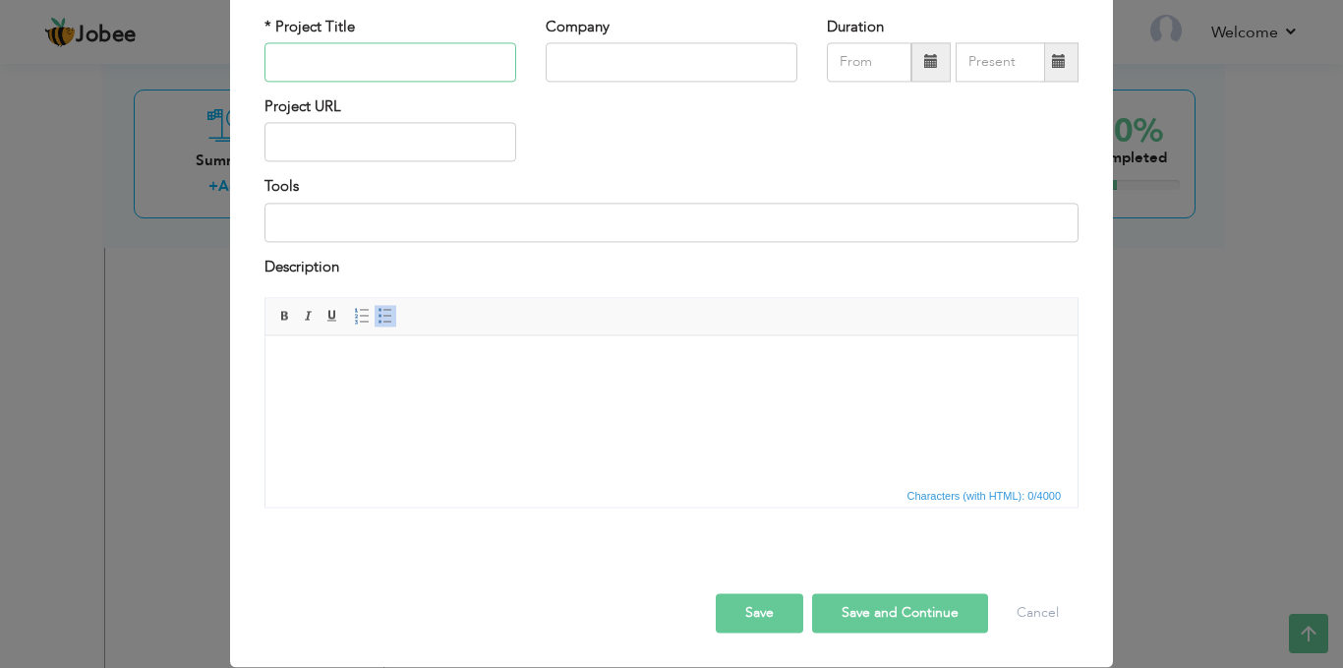
click at [415, 80] on input "text" at bounding box center [391, 61] width 252 height 39
paste input "Chat Application (Telegram-like) — React + Laravel"
type input "Chat Application (Telegram-like) — React + Laravel"
click at [471, 395] on html at bounding box center [672, 365] width 812 height 60
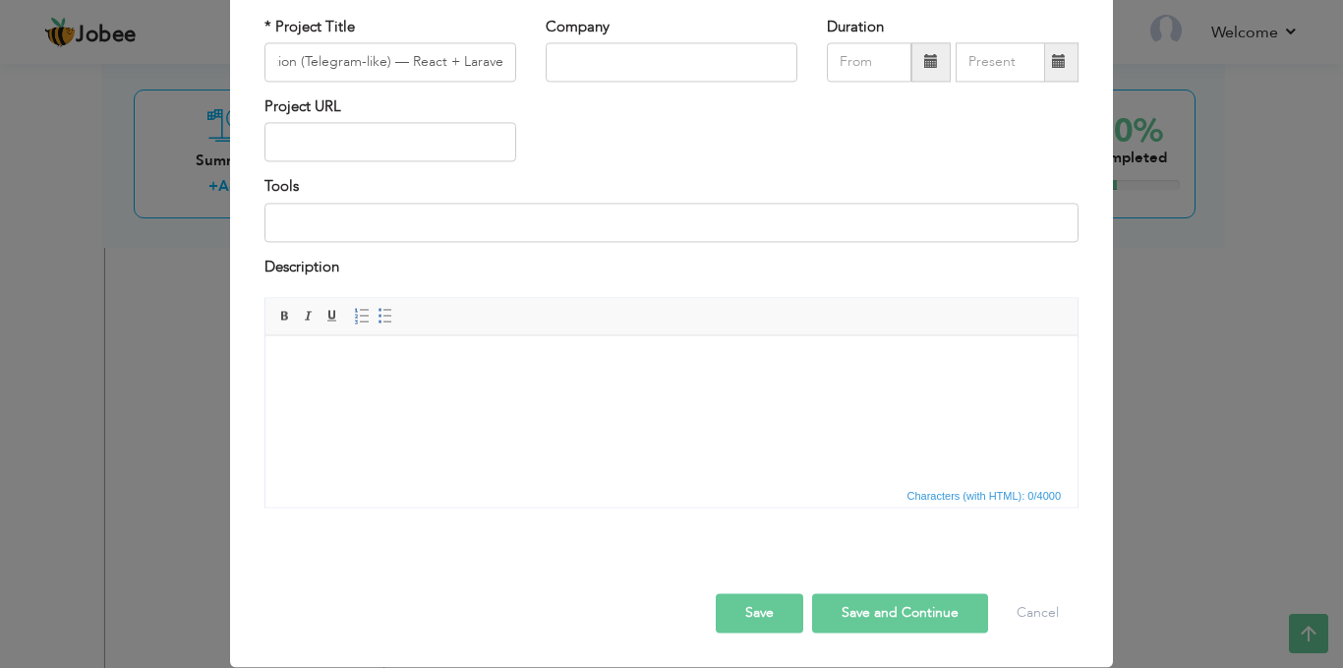
scroll to position [0, 0]
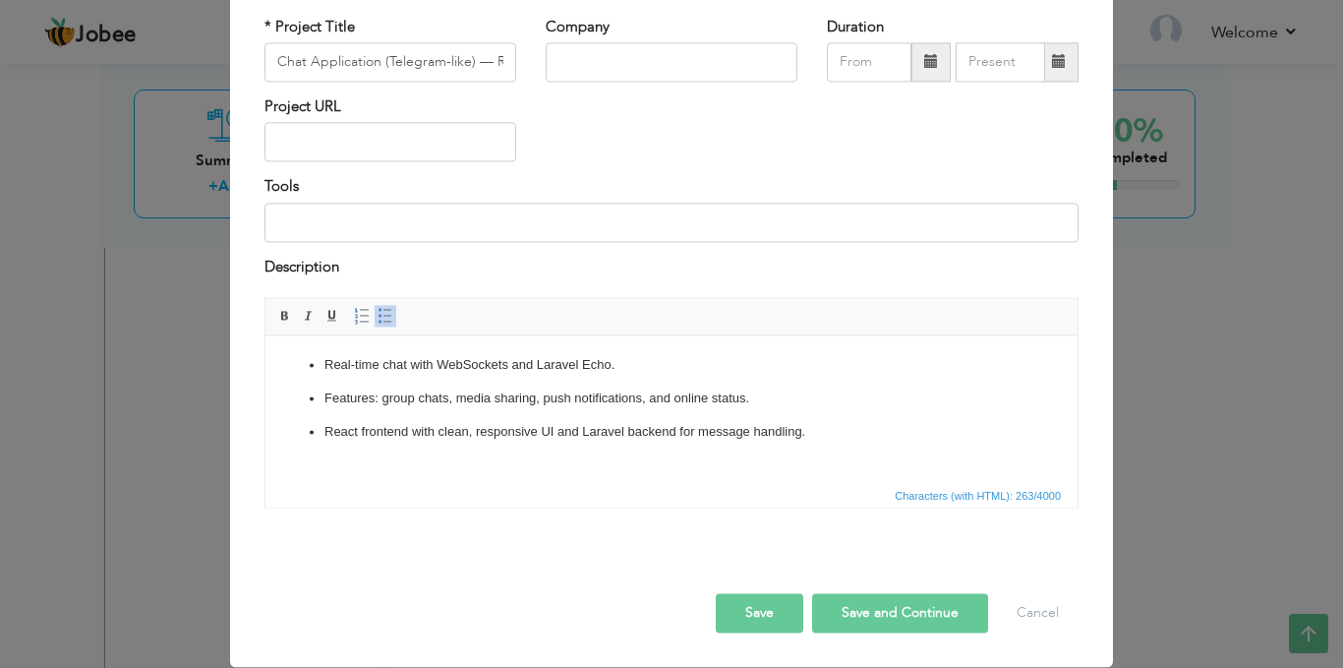
click at [897, 602] on button "Save and Continue" at bounding box center [900, 613] width 176 height 39
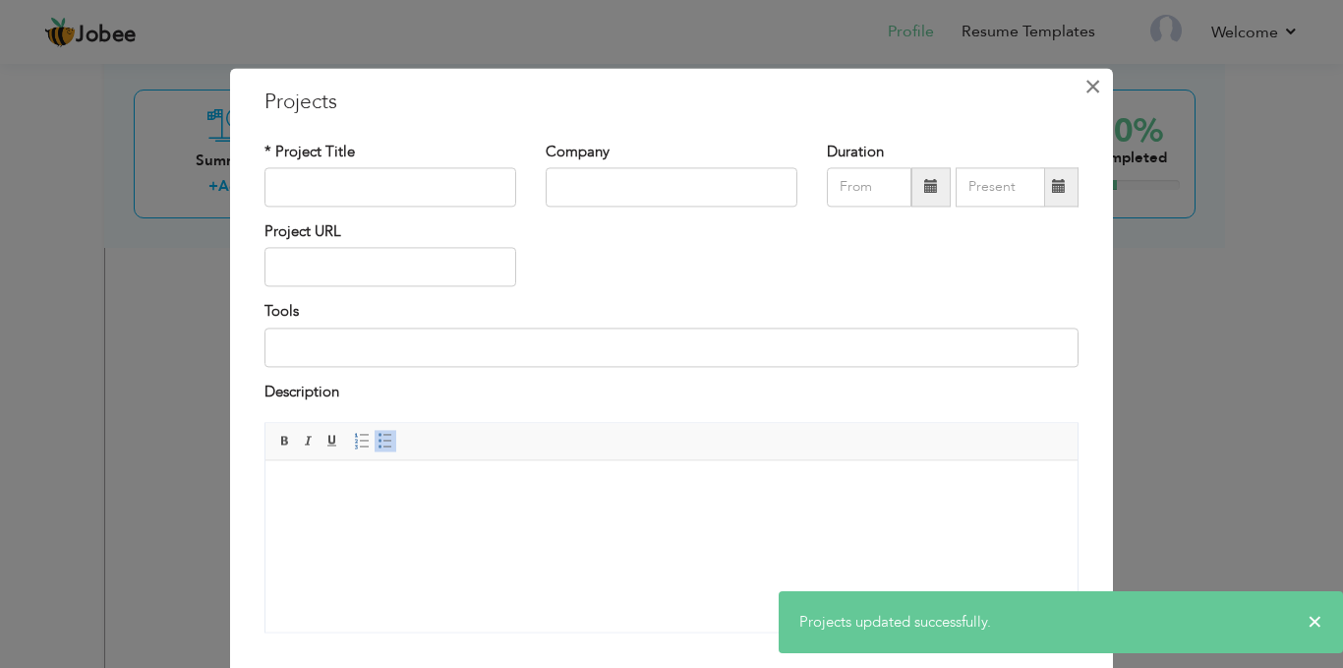
click at [1096, 85] on button "×" at bounding box center [1092, 86] width 31 height 31
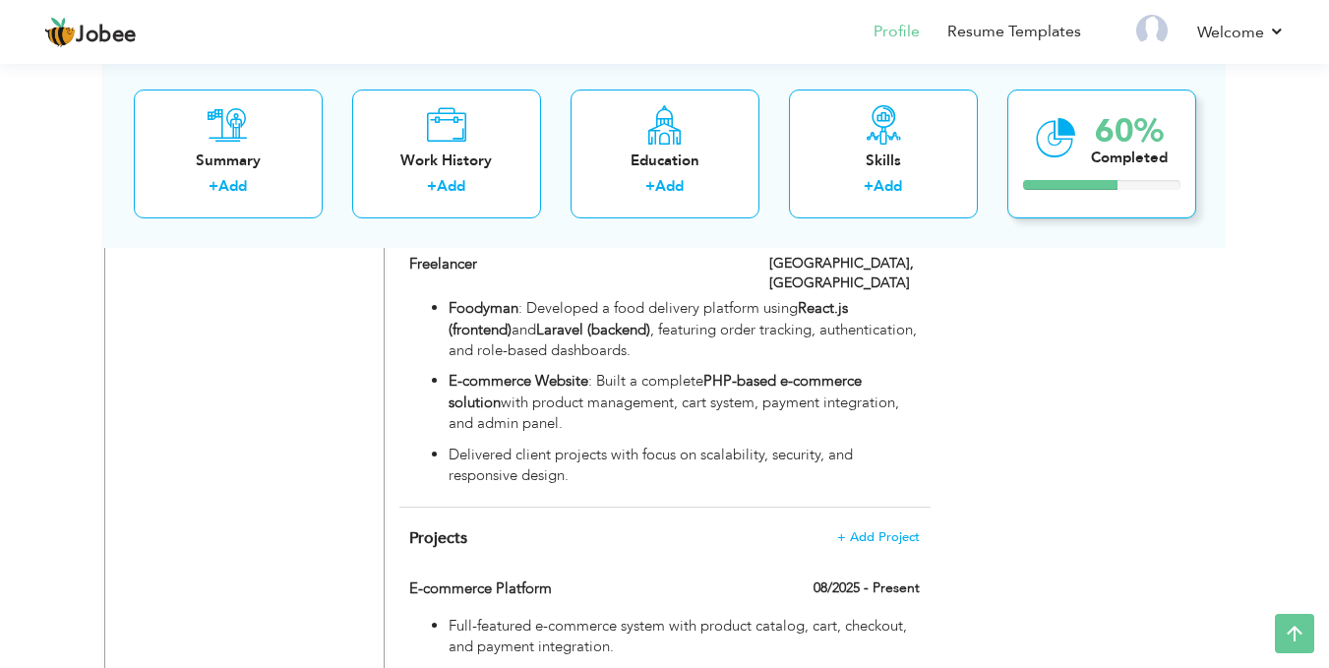
scroll to position [1255, 0]
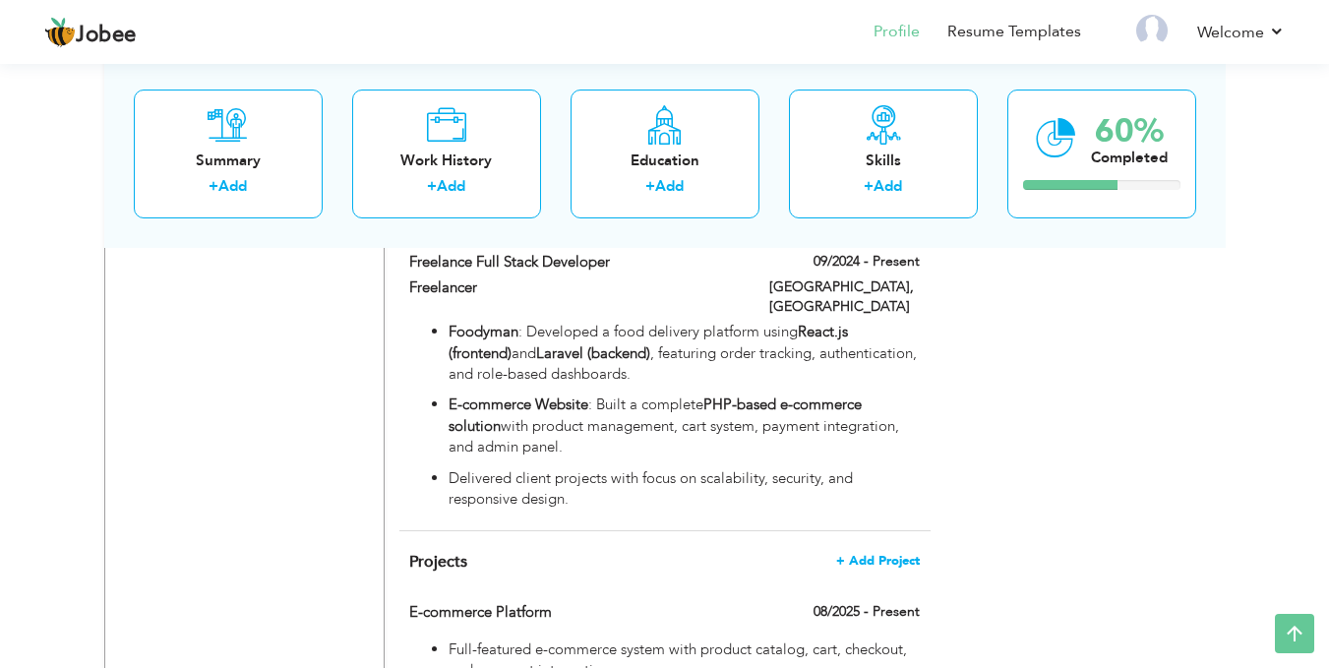
click at [868, 554] on span "+ Add Project" at bounding box center [878, 561] width 84 height 14
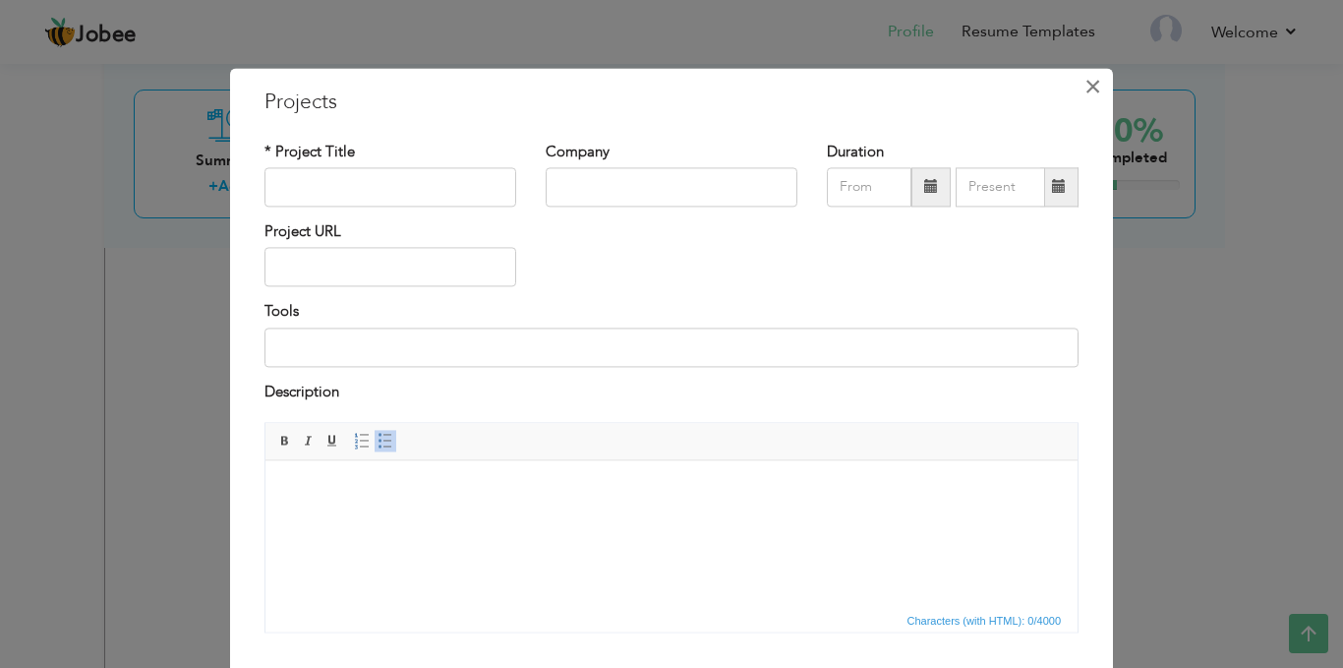
click at [1085, 91] on span "×" at bounding box center [1093, 86] width 17 height 35
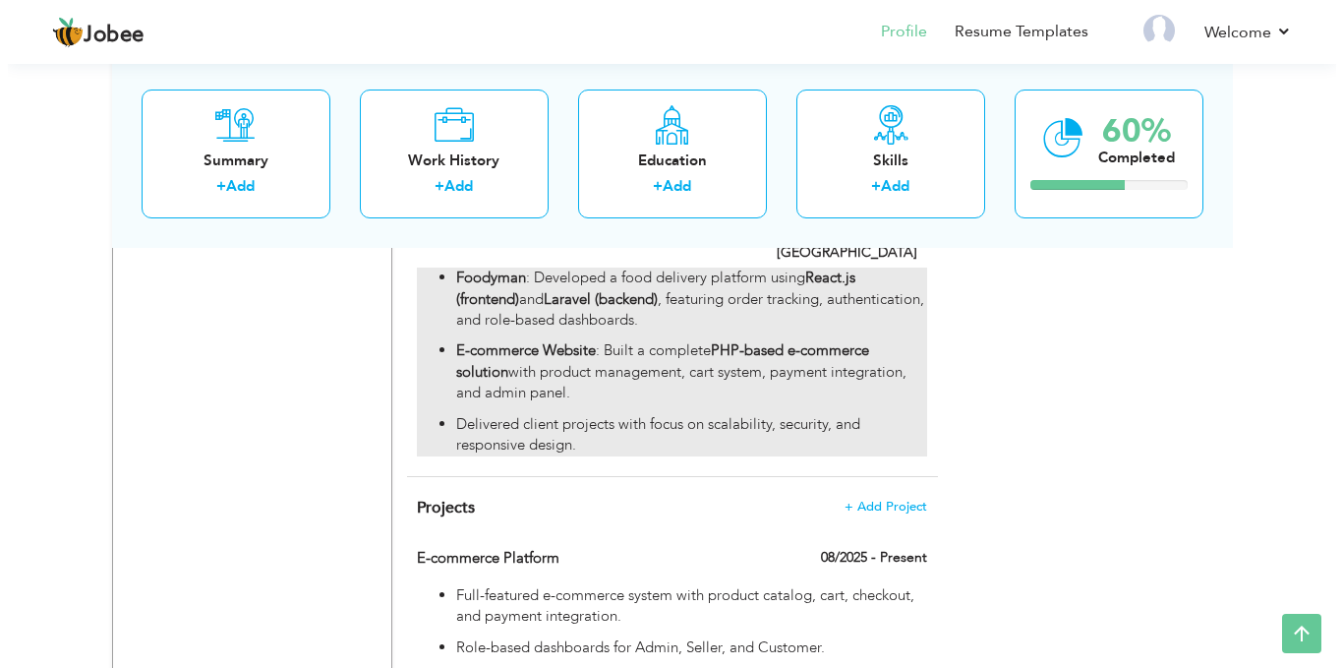
scroll to position [1355, 0]
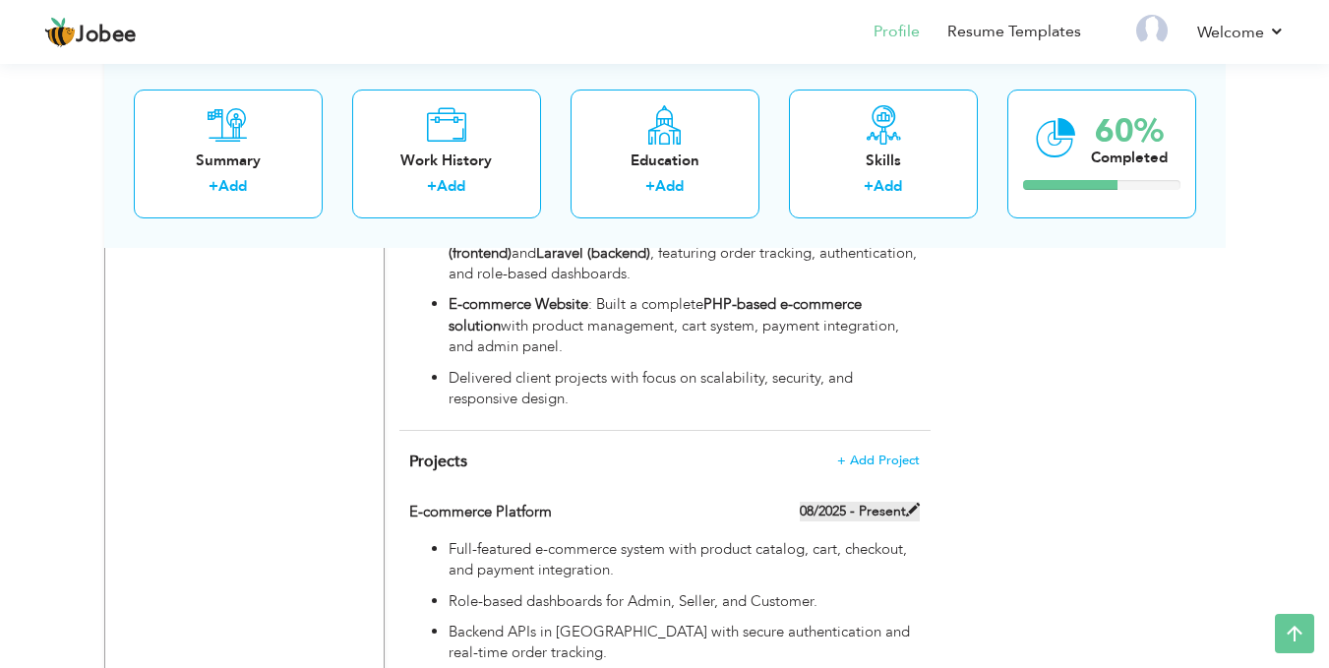
click at [871, 502] on label "08/2025 - Present" at bounding box center [860, 512] width 120 height 20
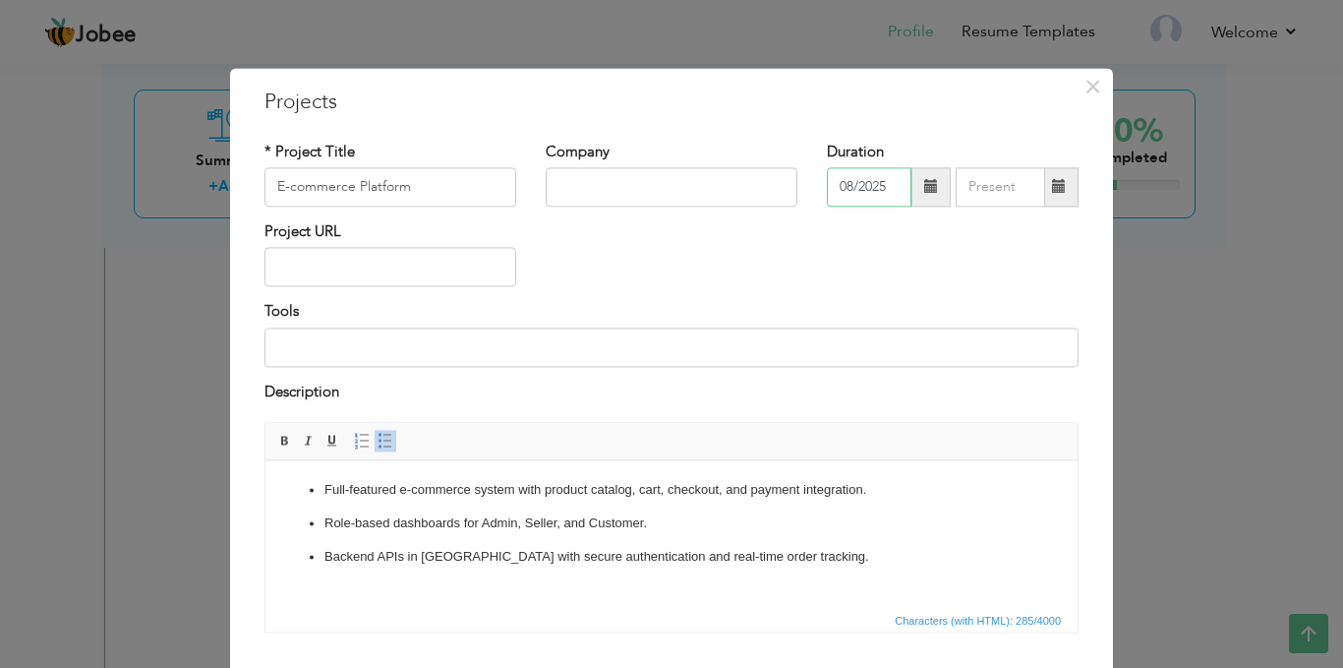
click at [868, 185] on input "08/2025" at bounding box center [869, 186] width 85 height 39
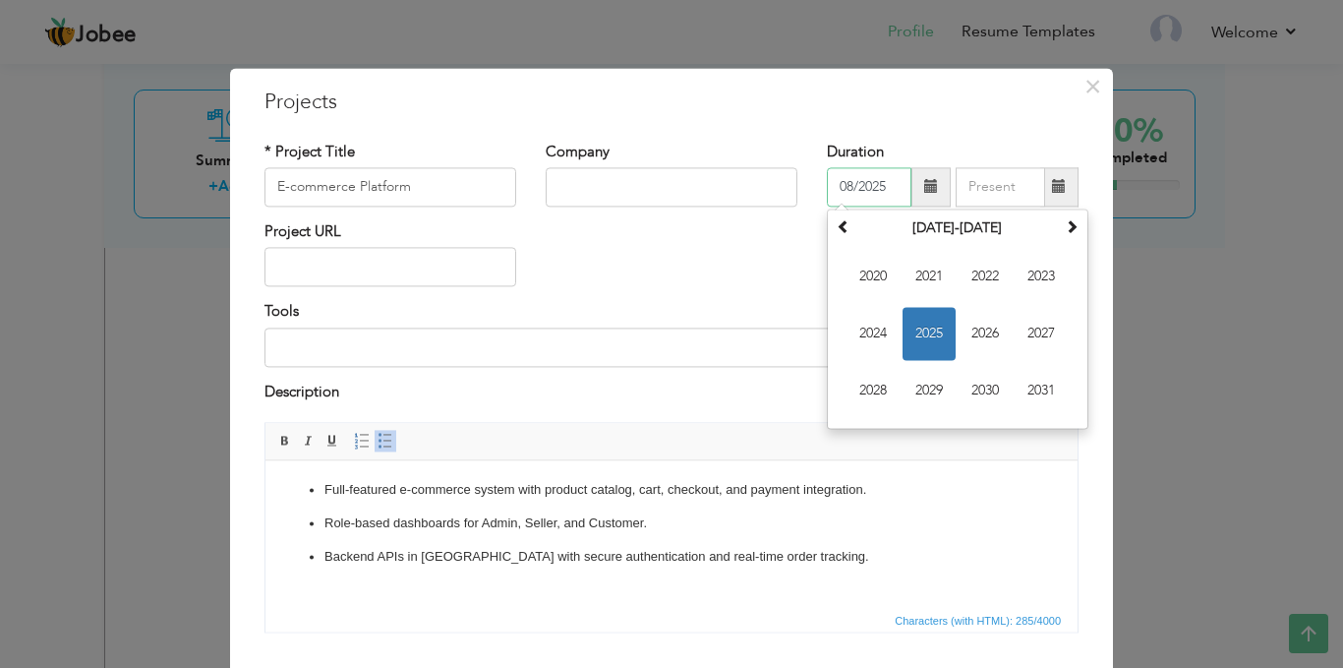
drag, startPoint x: 882, startPoint y: 185, endPoint x: 815, endPoint y: 194, distance: 67.5
click at [815, 194] on div "Duration 08/2025 August 2025 Su Mo Tu We Th Fr Sa 27 28 29 30 31 1 2 3 4 5 6 7 …" at bounding box center [952, 182] width 281 height 80
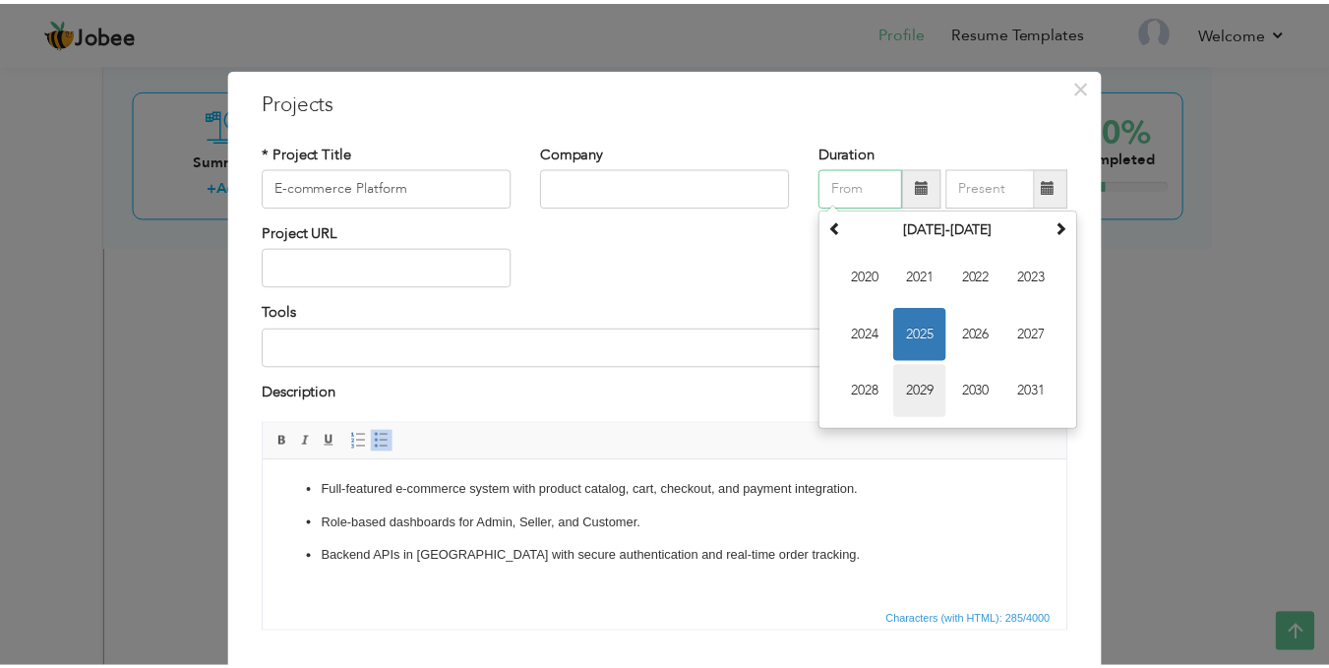
scroll to position [125, 0]
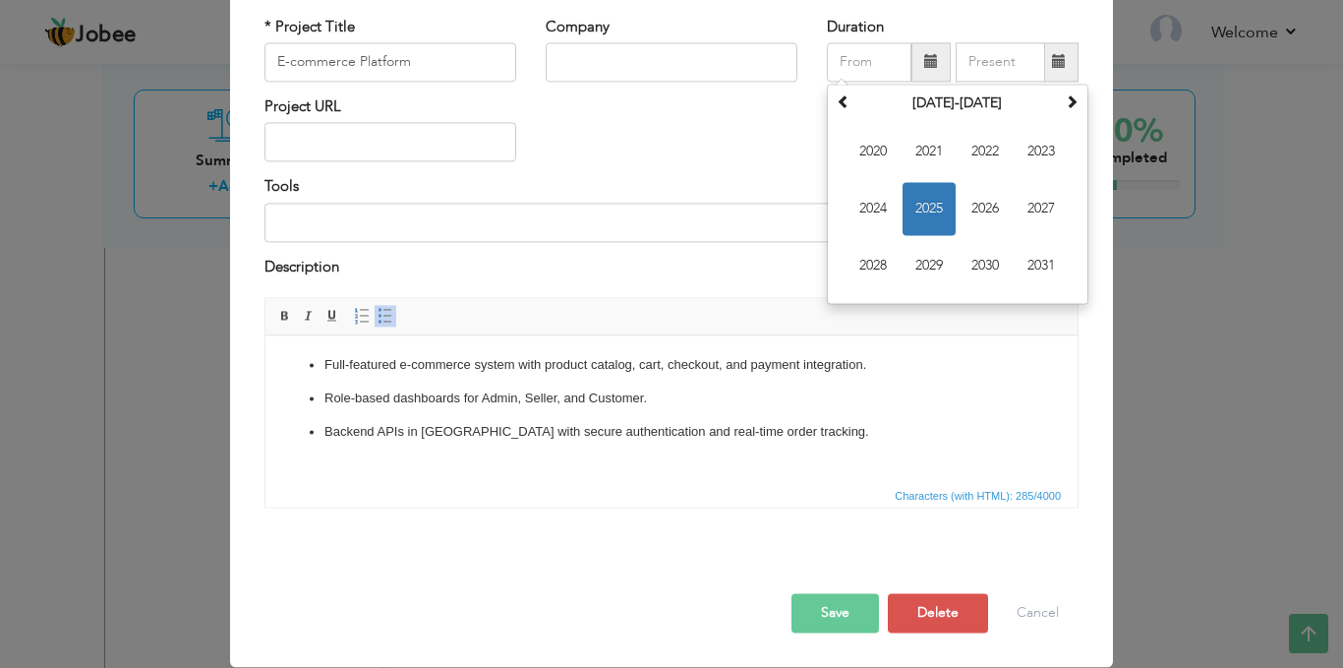
click at [822, 616] on button "Save" at bounding box center [836, 613] width 88 height 39
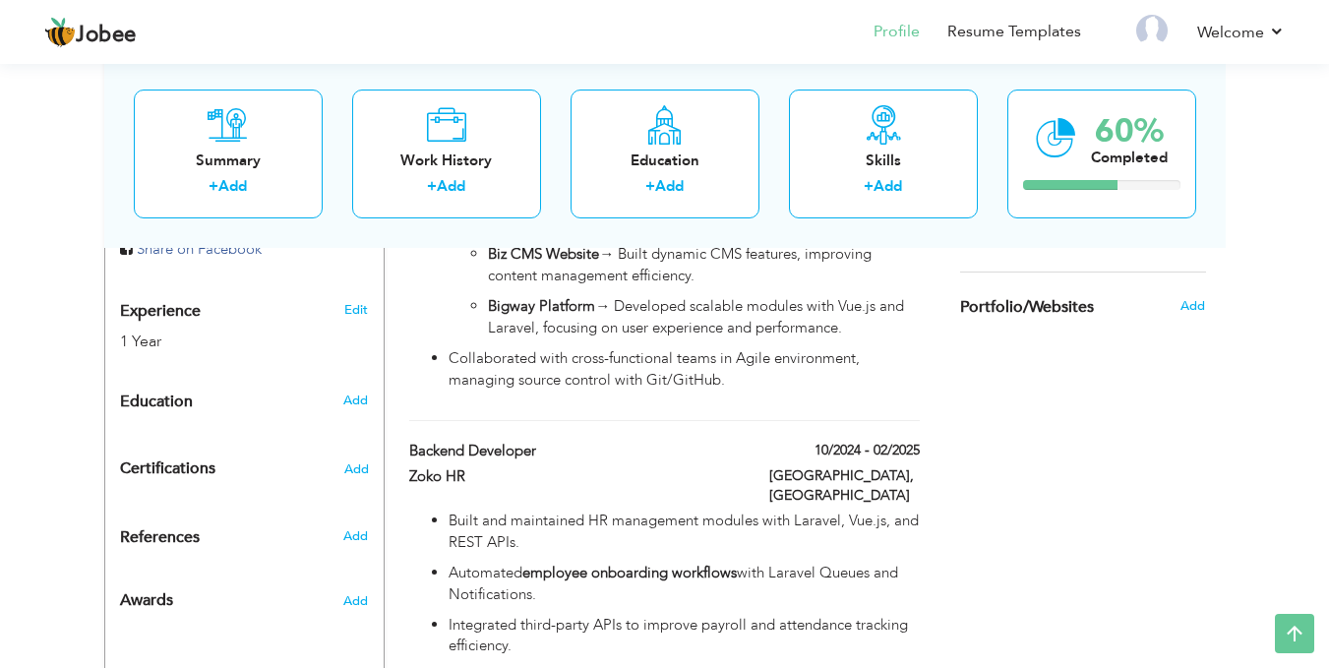
scroll to position [748, 0]
click at [360, 390] on span "Add" at bounding box center [355, 399] width 26 height 18
radio input "true"
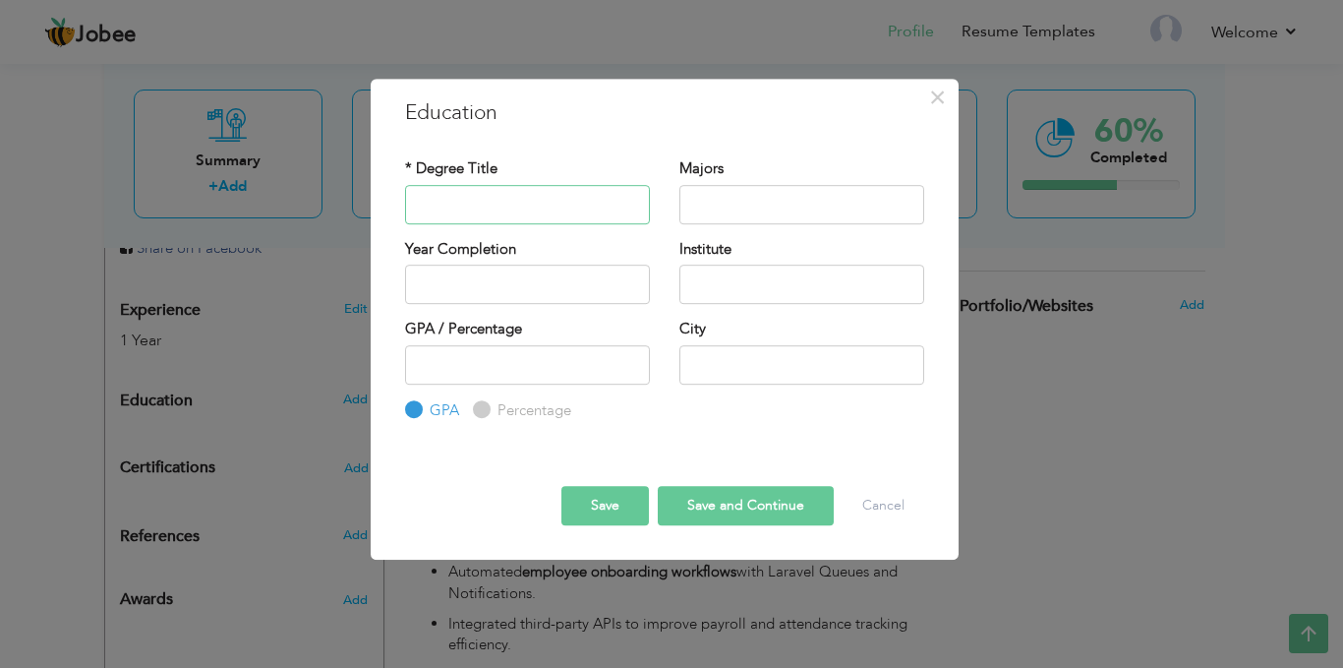
click at [520, 207] on input "text" at bounding box center [527, 204] width 245 height 39
type input "B"
type input "BS Information Technology"
click at [724, 194] on input "text" at bounding box center [802, 204] width 245 height 39
click at [724, 287] on input "text" at bounding box center [802, 284] width 245 height 39
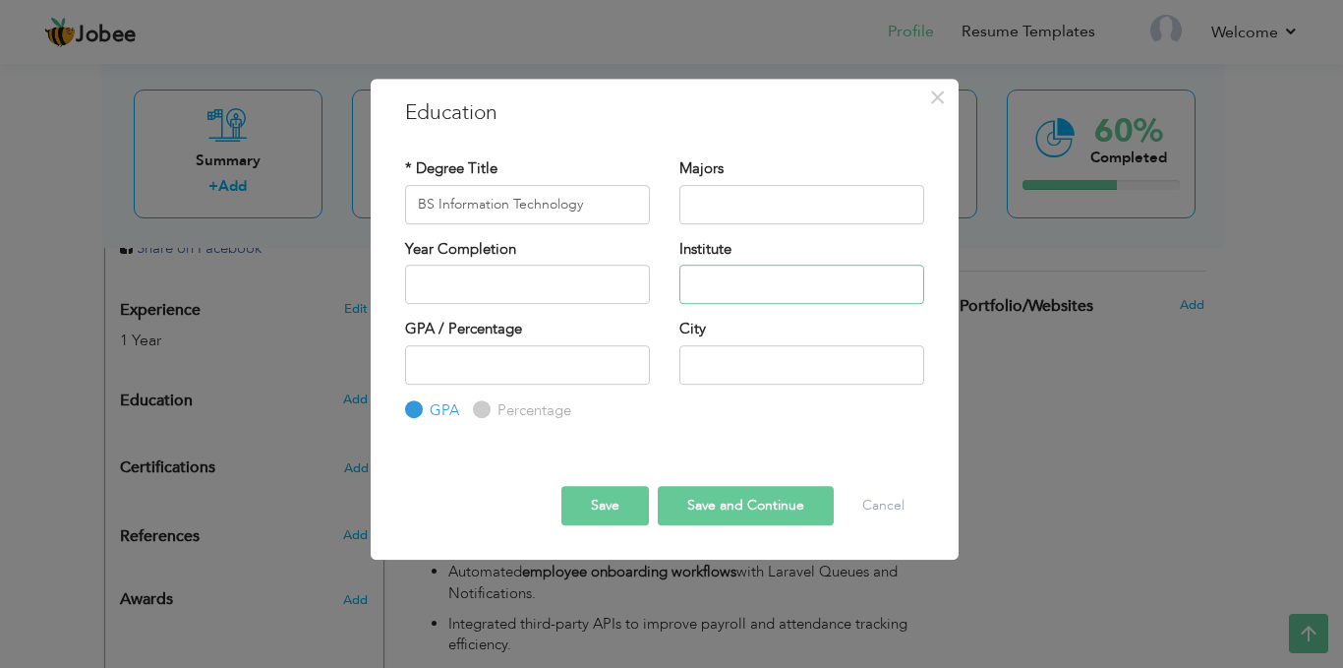
type input "I"
type input "University of Education"
click at [750, 385] on div "City" at bounding box center [802, 359] width 274 height 80
click at [759, 373] on input "text" at bounding box center [802, 364] width 245 height 39
type input "[GEOGRAPHIC_DATA]"
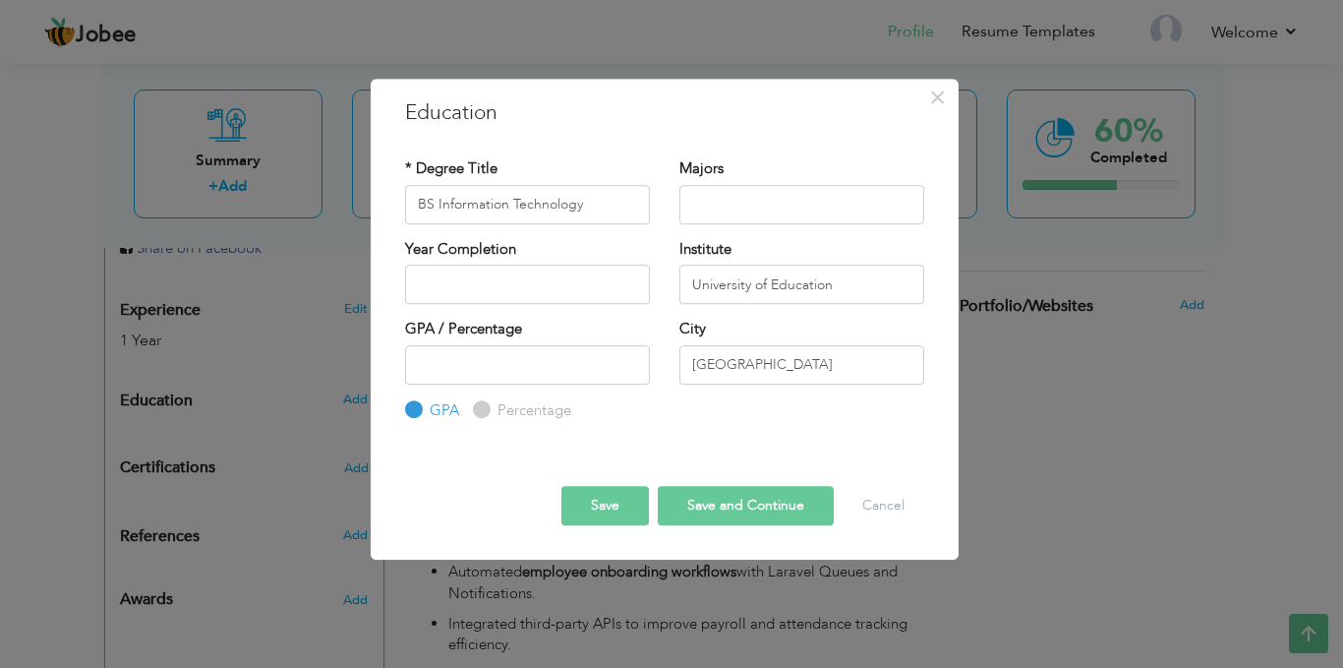
click at [611, 490] on button "Save" at bounding box center [606, 505] width 88 height 39
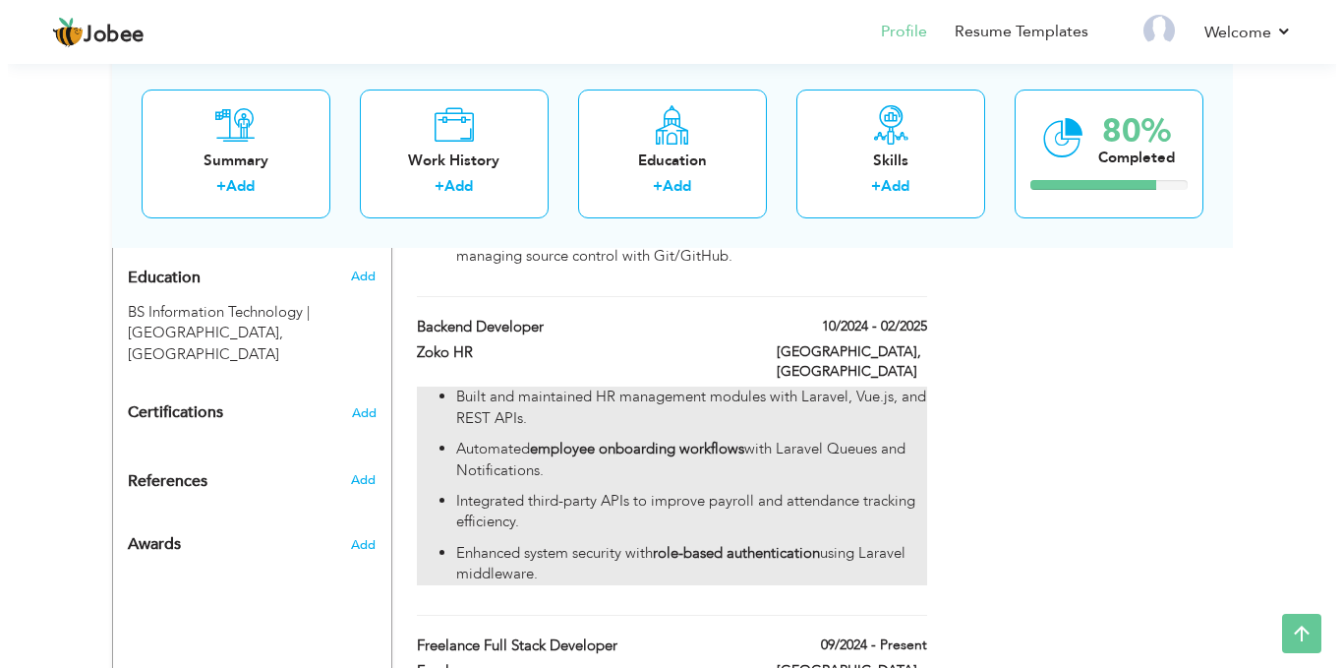
scroll to position [878, 0]
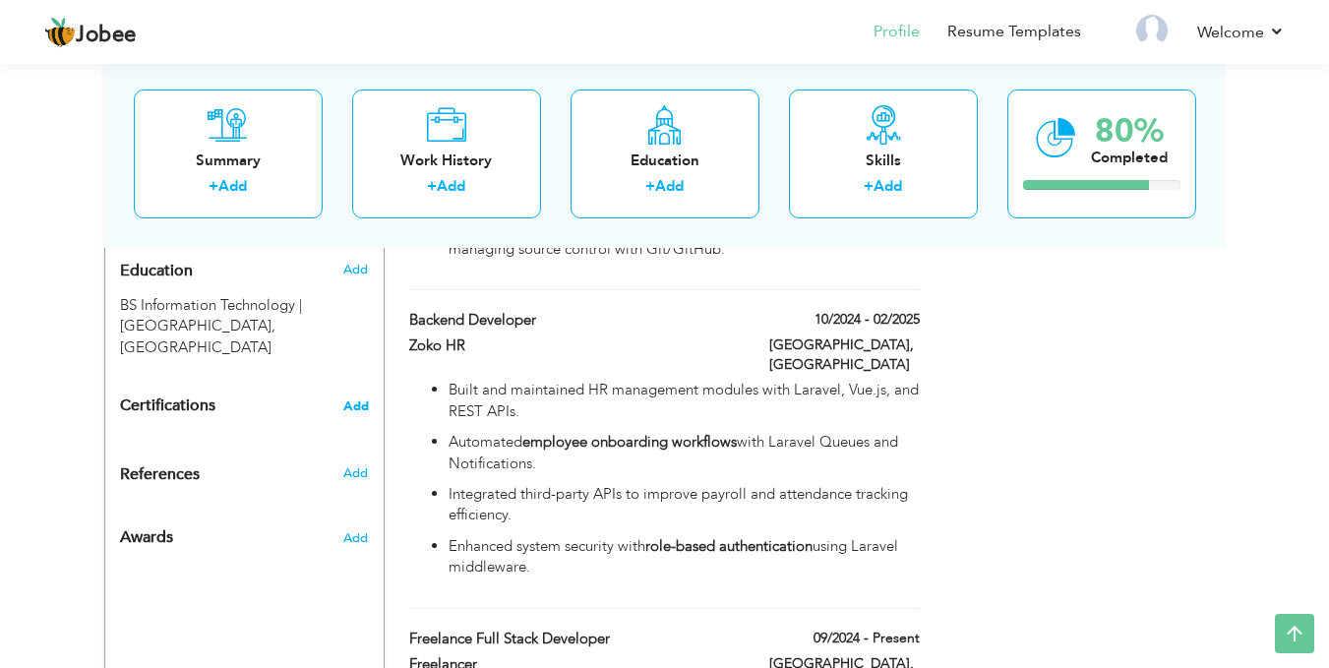
click at [358, 399] on span "Add" at bounding box center [356, 406] width 26 height 14
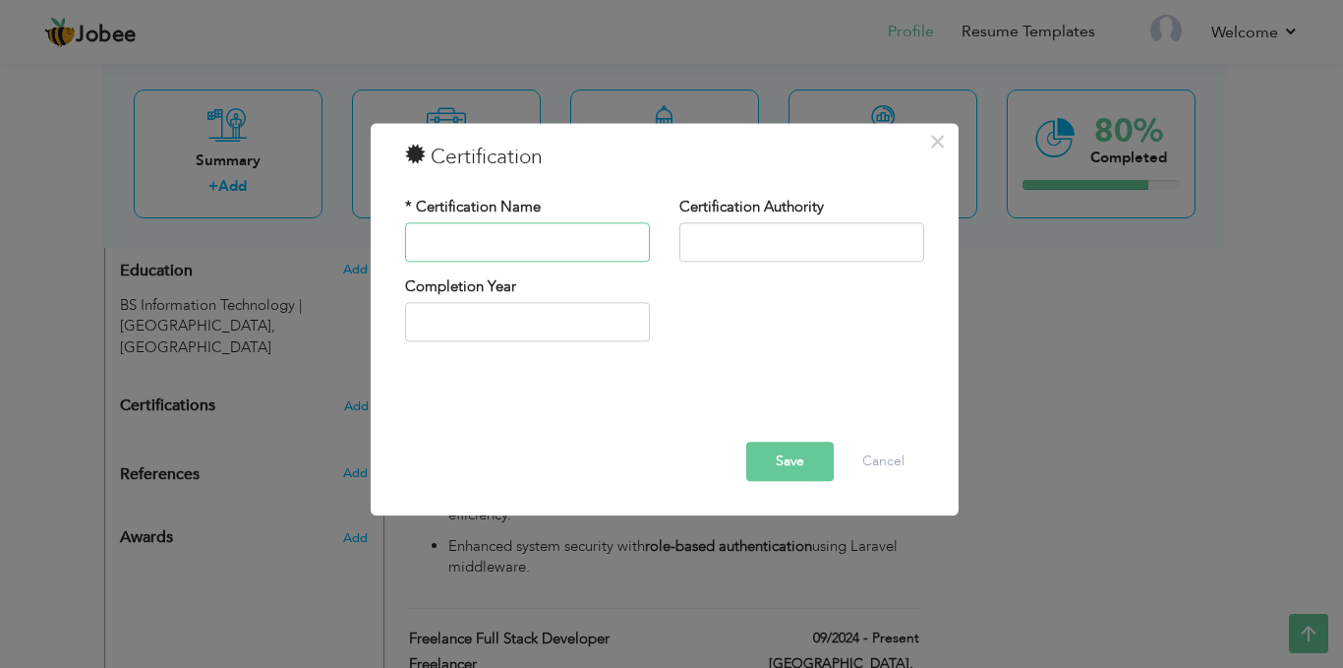
click at [496, 245] on input "text" at bounding box center [527, 241] width 245 height 39
paste input "Learn Full Stack Course CSS, Bootstrap ,JavaScript, PHP All in one Crash Course…"
type input "Learn Full Stack Course CSS, Bootstrap ,JavaScript, PHP All in one Crash Course…"
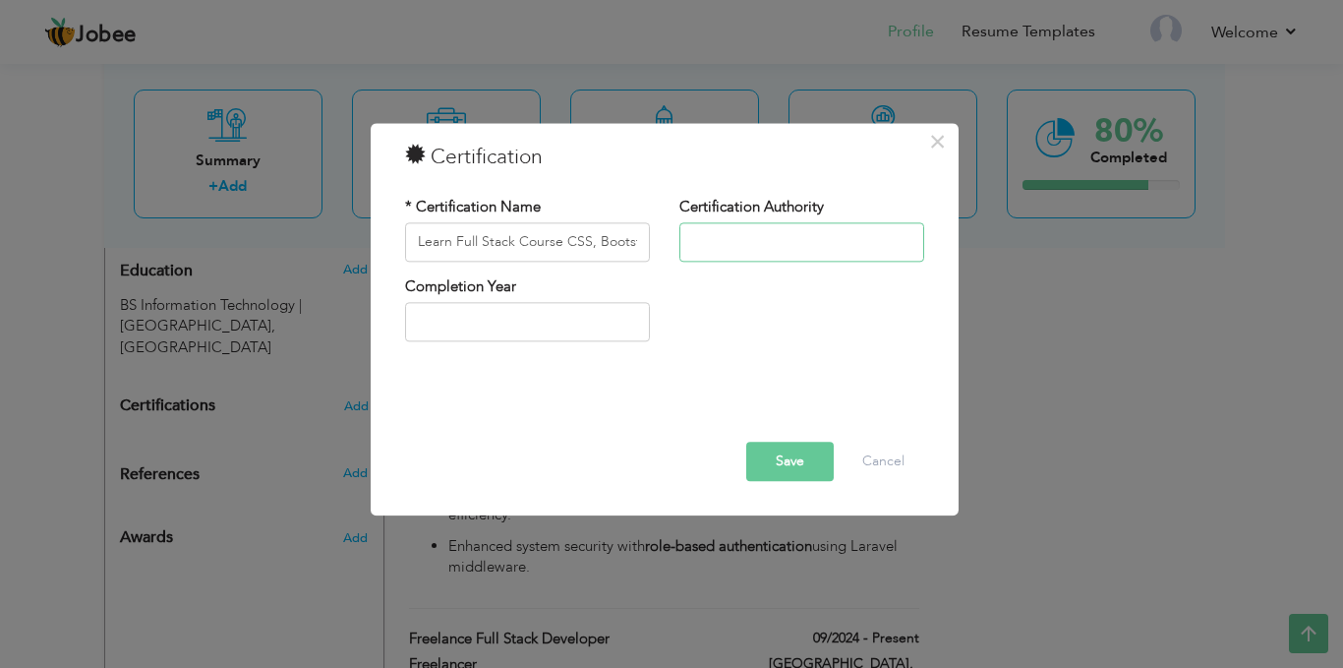
click at [746, 231] on input "text" at bounding box center [802, 241] width 245 height 39
type input "Udemy"
type input "2025"
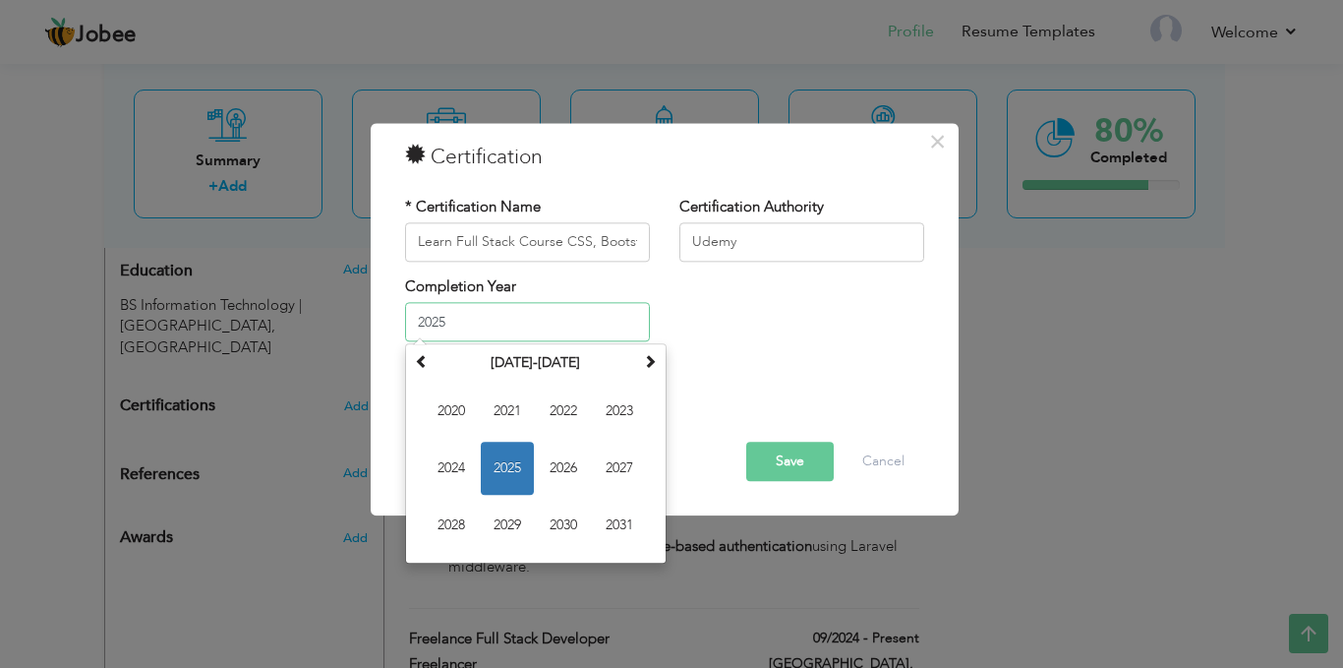
click at [519, 318] on input "2025" at bounding box center [527, 322] width 245 height 39
click at [742, 399] on div at bounding box center [664, 400] width 549 height 26
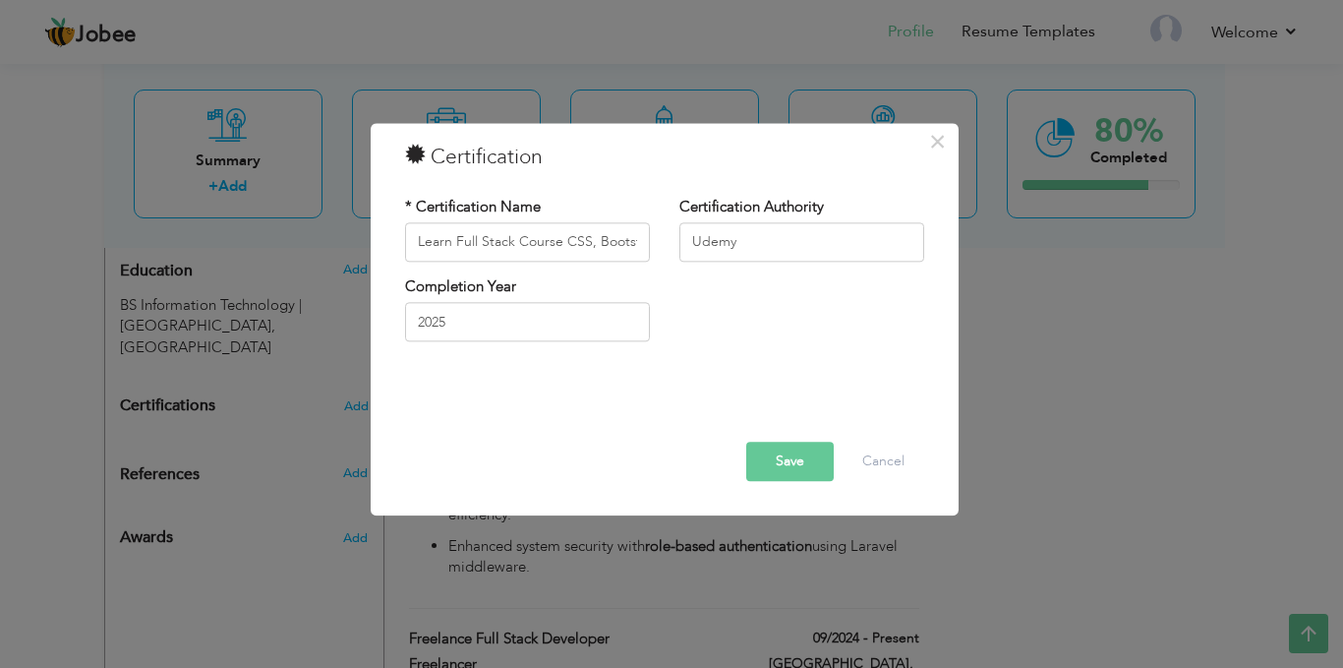
click at [774, 437] on div at bounding box center [664, 414] width 549 height 55
click at [790, 466] on button "Save" at bounding box center [790, 461] width 88 height 39
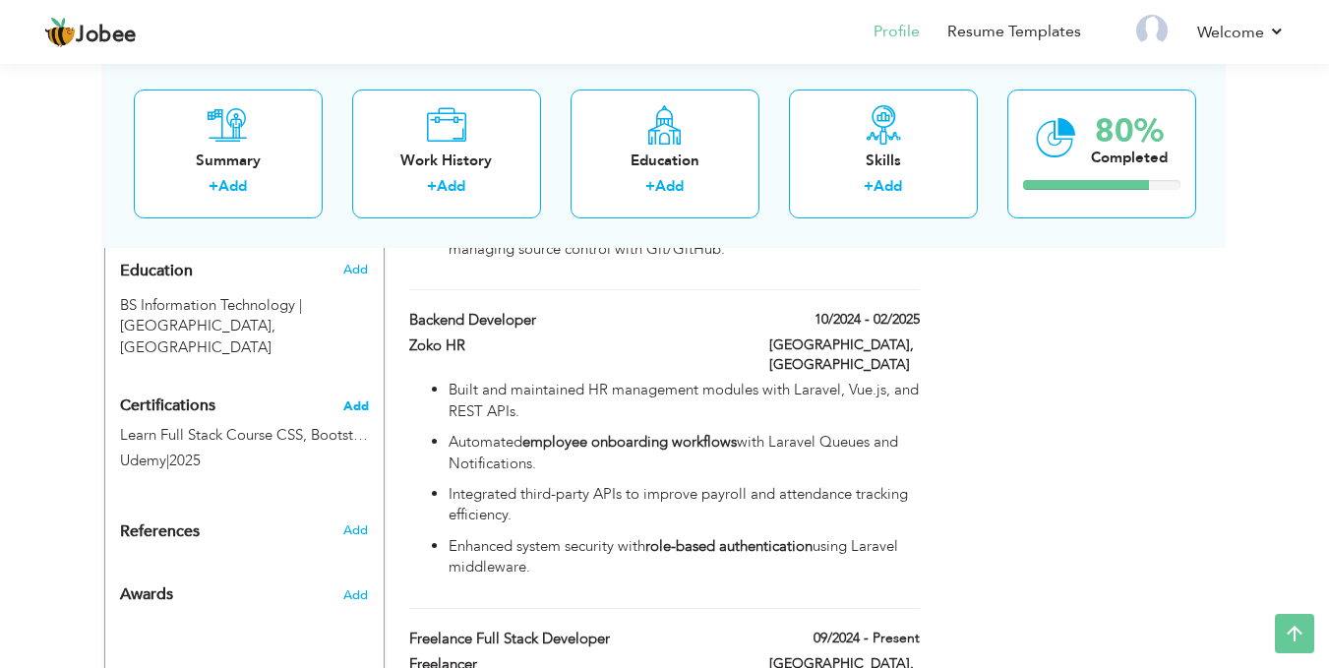
click at [359, 399] on span "Add" at bounding box center [356, 406] width 26 height 14
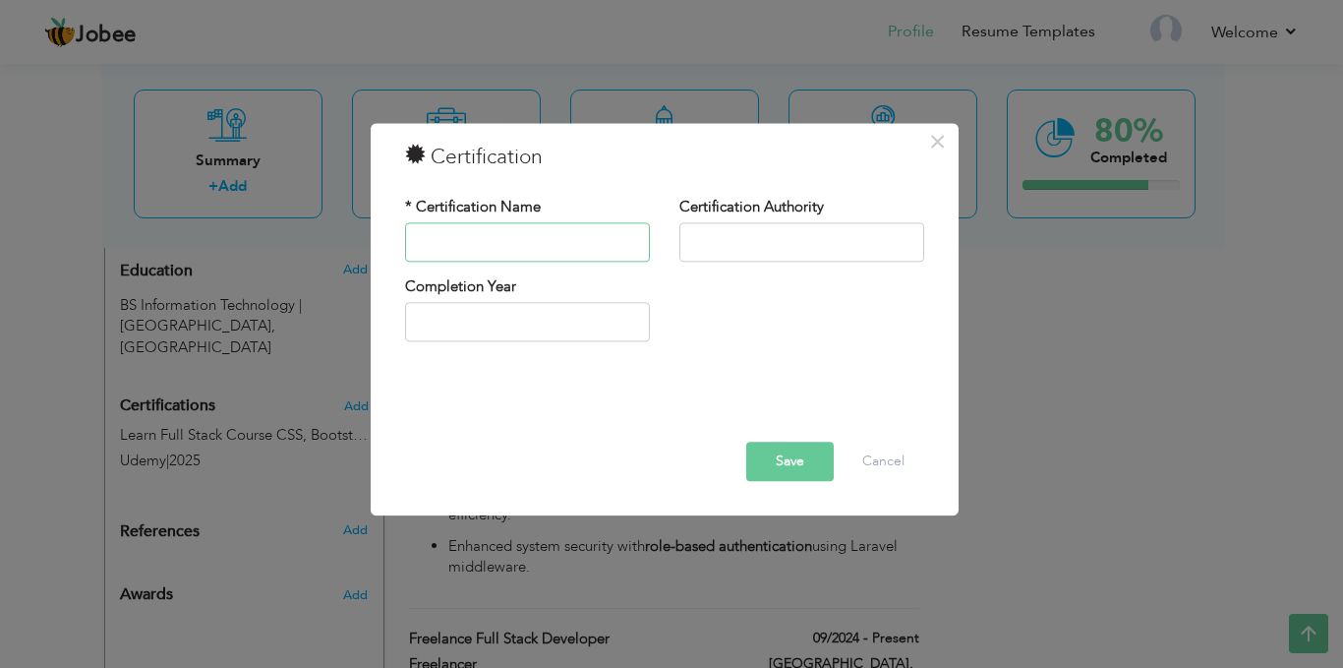
paste input "Learn to use the popular and hot JavaScript Framework VueJs / Vue or Vue.js"
type input "Learn to use the popular and hot JavaScript Framework VueJs / Vue or Vue.js"
click at [771, 249] on input "text" at bounding box center [802, 241] width 245 height 39
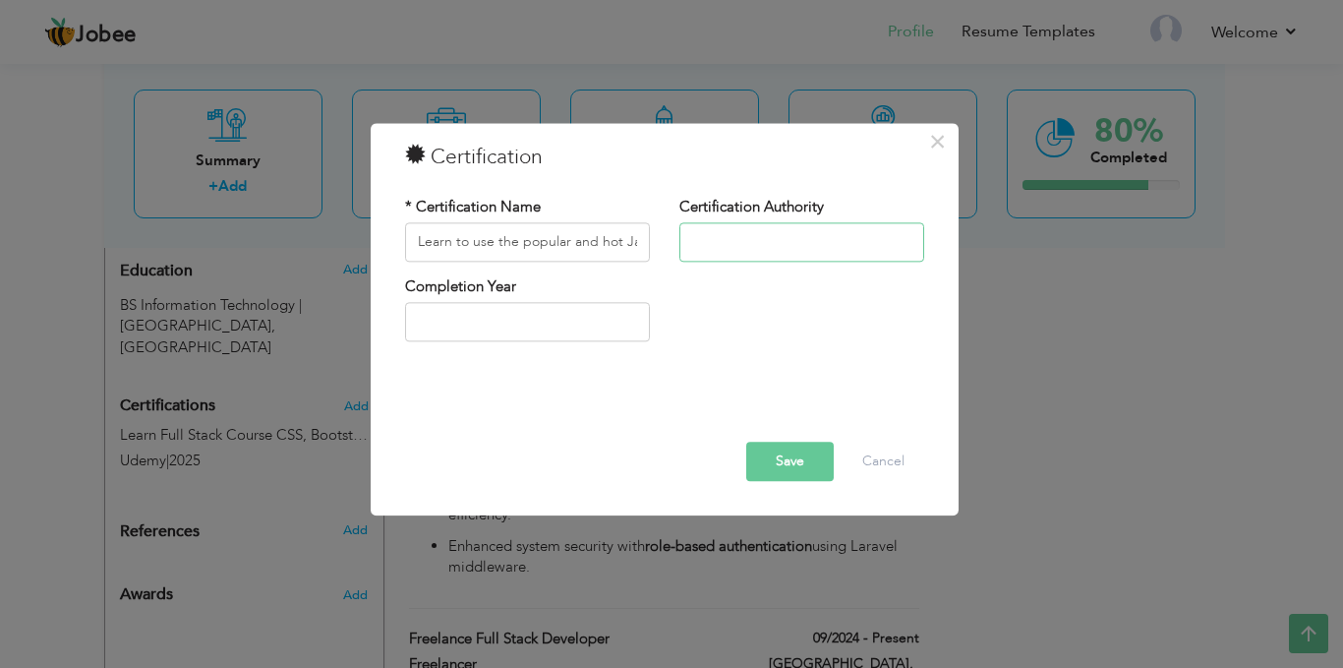
type input "Udemy"
click at [523, 323] on input "text" at bounding box center [527, 322] width 245 height 39
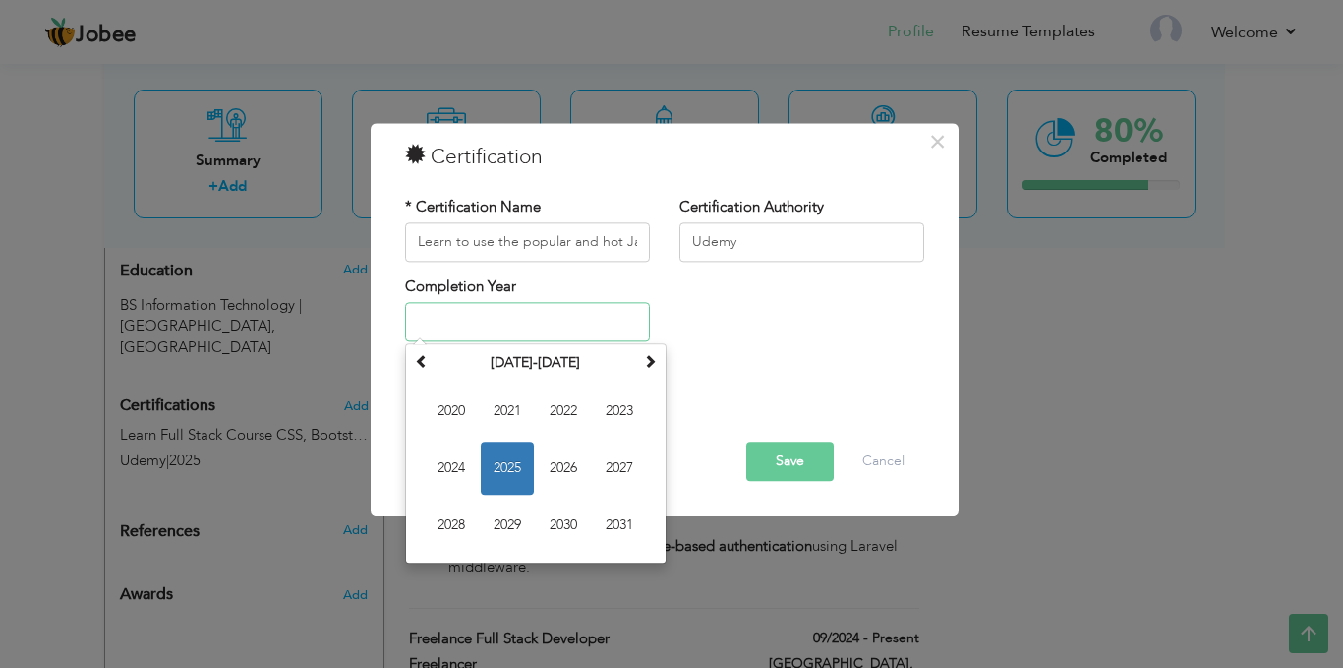
click at [520, 463] on span "2025" at bounding box center [507, 469] width 53 height 53
type input "2025"
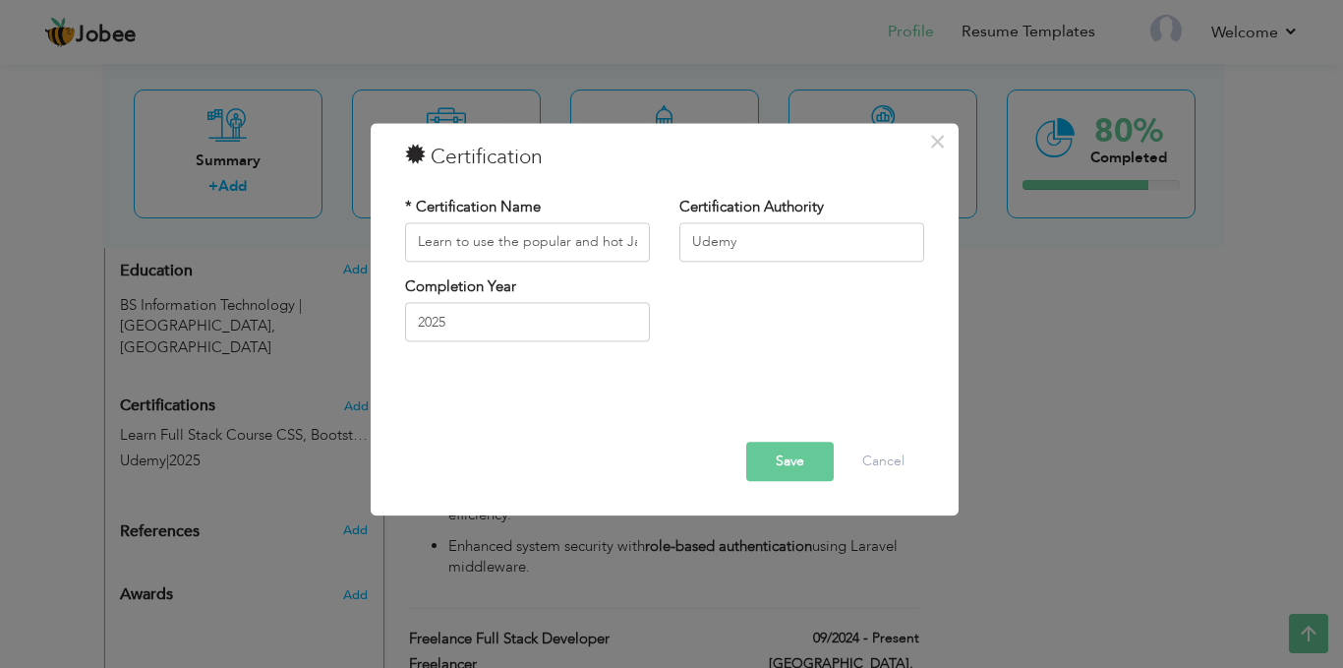
click at [798, 454] on button "Save" at bounding box center [790, 461] width 88 height 39
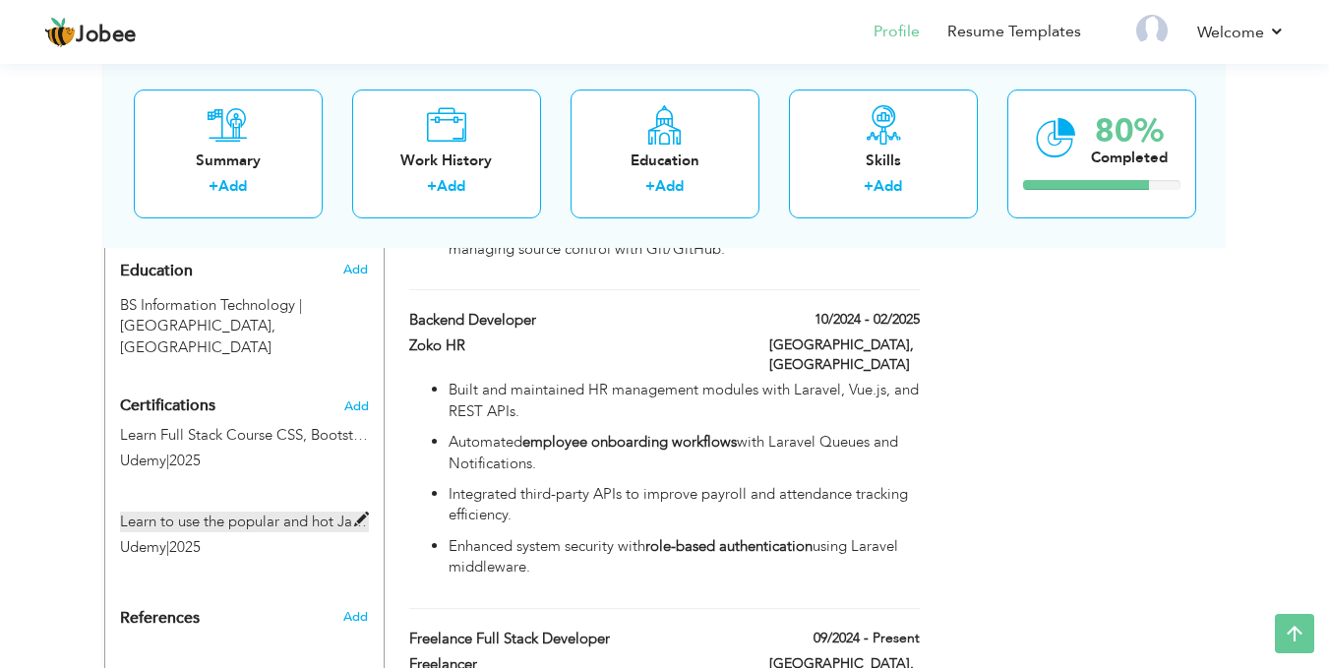
click at [330, 511] on label "Learn to use the popular and hot JavaScript Framework VueJs / Vue or Vue.js" at bounding box center [244, 521] width 249 height 21
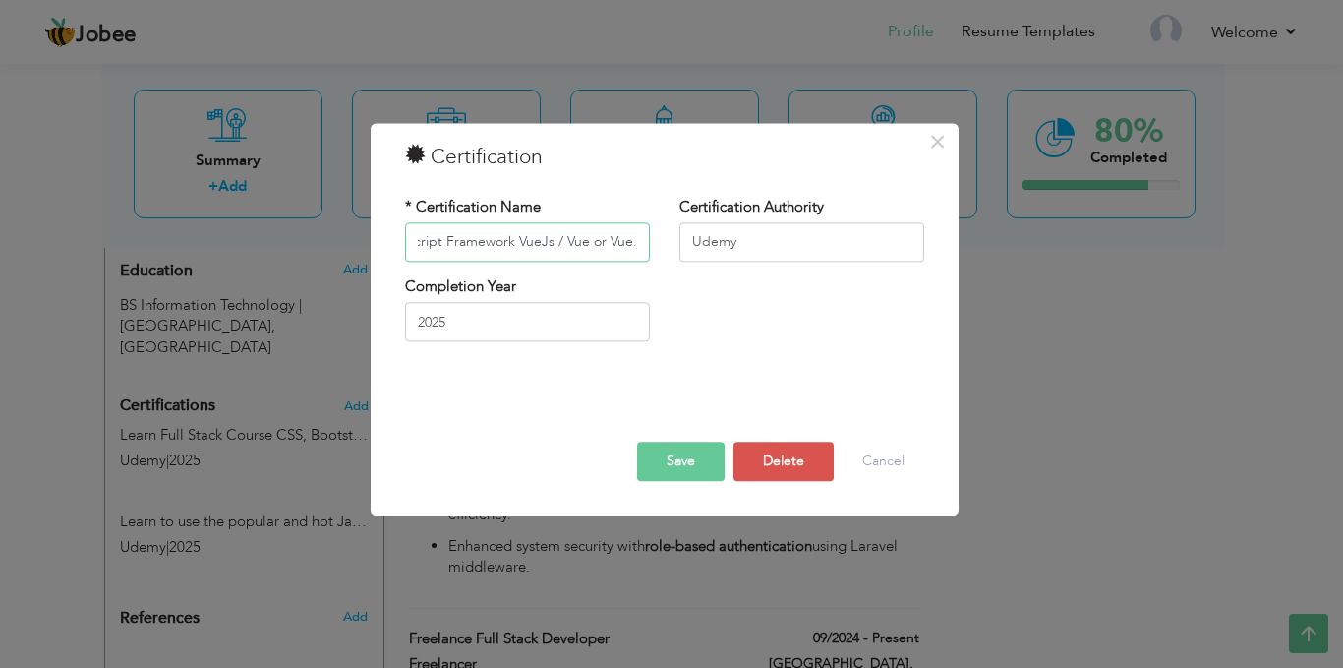
scroll to position [0, 149]
click at [604, 240] on input "Learn to use the popular and hot JavaScript Framework VueJs / Vue or Vue.js" at bounding box center [527, 241] width 245 height 39
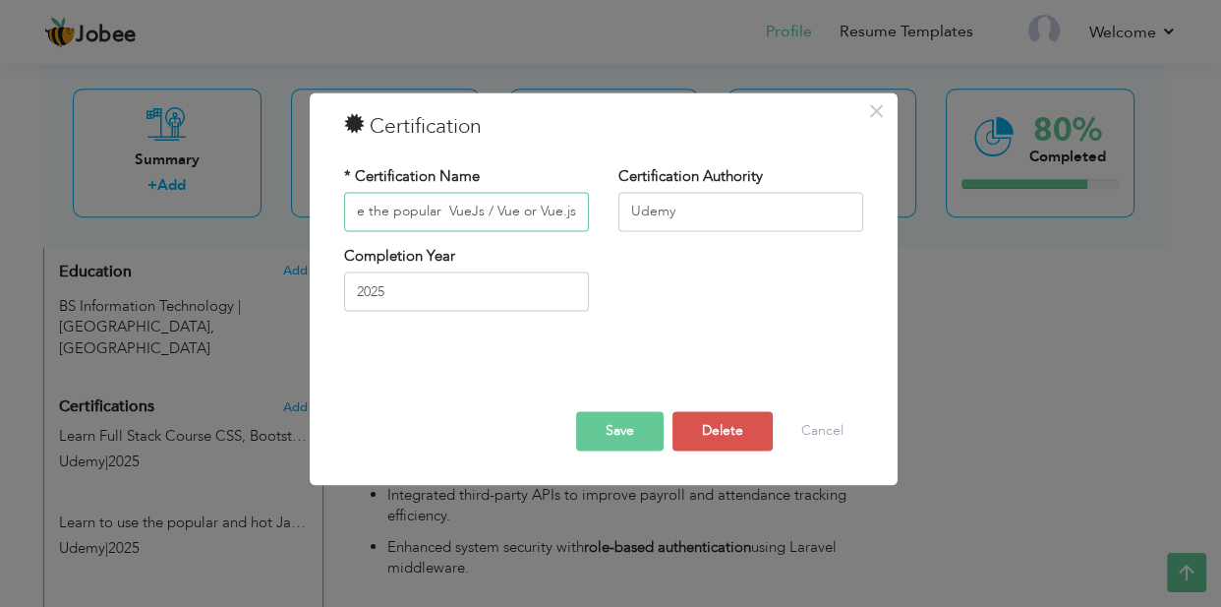
scroll to position [0, 0]
type input "Learn to use the popular and hot JavaScript Framework VueJs / Vue or Vue.js"
type input "UdemyUdemyUdemy"
type input "Learn to use the popular and hot JavaScript Framework VueJs / Vue or Vue.js"
click at [784, 225] on input "UdemyUdemyUdemy" at bounding box center [741, 211] width 245 height 39
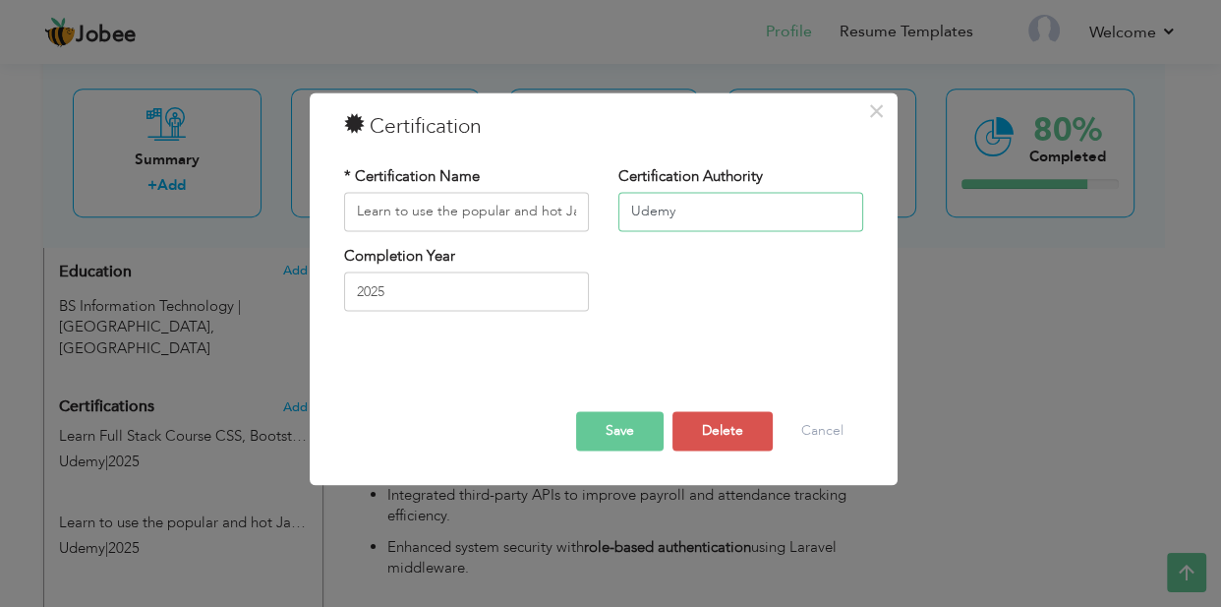
type input "Udemy"
click at [521, 208] on input "Learn to use the popular and hot JavaScript Framework VueJs / Vue or Vue.js" at bounding box center [466, 211] width 245 height 39
click at [620, 438] on button "Save" at bounding box center [620, 430] width 88 height 39
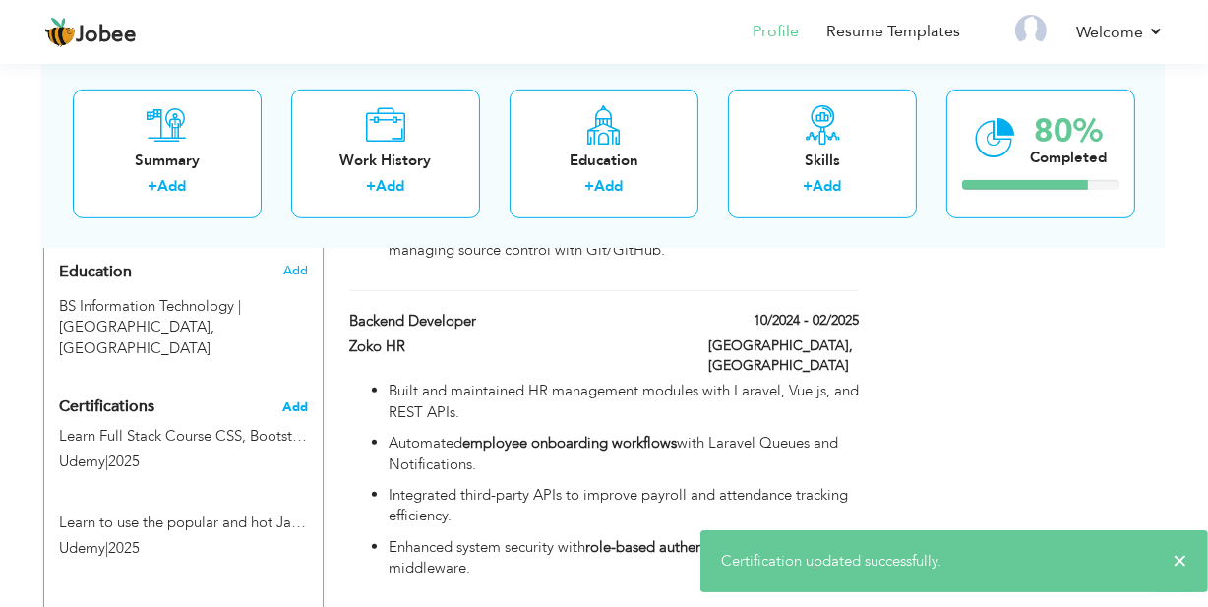
click at [296, 400] on span "Add" at bounding box center [295, 407] width 26 height 14
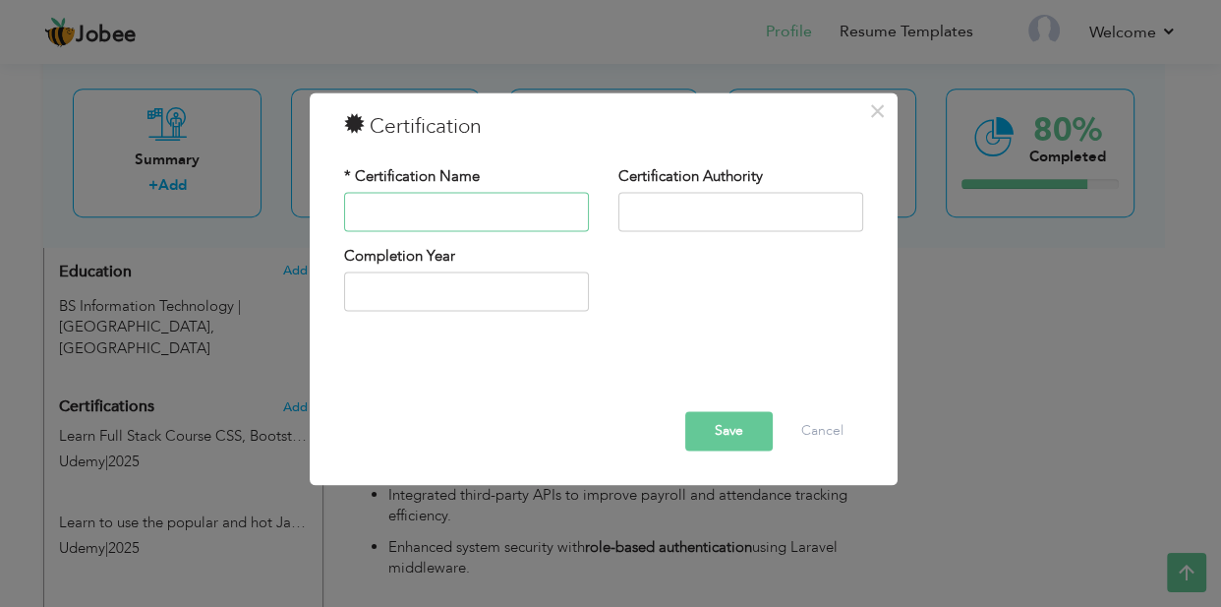
paste input "Laravel"
type input "Laravel Certification"
click at [633, 201] on input "text" at bounding box center [741, 211] width 245 height 39
type input "Udemy"
click at [493, 292] on input "text" at bounding box center [466, 291] width 245 height 39
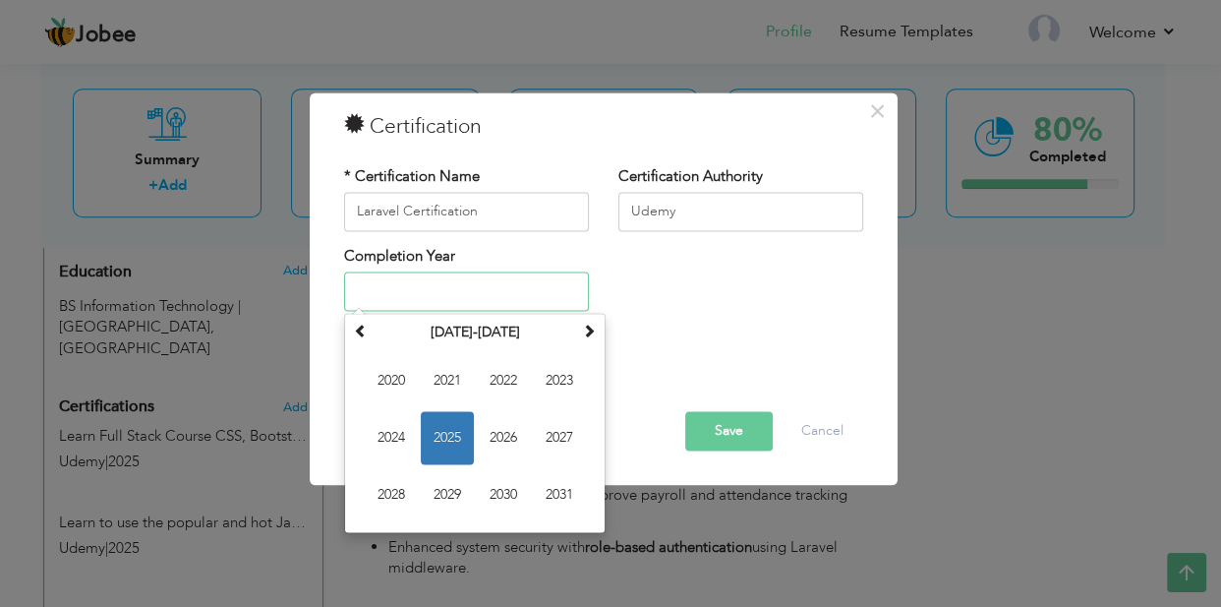
click at [446, 438] on span "2025" at bounding box center [447, 438] width 53 height 53
type input "2025"
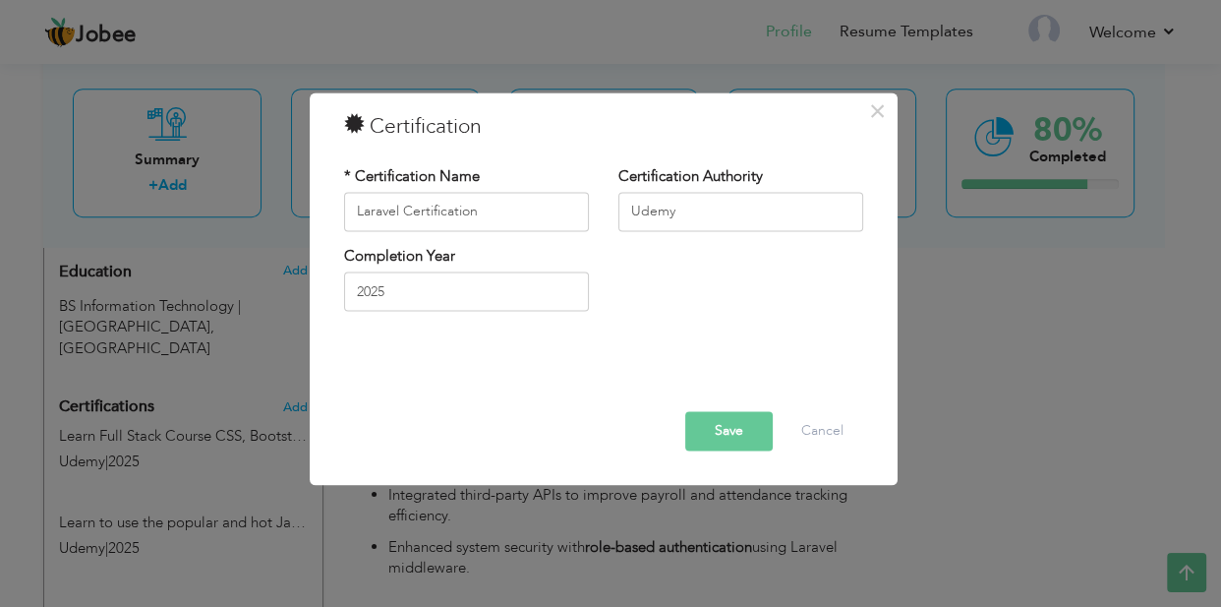
click at [736, 421] on button "Save" at bounding box center [729, 430] width 88 height 39
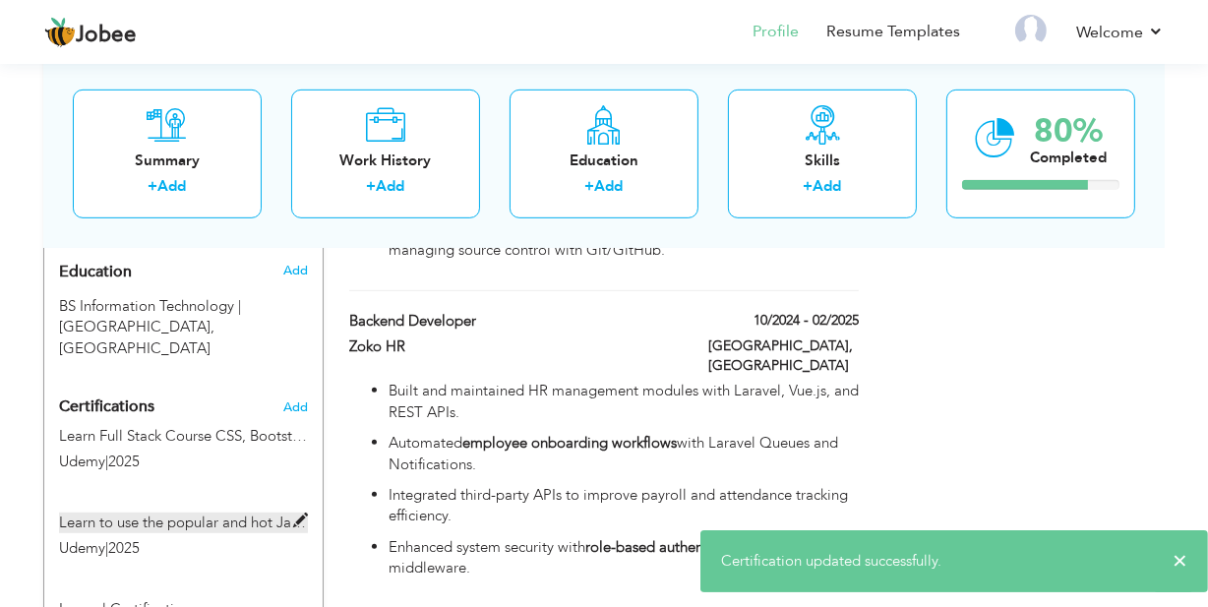
click at [297, 513] on span at bounding box center [300, 520] width 15 height 15
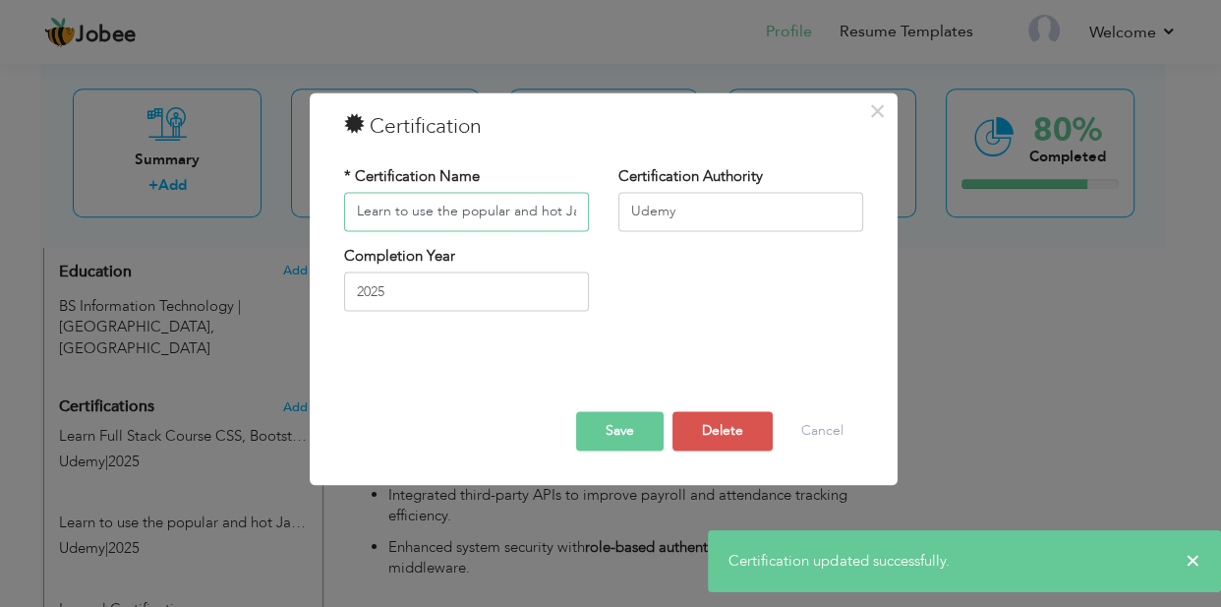
scroll to position [0, 247]
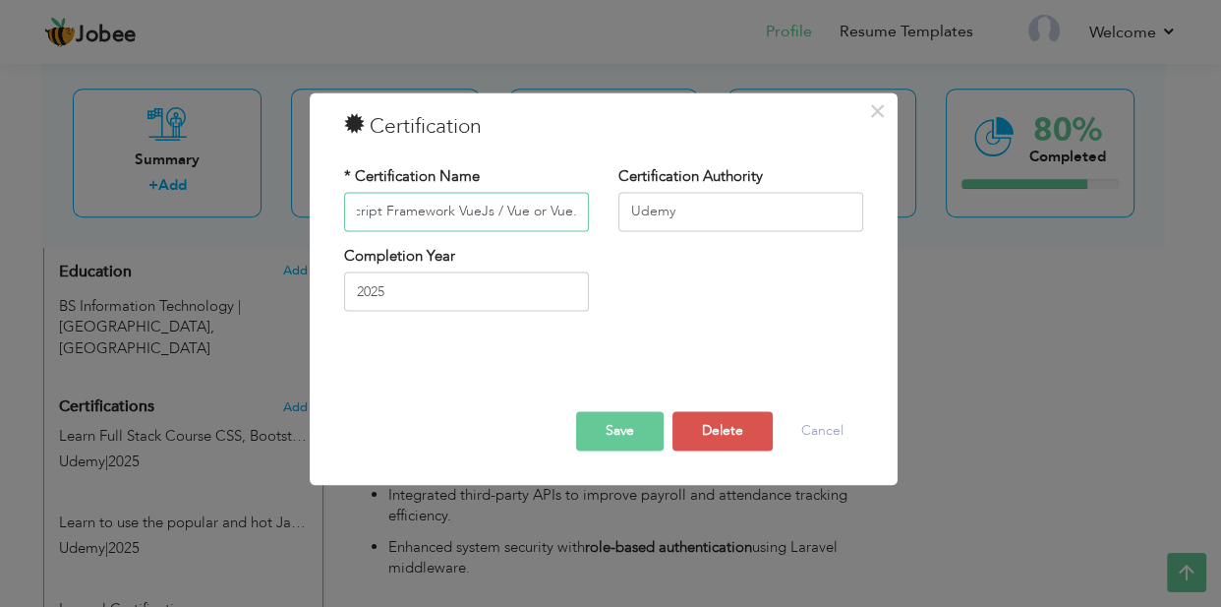
click at [533, 215] on input "Learn to use the popular and hot JavaScript Framework VueJs / Vue or Vue.js" at bounding box center [466, 211] width 245 height 39
click at [538, 211] on input "Learn to use the popular and hot JavaScript Framework VueJs / Vue or Vue.js" at bounding box center [466, 211] width 245 height 39
click at [541, 211] on input "Learn to use the popular and hot JavaScript Framework VueJs / Vue or Vue.js" at bounding box center [466, 211] width 245 height 39
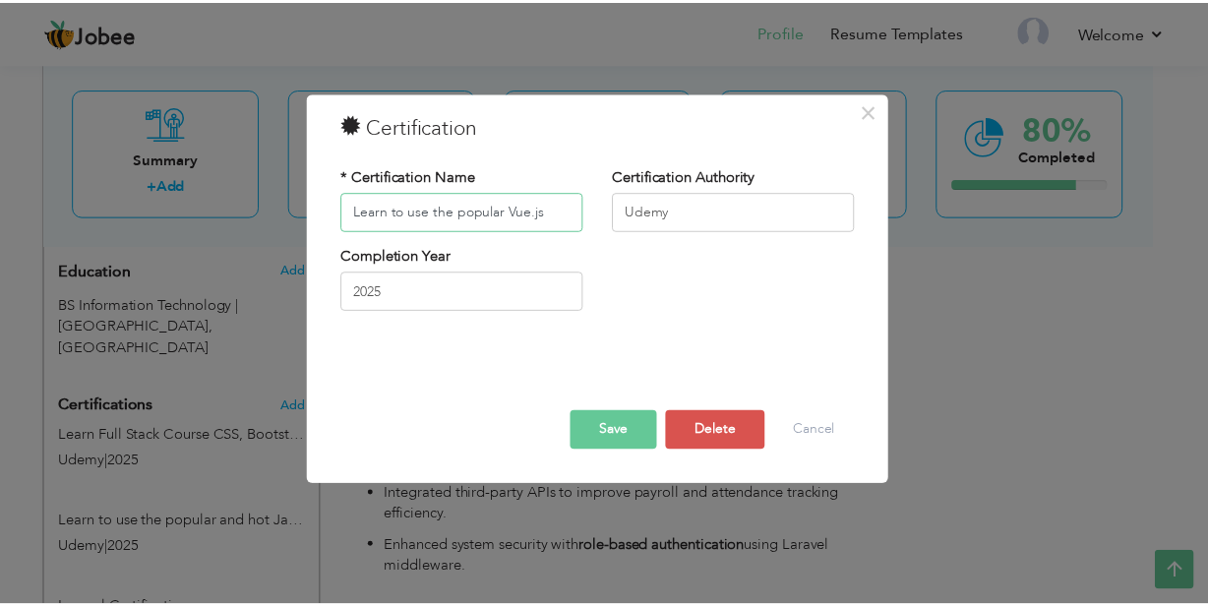
scroll to position [0, 0]
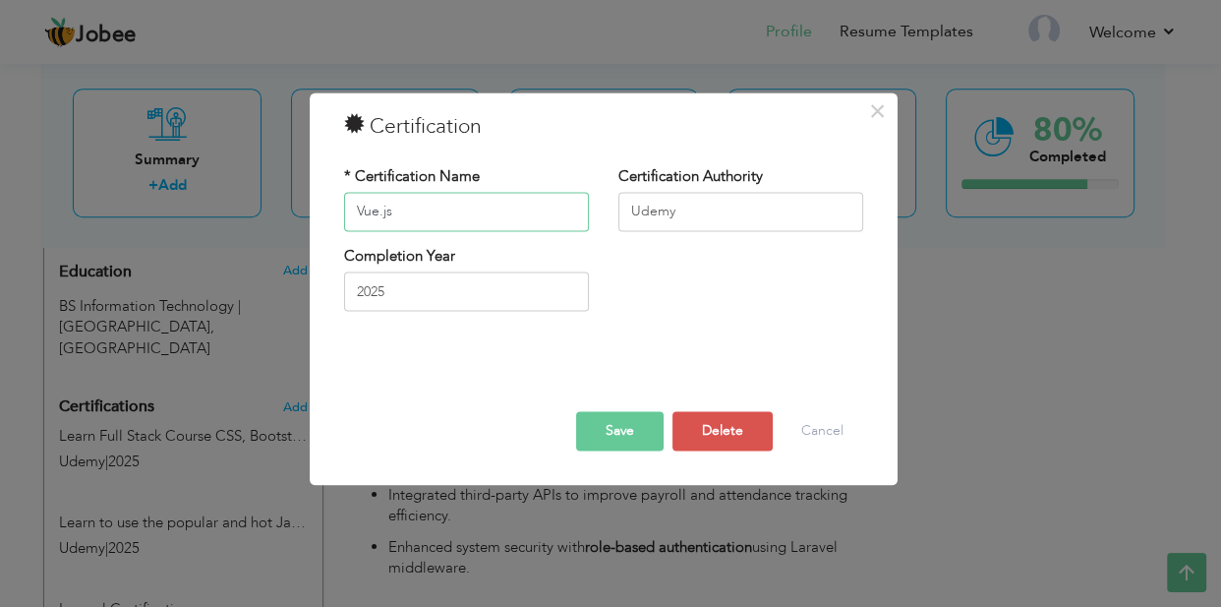
click at [496, 211] on input "Vue.js" at bounding box center [466, 211] width 245 height 39
type input "Vue.js Certification"
click at [611, 428] on button "Save" at bounding box center [620, 430] width 88 height 39
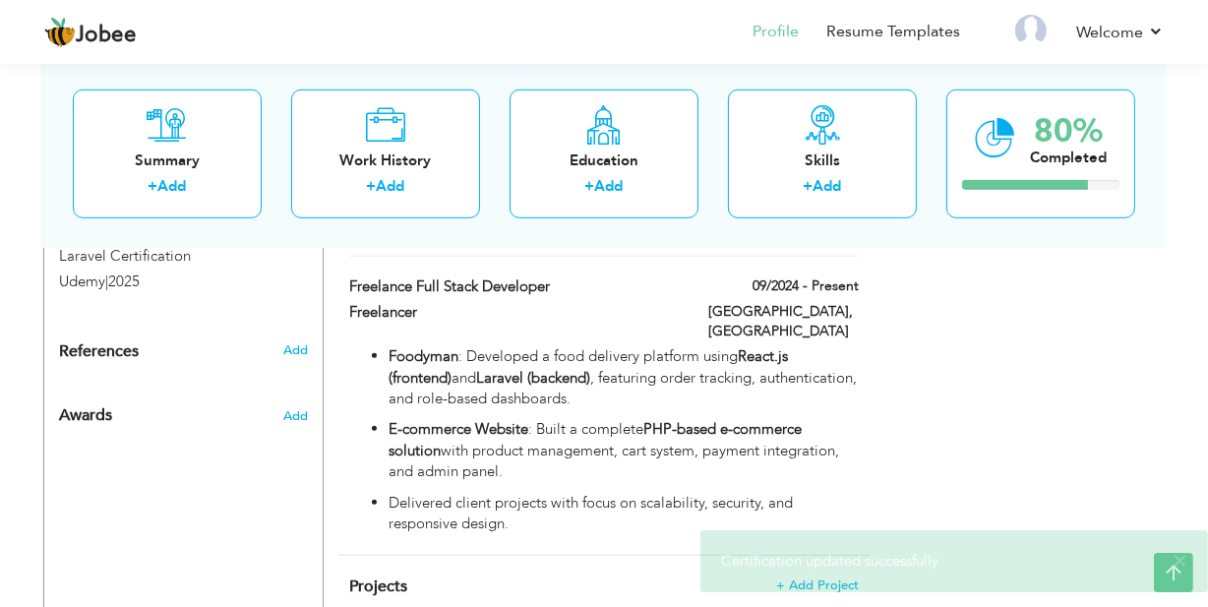
scroll to position [1232, 0]
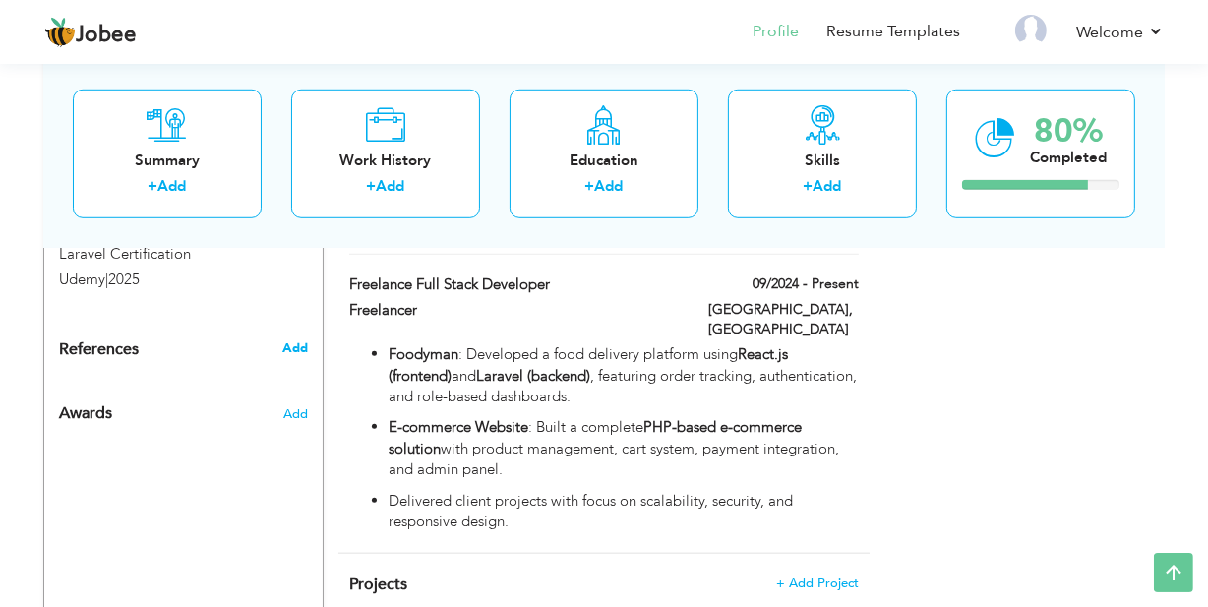
click at [285, 339] on span "Add" at bounding box center [295, 348] width 26 height 18
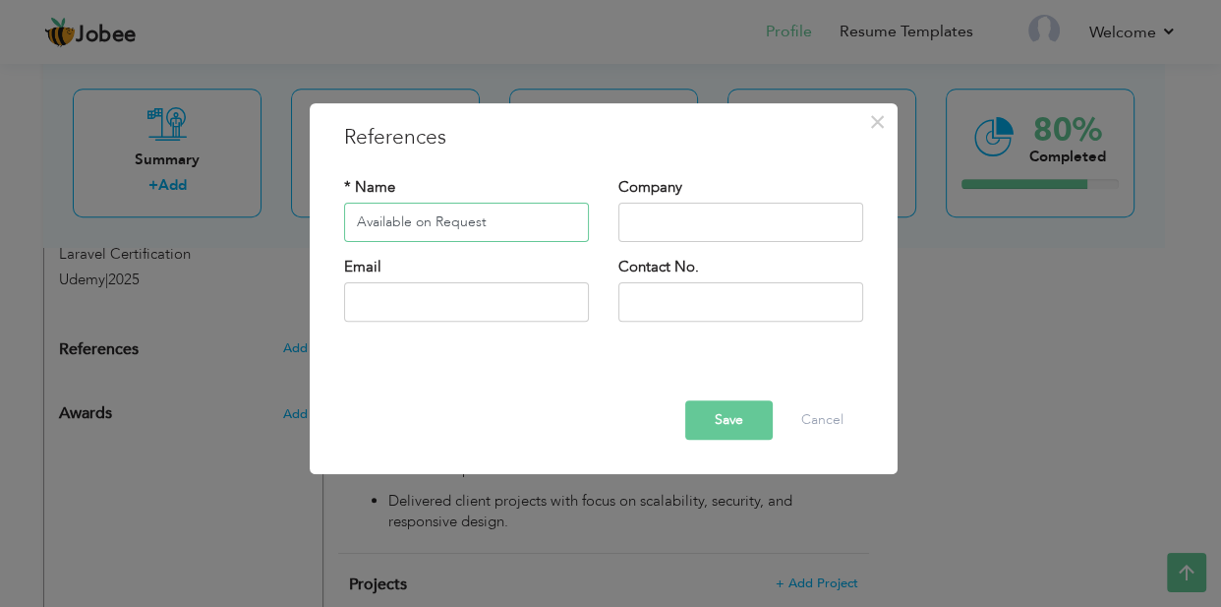
type input "Available on Request"
click at [737, 423] on button "Save" at bounding box center [729, 419] width 88 height 39
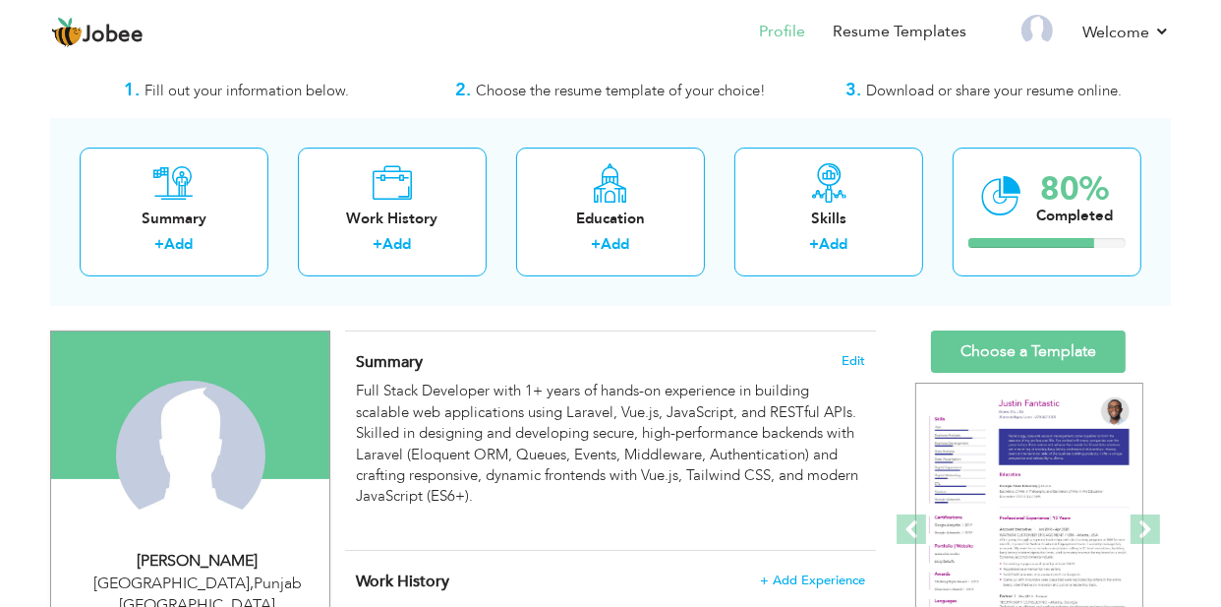
scroll to position [41, 0]
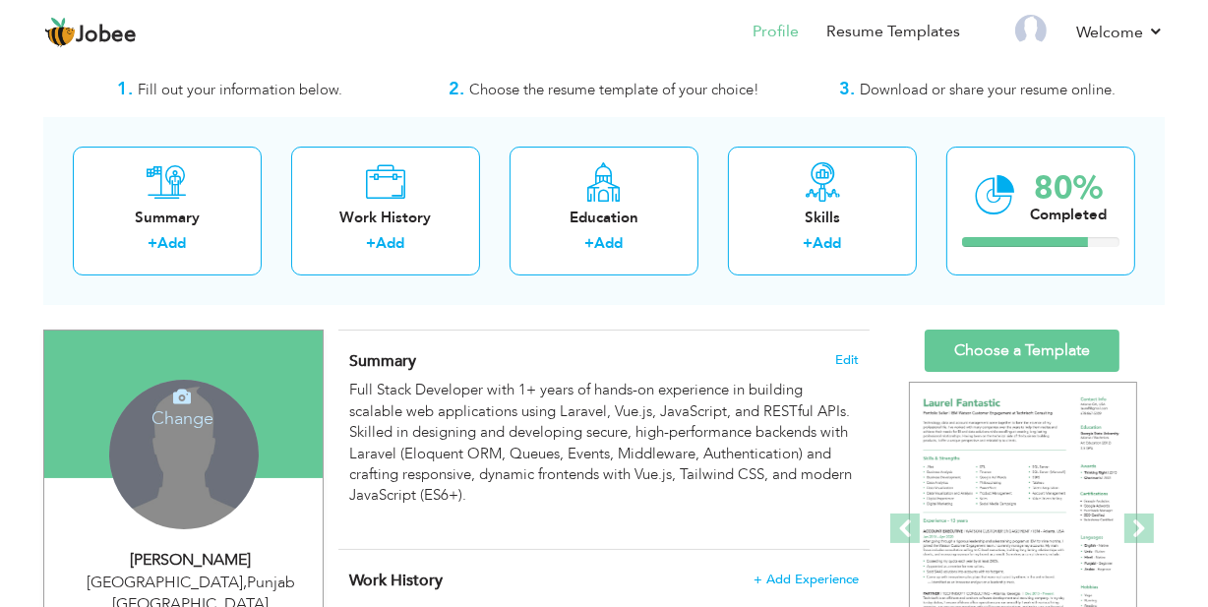
click at [216, 426] on div "Change Remove" at bounding box center [183, 454] width 149 height 149
click at [182, 399] on icon at bounding box center [182, 396] width 18 height 18
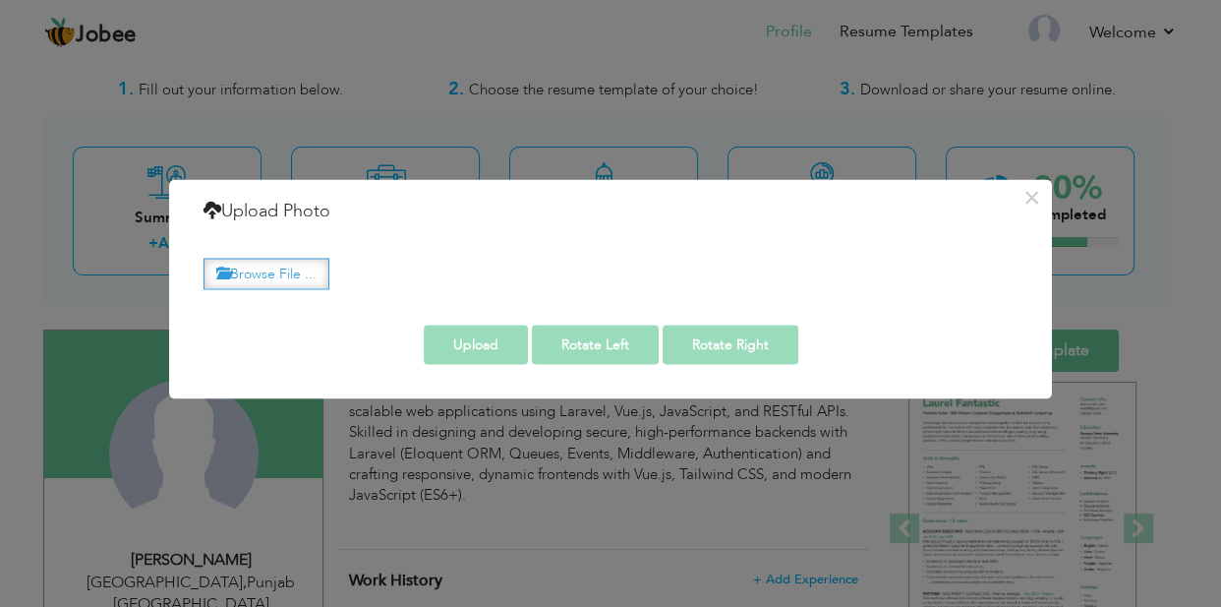
click at [292, 278] on label "Browse File ..." at bounding box center [267, 274] width 126 height 30
click at [0, 0] on input "Browse File ..." at bounding box center [0, 0] width 0 height 0
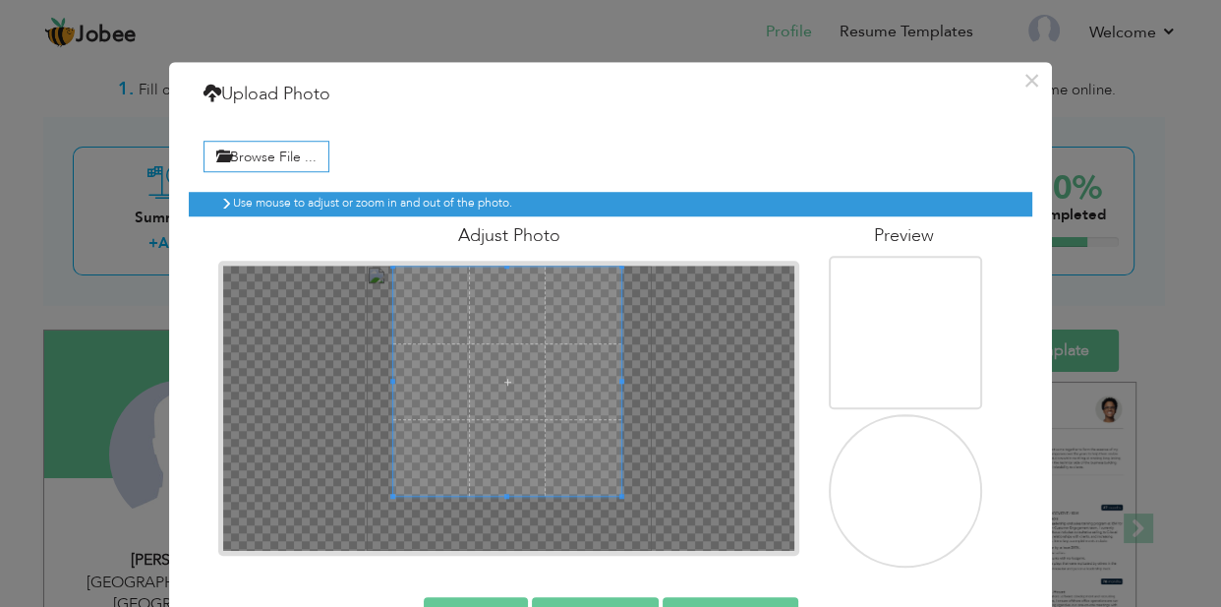
click at [517, 440] on span at bounding box center [507, 382] width 229 height 229
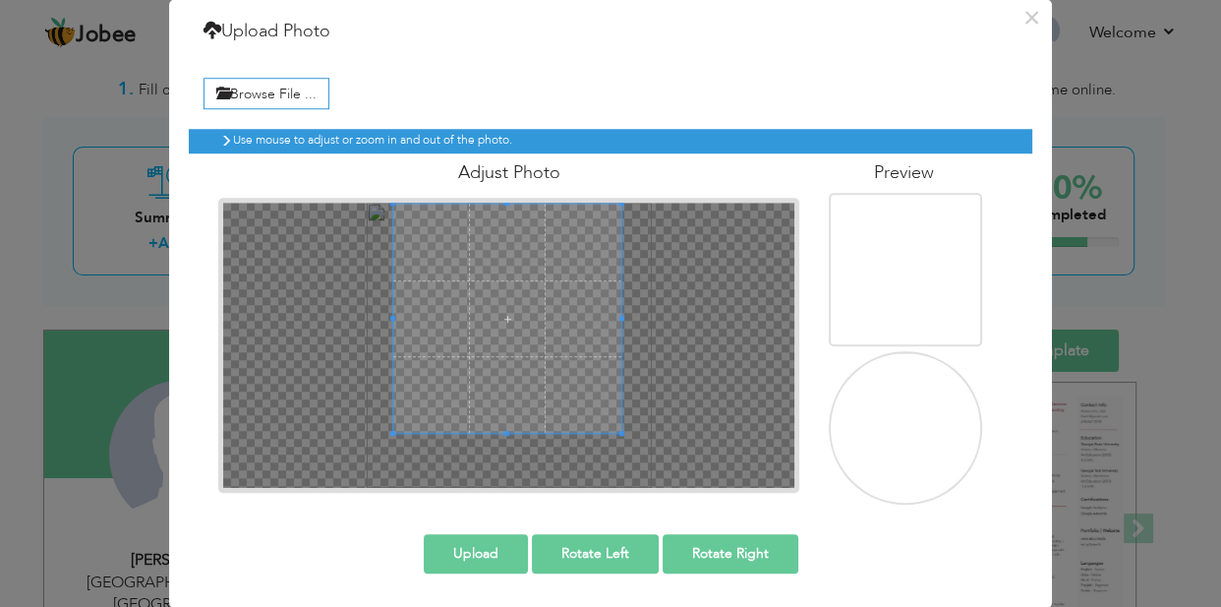
click at [491, 550] on button "Upload" at bounding box center [476, 554] width 104 height 39
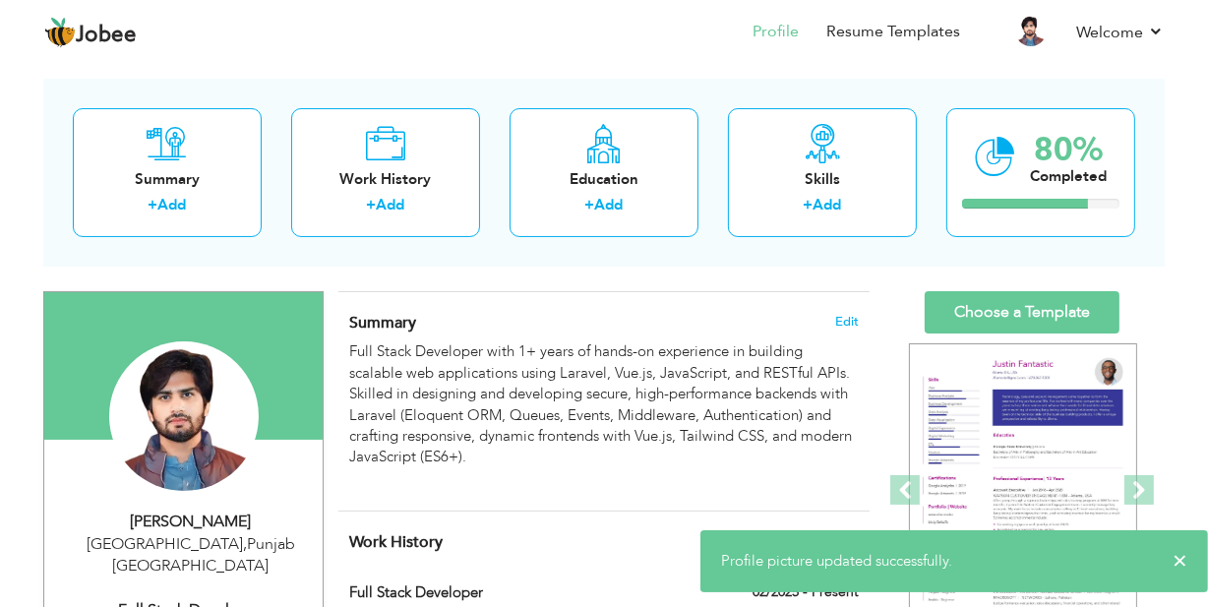
scroll to position [97, 0]
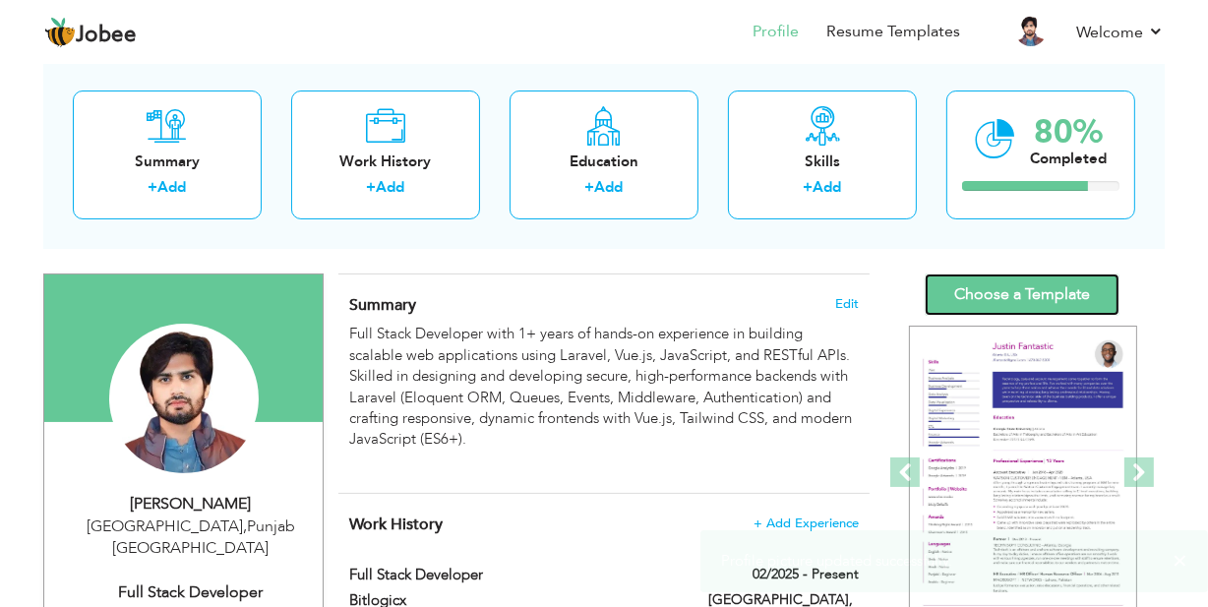
click at [973, 299] on link "Choose a Template" at bounding box center [1021, 294] width 195 height 42
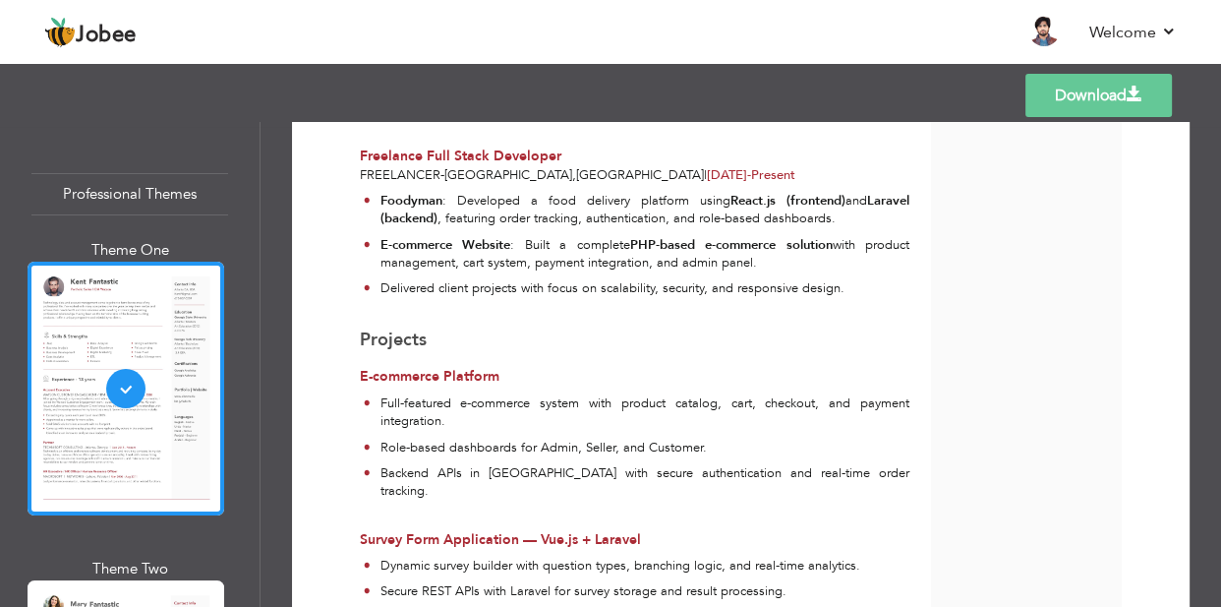
scroll to position [961, 0]
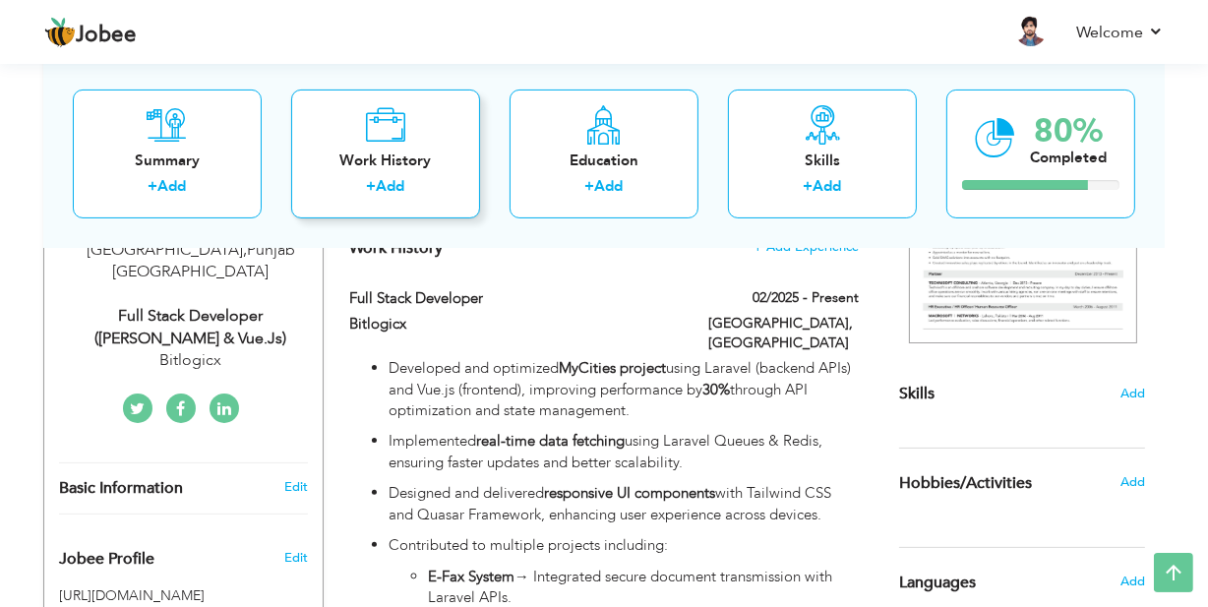
scroll to position [97, 0]
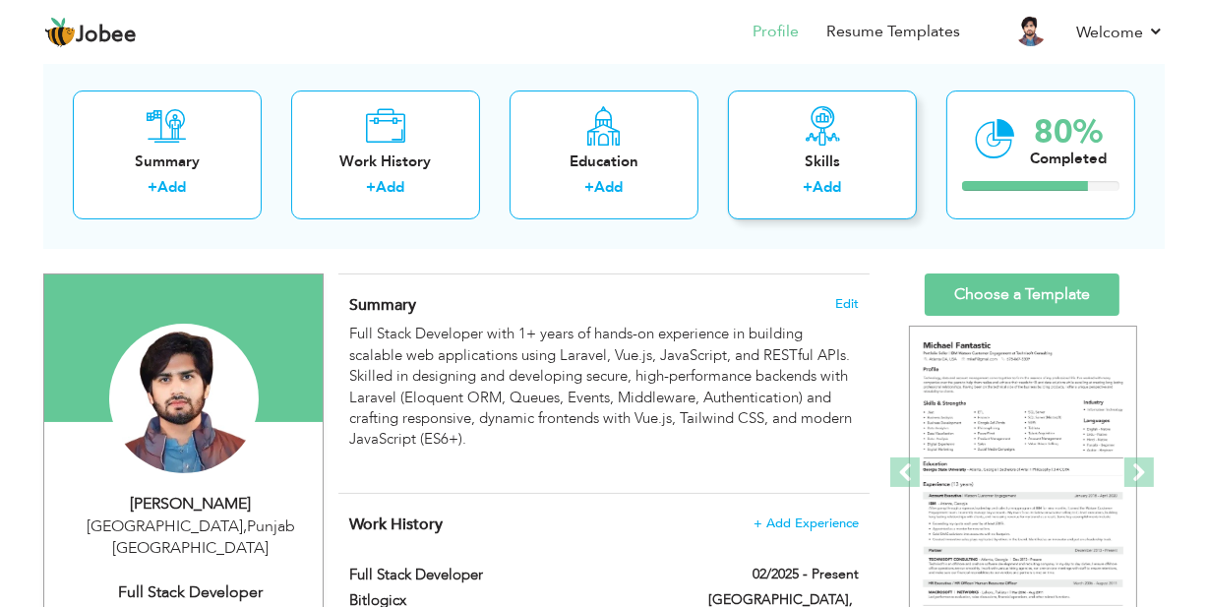
click at [804, 181] on label "+" at bounding box center [809, 187] width 10 height 21
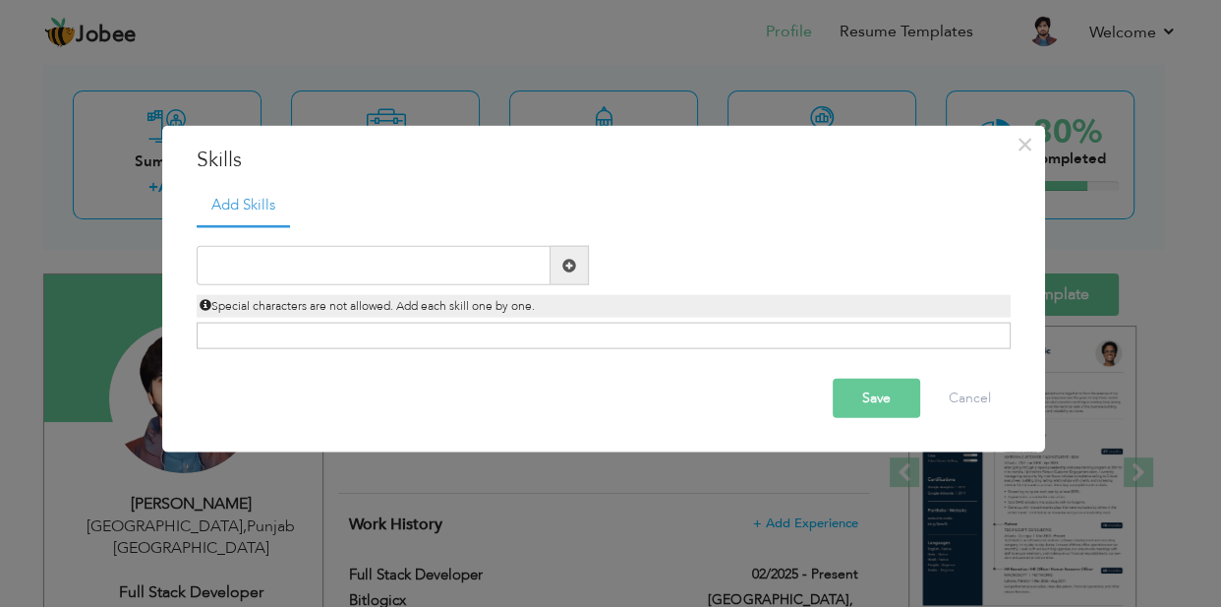
click at [359, 327] on div "Click on , to mark skill as primary." at bounding box center [604, 336] width 814 height 27
click at [359, 334] on div "Click on , to mark skill as primary." at bounding box center [604, 336] width 814 height 27
click at [361, 273] on input "text" at bounding box center [374, 265] width 354 height 39
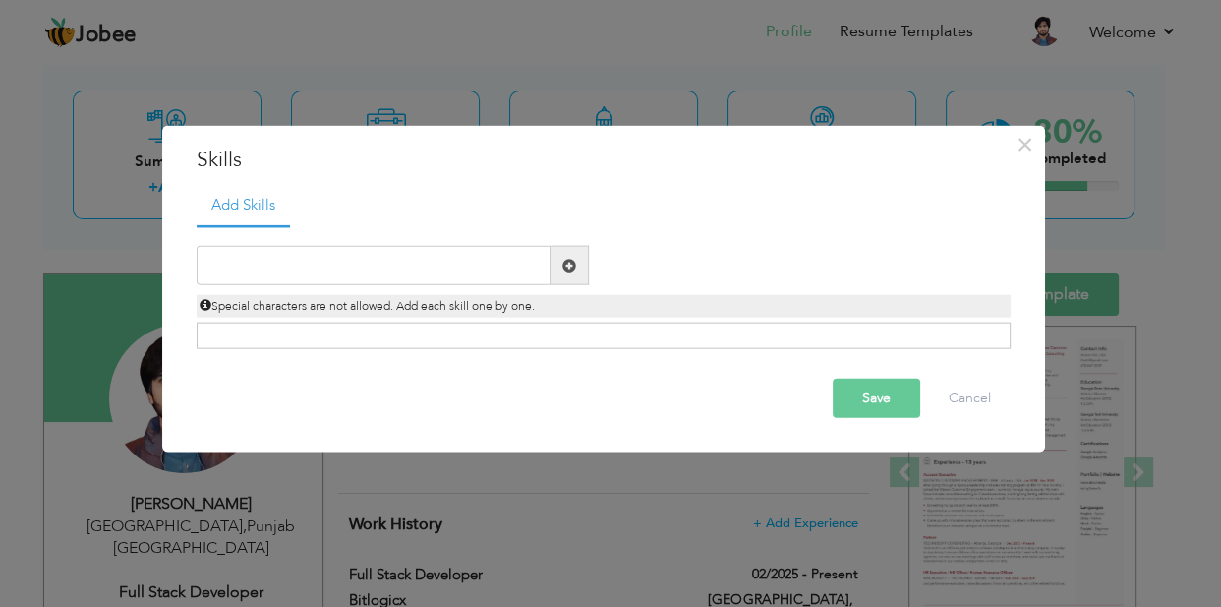
click at [561, 263] on span at bounding box center [570, 265] width 38 height 39
click at [451, 267] on input "text" at bounding box center [374, 265] width 354 height 39
type input "L"
type input "PHP"
click at [585, 261] on span at bounding box center [570, 265] width 38 height 39
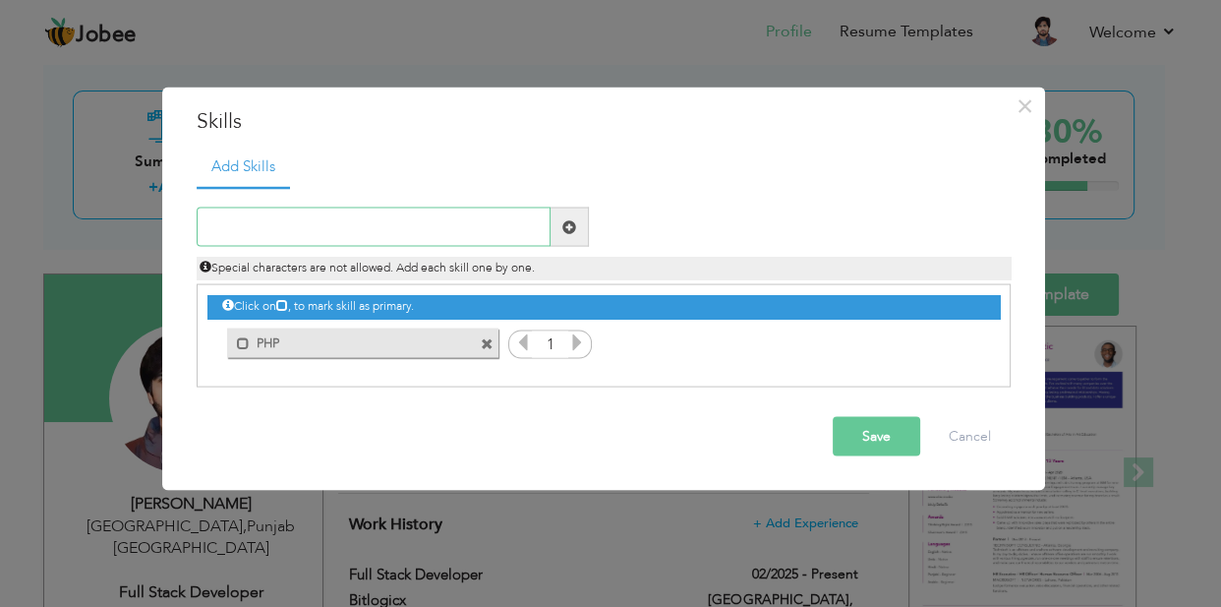
click at [411, 244] on input "text" at bounding box center [374, 227] width 354 height 39
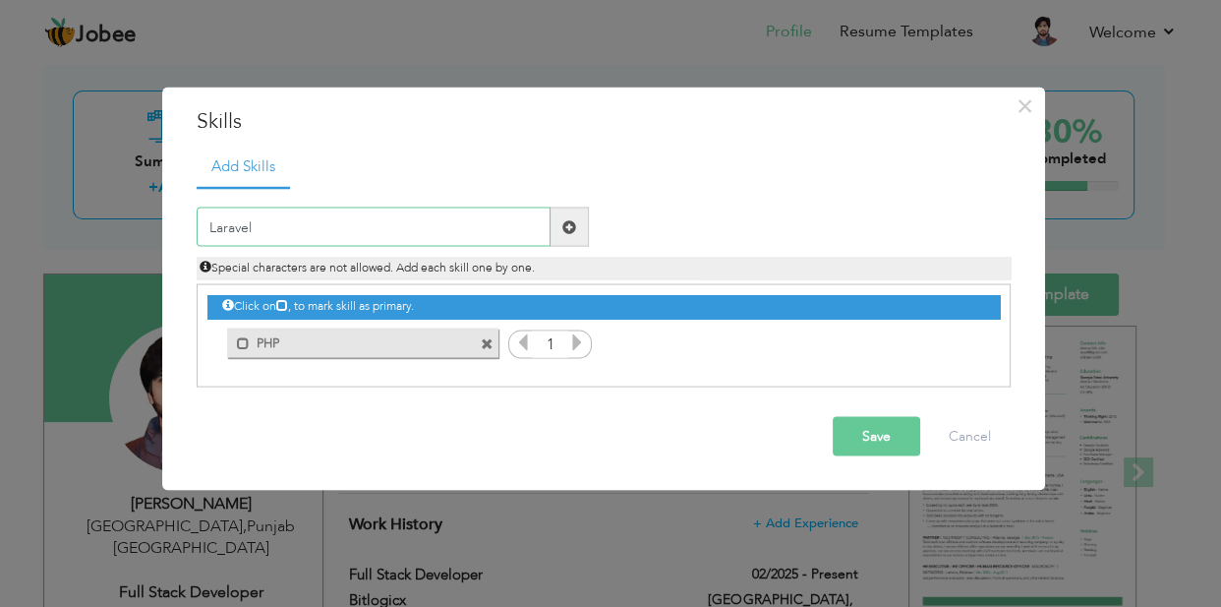
type input "Laravel"
click at [570, 224] on span at bounding box center [570, 226] width 14 height 14
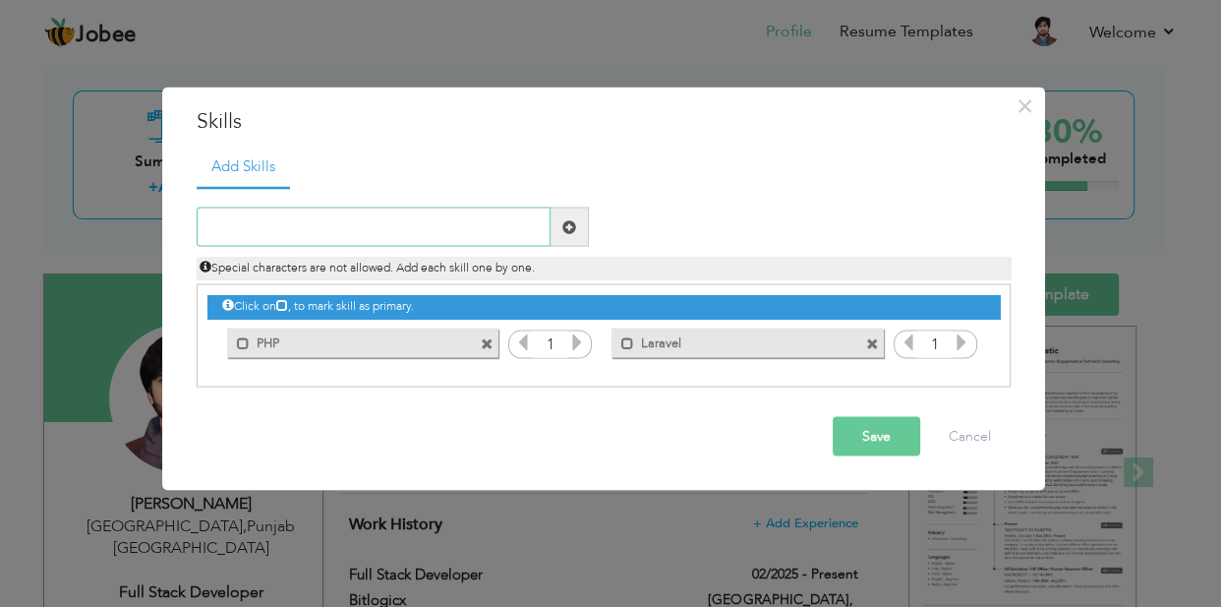
click at [435, 239] on input "text" at bounding box center [374, 227] width 354 height 39
type input "React Js"
click at [568, 228] on span at bounding box center [570, 226] width 14 height 14
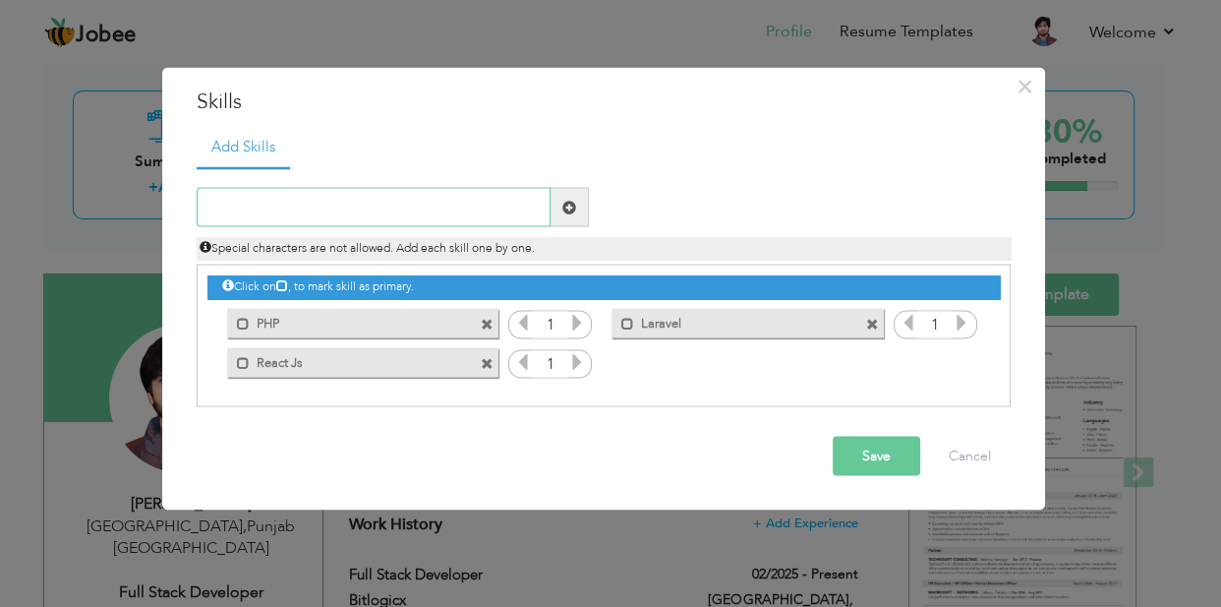
click at [365, 210] on input "text" at bounding box center [374, 207] width 354 height 39
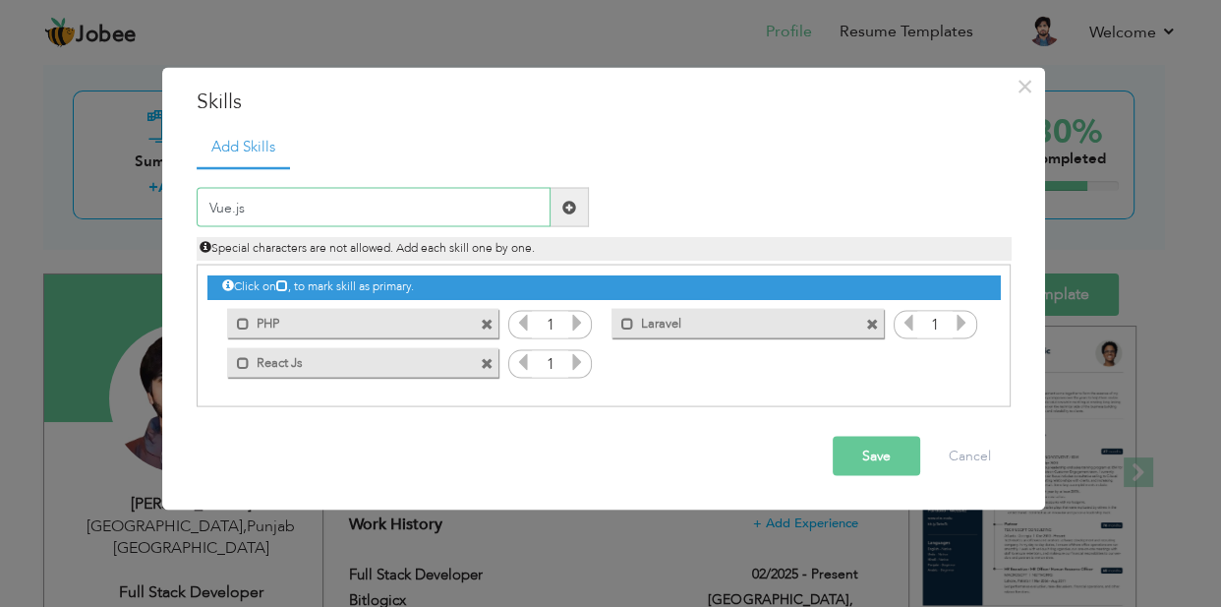
type input "Vue.js"
click at [574, 197] on span at bounding box center [570, 207] width 38 height 39
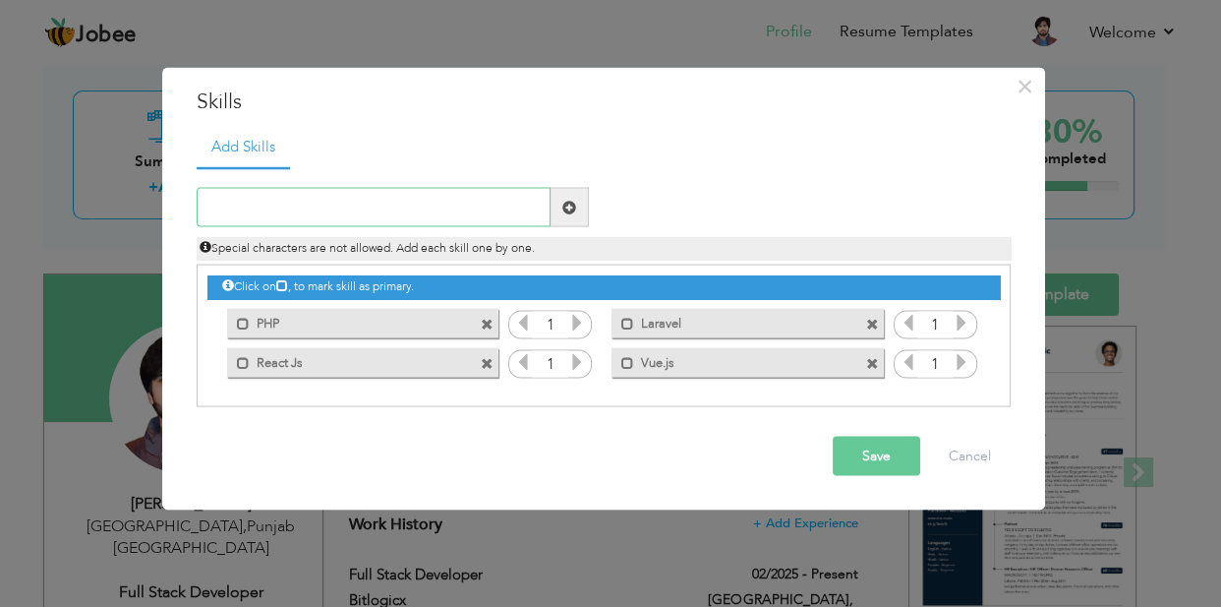
click at [414, 203] on input "text" at bounding box center [374, 207] width 354 height 39
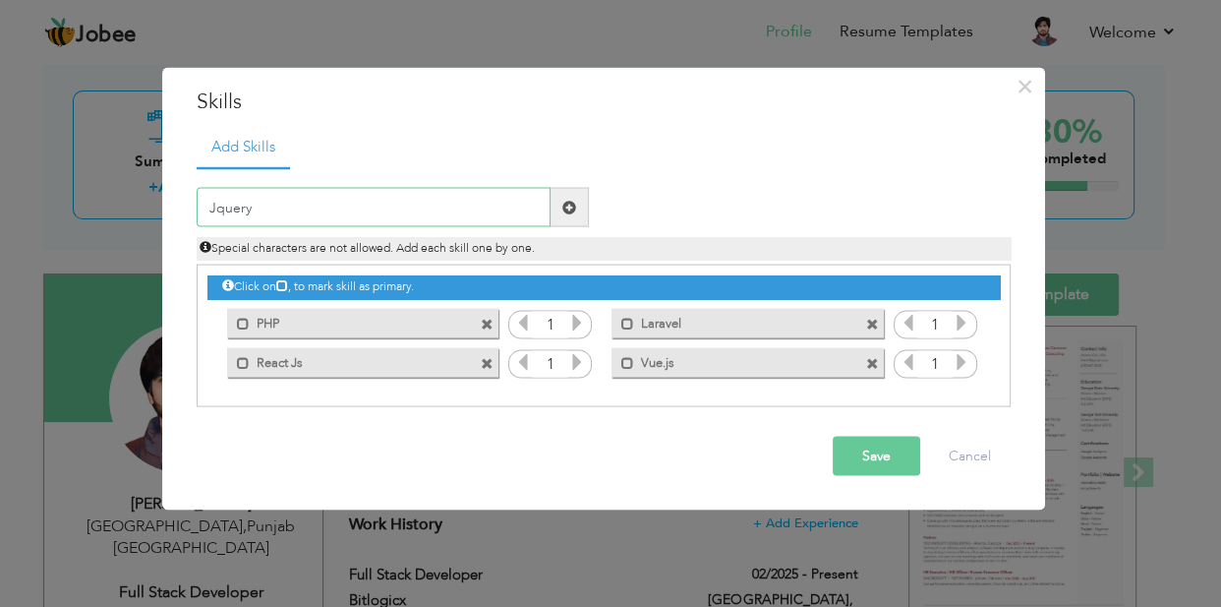
type input "Jquery"
click at [570, 208] on span at bounding box center [570, 207] width 14 height 14
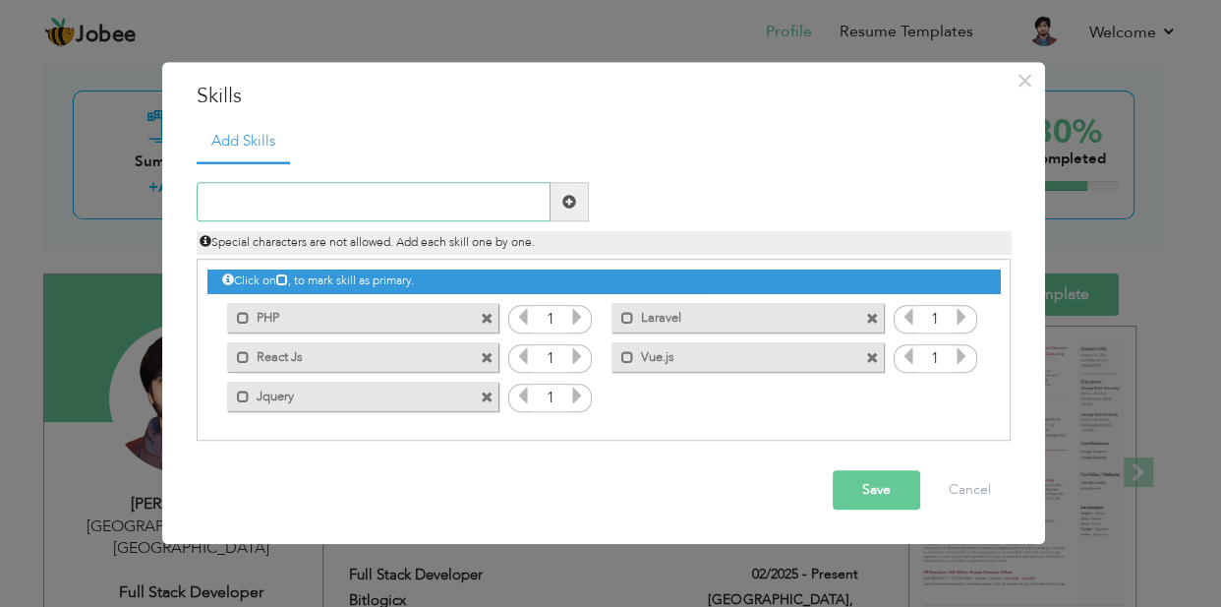
click at [432, 215] on input "text" at bounding box center [374, 202] width 354 height 39
type input "Bootstarp"
click at [577, 188] on span at bounding box center [570, 202] width 38 height 39
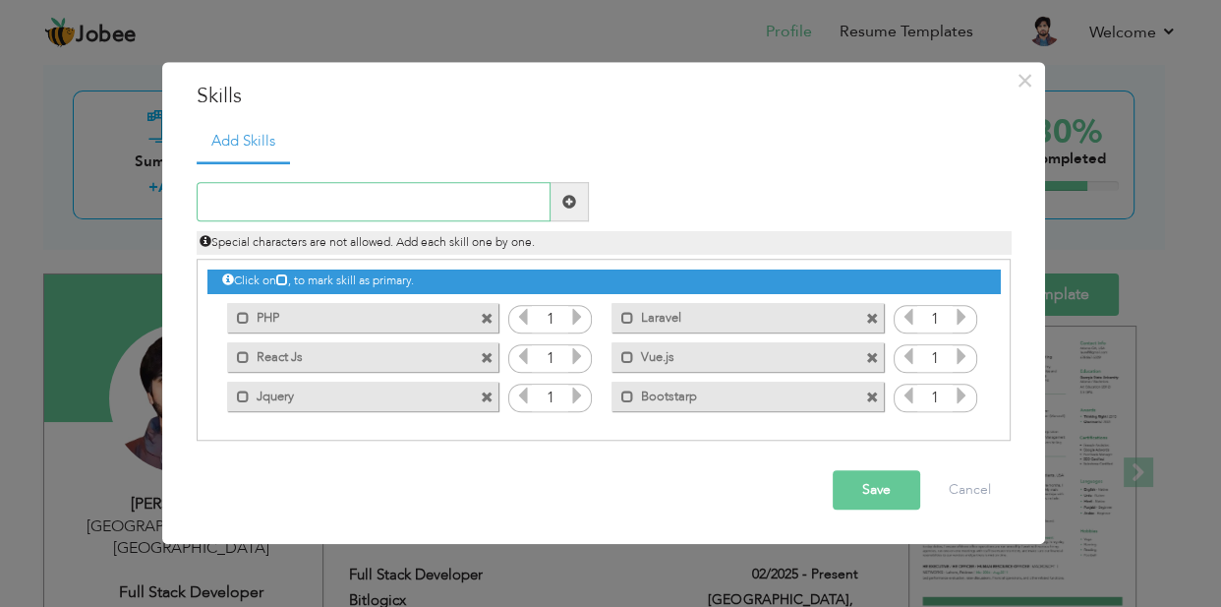
click at [400, 183] on input "text" at bounding box center [374, 202] width 354 height 39
click at [864, 488] on button "Save" at bounding box center [877, 490] width 88 height 39
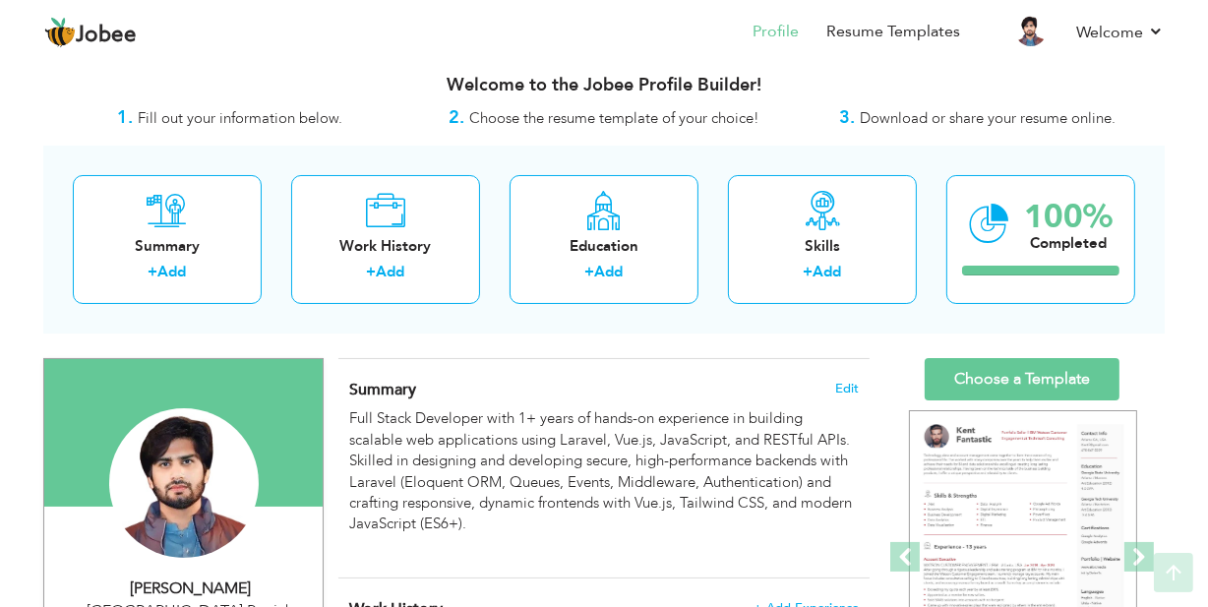
scroll to position [0, 0]
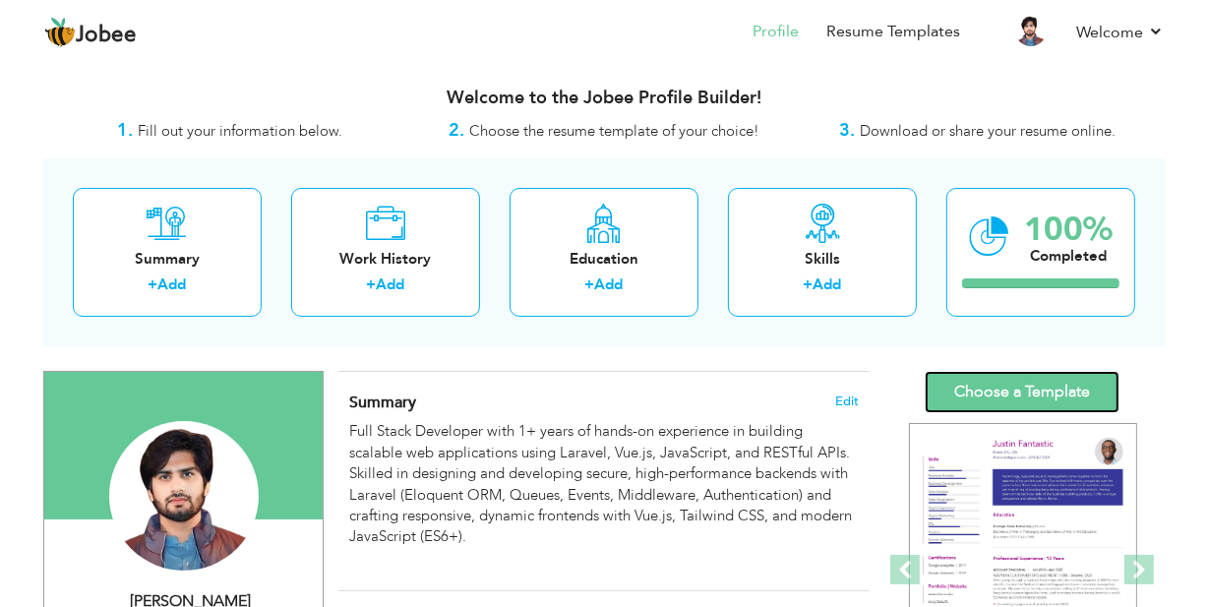
click at [972, 395] on link "Choose a Template" at bounding box center [1021, 392] width 195 height 42
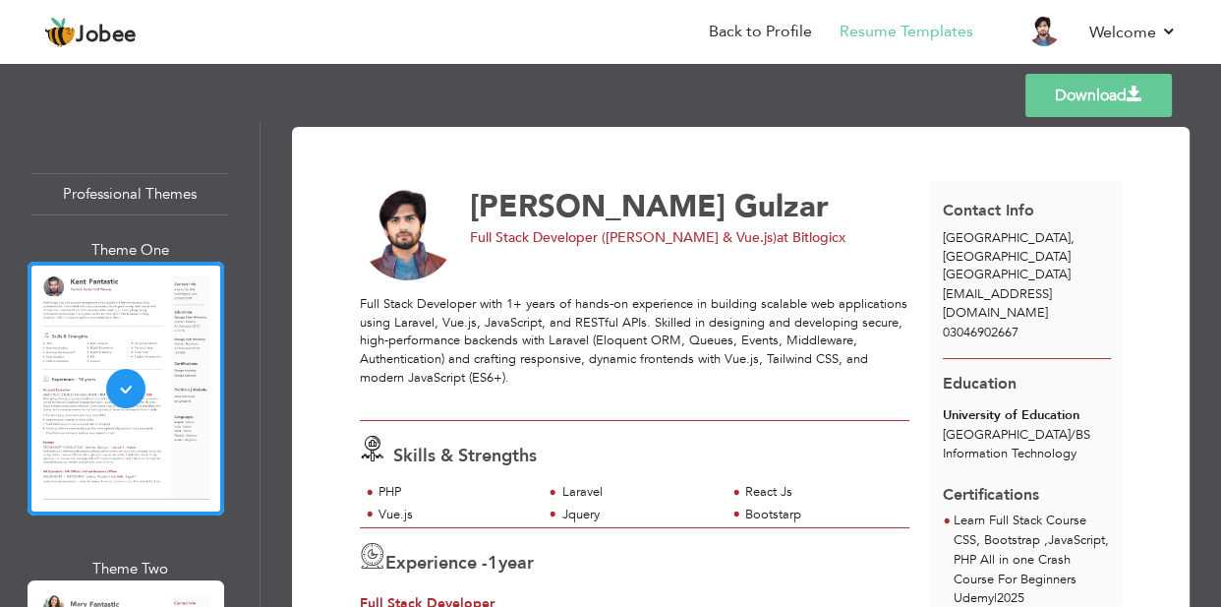
click at [1070, 86] on link "Download" at bounding box center [1099, 95] width 147 height 43
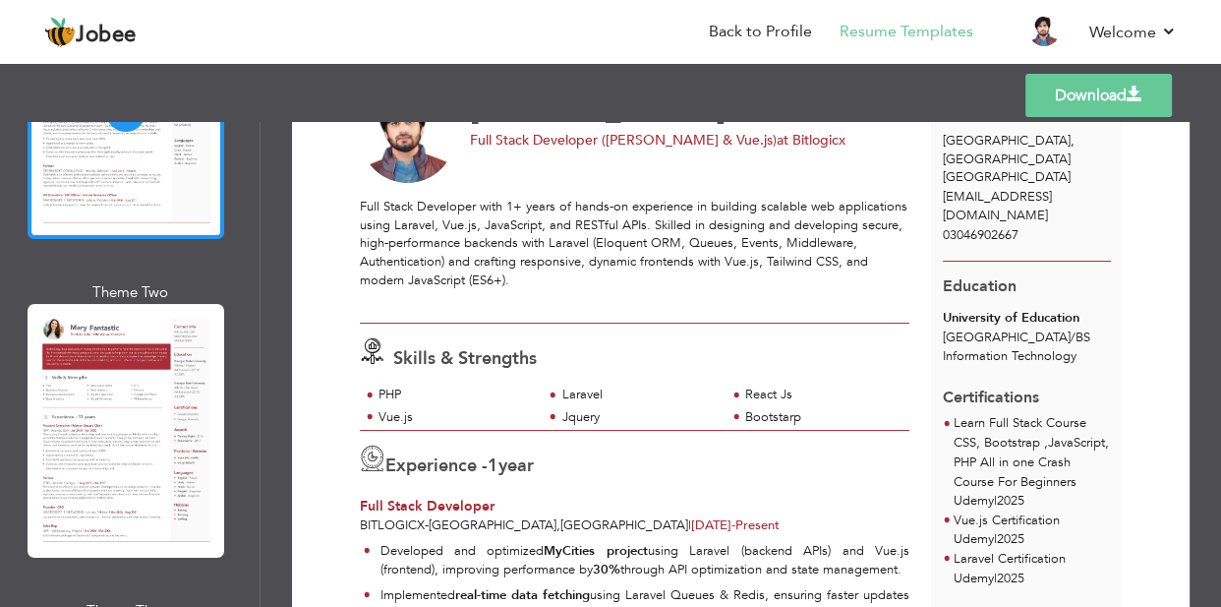
scroll to position [298, 0]
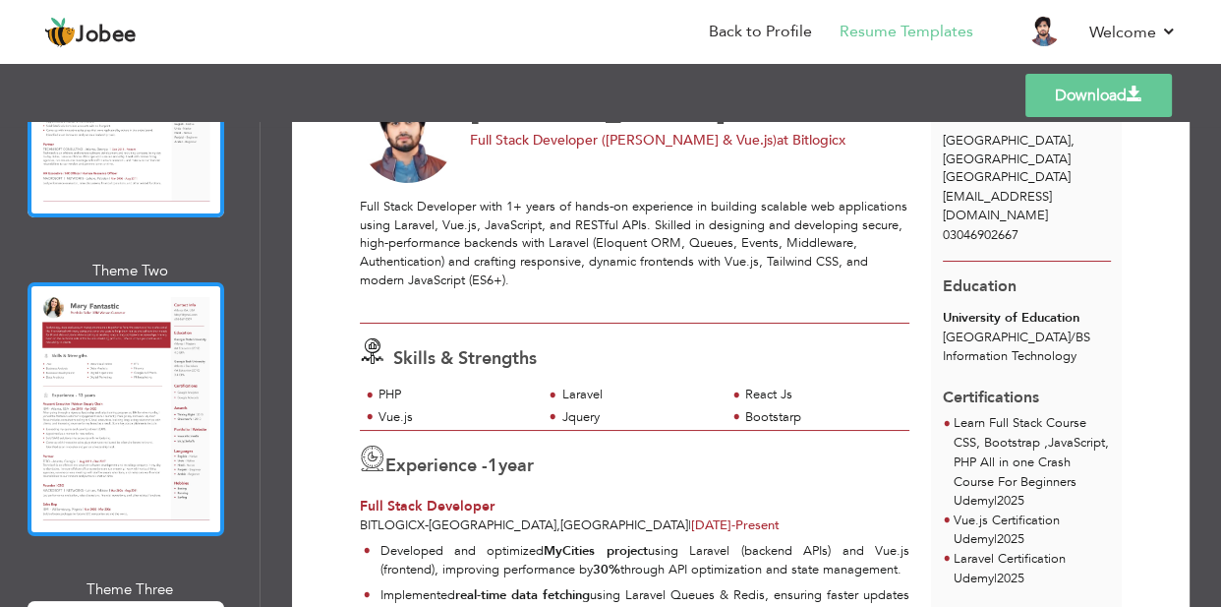
click at [182, 358] on div at bounding box center [126, 409] width 197 height 254
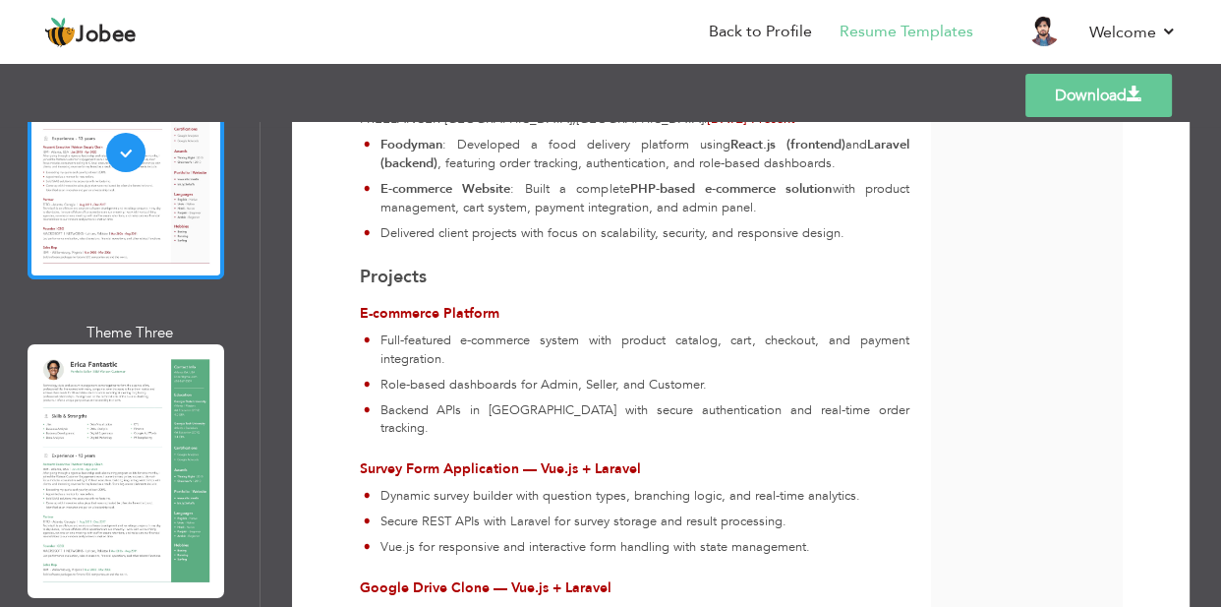
scroll to position [563, 0]
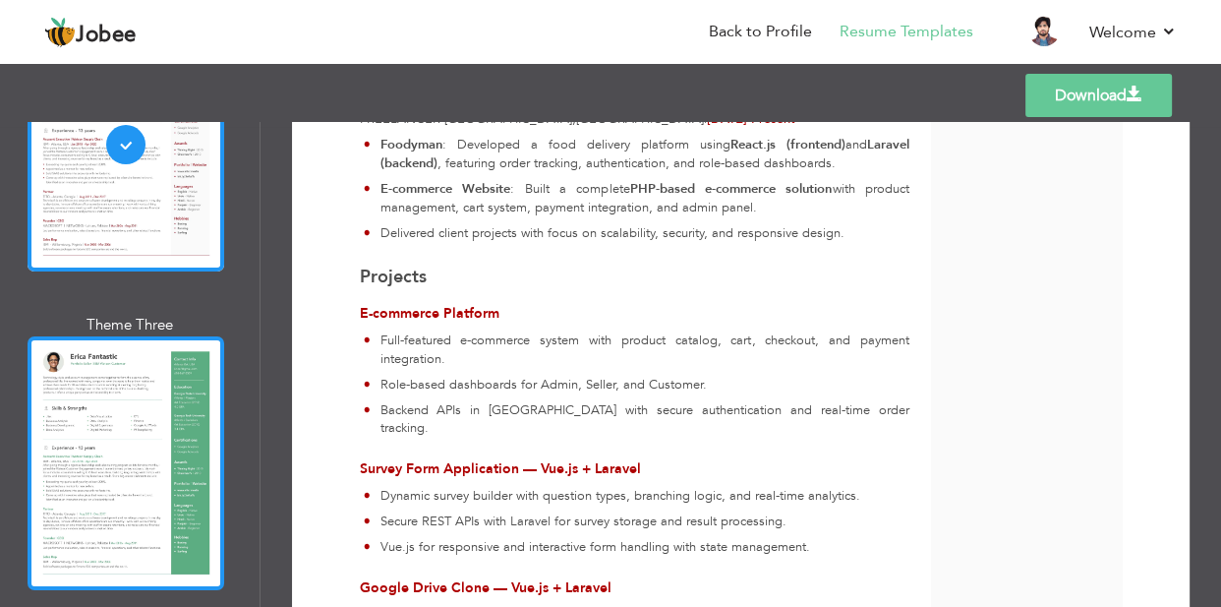
click at [133, 471] on div at bounding box center [126, 463] width 197 height 254
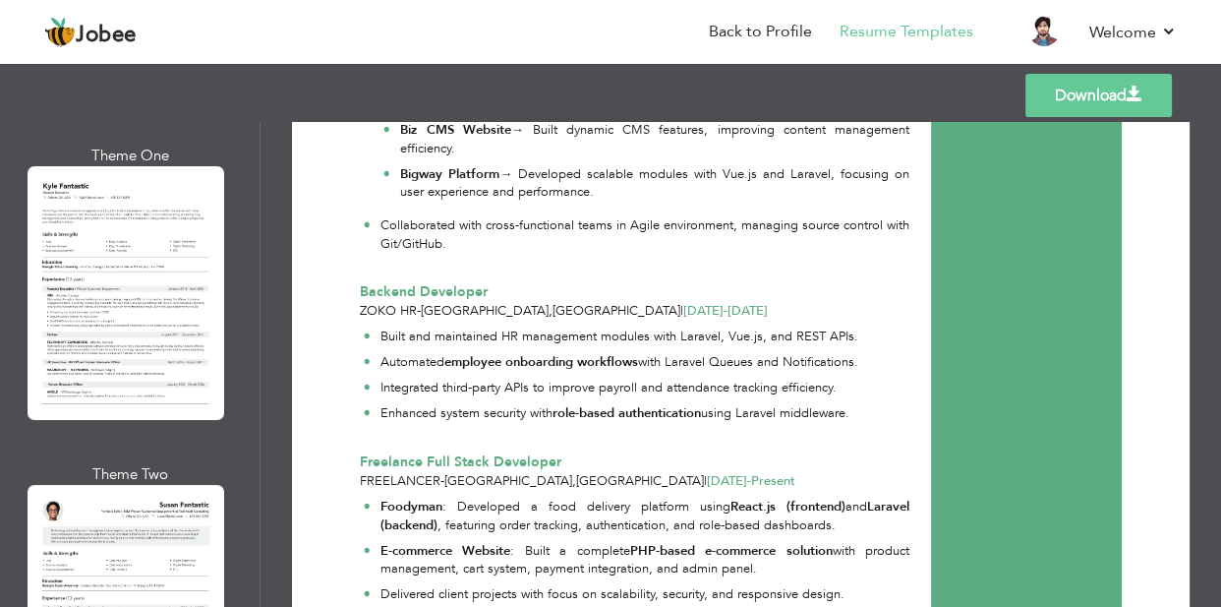
scroll to position [7456, 0]
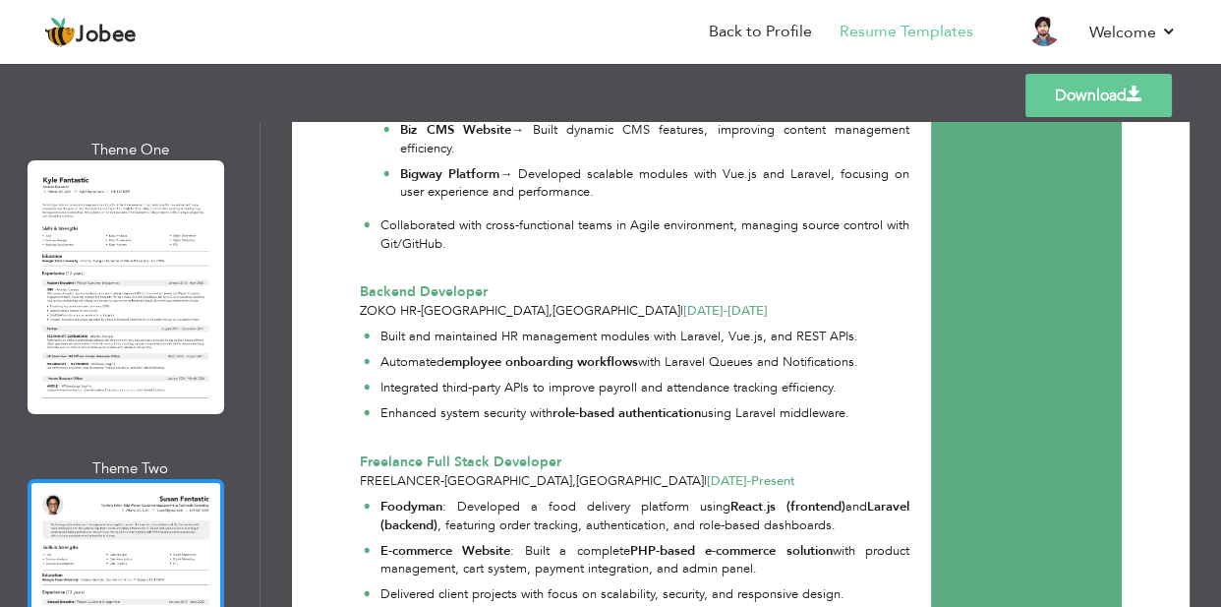
click at [128, 479] on div at bounding box center [126, 606] width 197 height 254
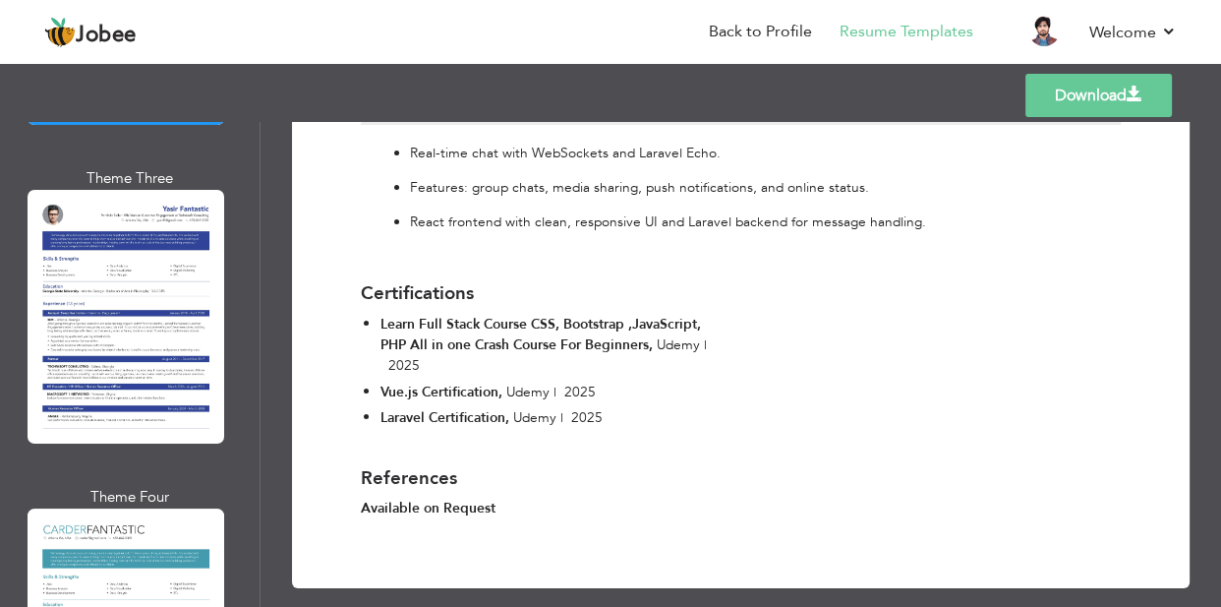
scroll to position [8065, 0]
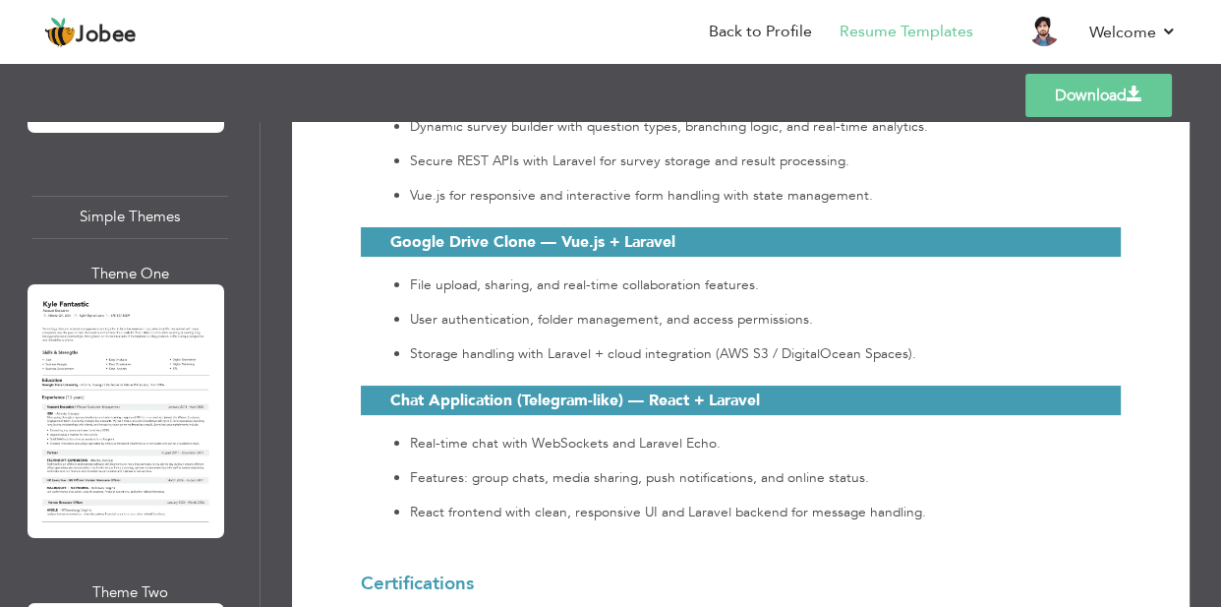
scroll to position [7348, 0]
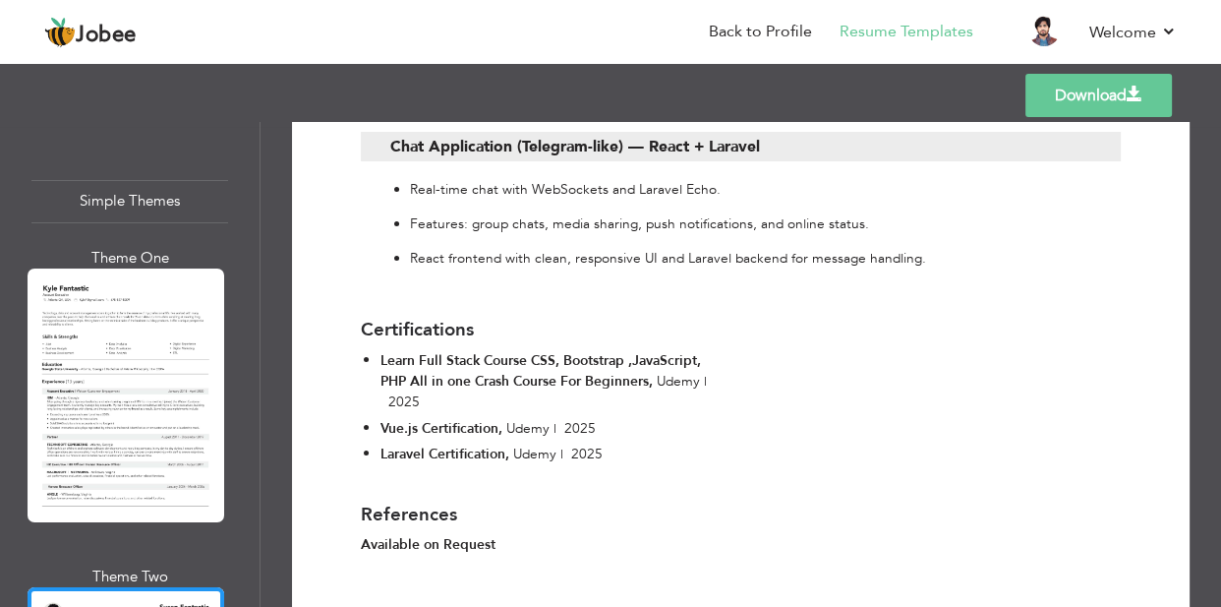
scroll to position [2122, 0]
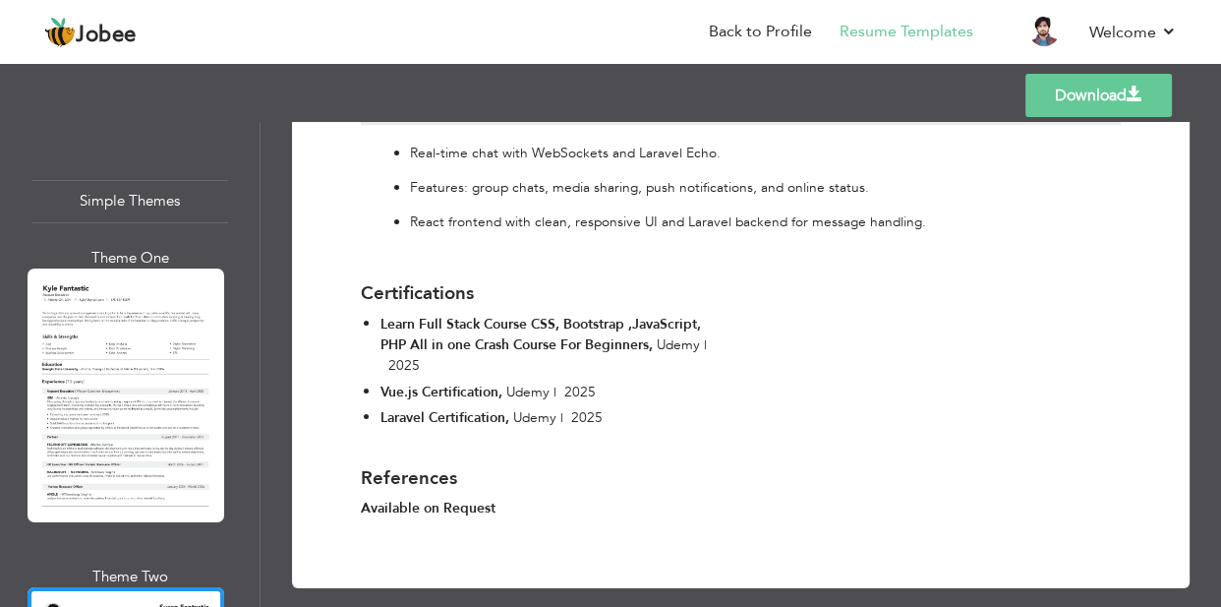
click at [1067, 103] on link "Download" at bounding box center [1099, 95] width 147 height 43
click at [1092, 92] on link "Download" at bounding box center [1099, 95] width 147 height 43
